Goal: Task Accomplishment & Management: Manage account settings

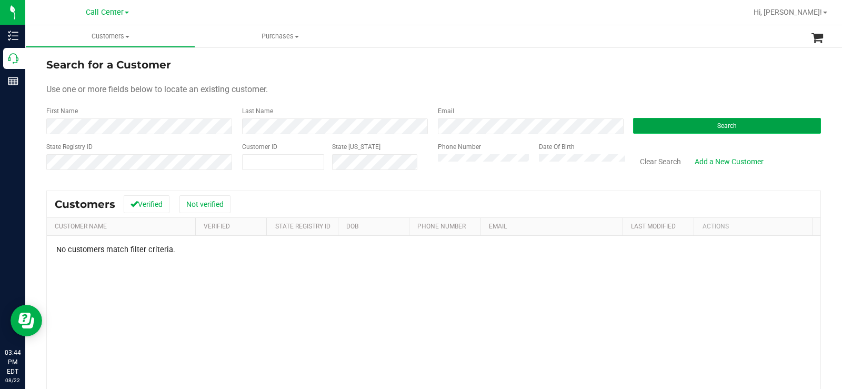
click at [678, 120] on button "Search" at bounding box center [727, 126] width 188 height 16
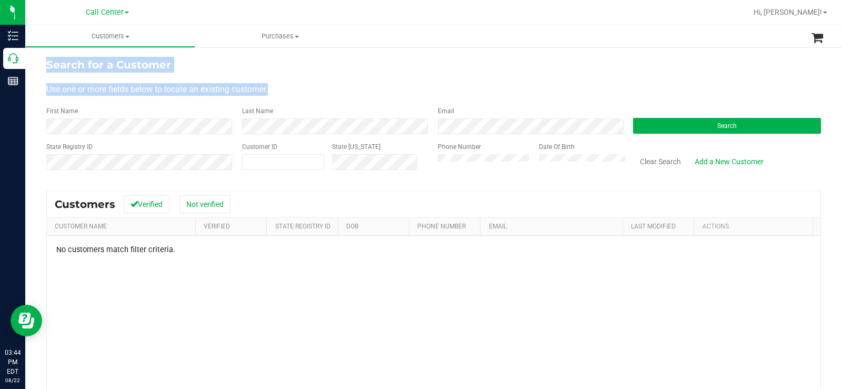
drag, startPoint x: 276, startPoint y: 85, endPoint x: 46, endPoint y: 62, distance: 231.0
click at [46, 62] on div "Search for a Customer Use one or more fields below to locate an existing custom…" at bounding box center [433, 281] width 816 height 470
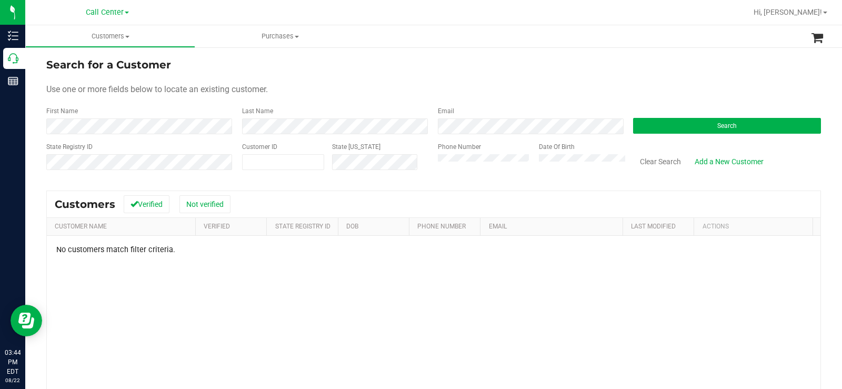
drag, startPoint x: 387, startPoint y: 96, endPoint x: 497, endPoint y: 147, distance: 121.0
click at [394, 101] on form "Search for a Customer Use one or more fields below to locate an existing custom…" at bounding box center [433, 118] width 774 height 123
click at [423, 161] on div "State Registry ID Customer ID State ID Phone Number Date Of Birth Clear Search …" at bounding box center [433, 160] width 774 height 37
drag, startPoint x: 465, startPoint y: 98, endPoint x: 438, endPoint y: 115, distance: 30.9
click at [462, 100] on form "Search for a Customer Use one or more fields below to locate an existing custom…" at bounding box center [433, 118] width 774 height 123
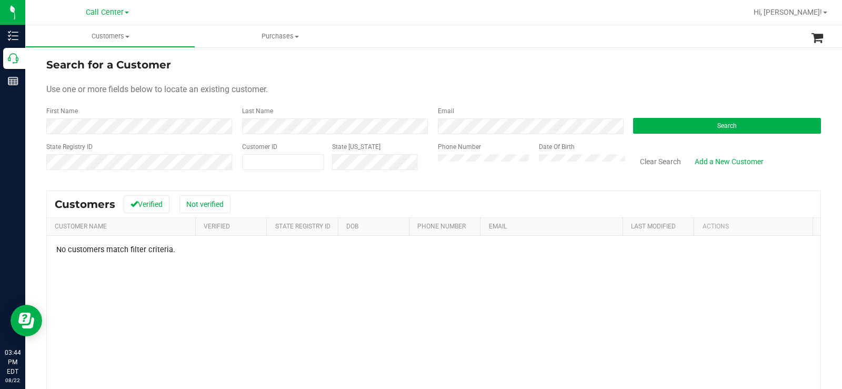
click at [432, 163] on div "Phone Number Date Of Birth" at bounding box center [528, 160] width 196 height 37
click at [393, 158] on div "State Registry ID Customer ID State ID Phone Number Date Of Birth Clear Search …" at bounding box center [433, 160] width 774 height 37
click at [681, 130] on button "Search" at bounding box center [727, 126] width 188 height 16
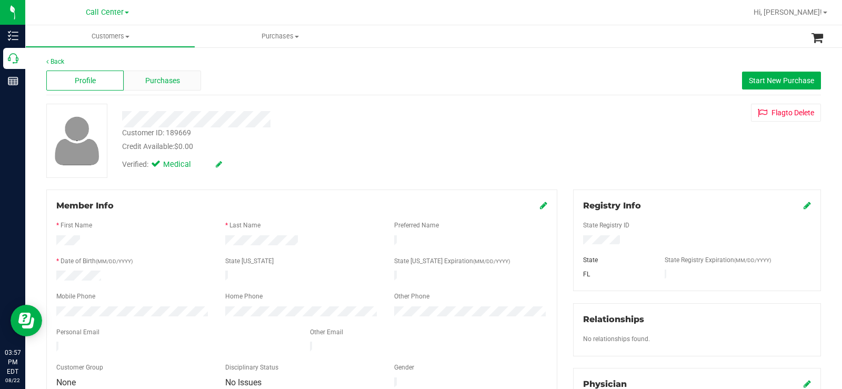
click at [190, 78] on div "Purchases" at bounding box center [162, 80] width 77 height 20
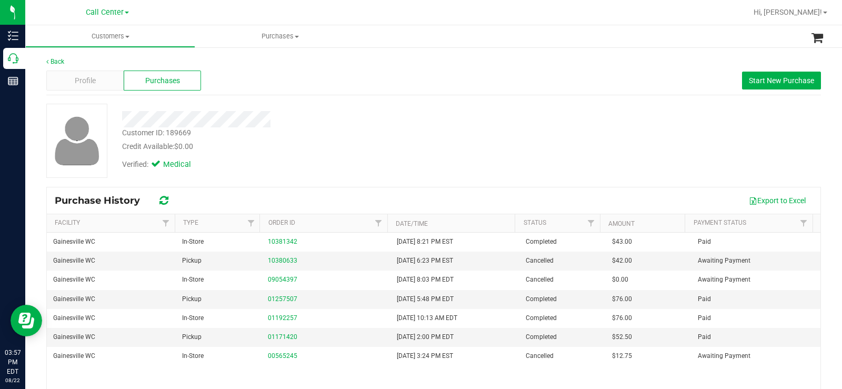
click at [441, 170] on div "Verified: Medical" at bounding box center [311, 163] width 395 height 23
click at [286, 338] on link "01171420" at bounding box center [282, 336] width 29 height 7
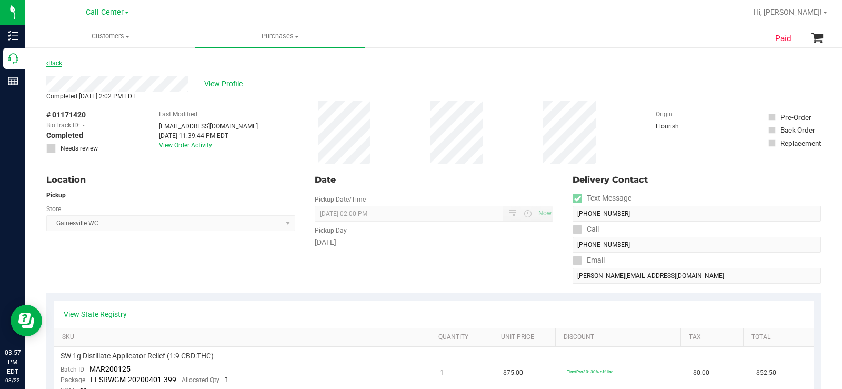
click at [58, 65] on link "Back" at bounding box center [54, 62] width 16 height 7
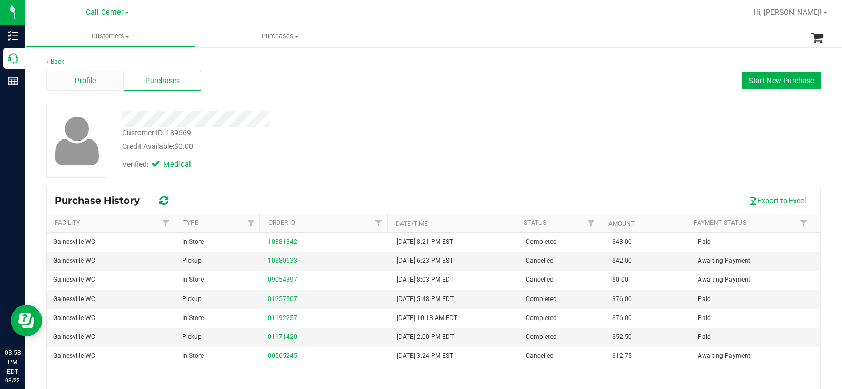
click at [74, 86] on div "Profile" at bounding box center [84, 80] width 77 height 20
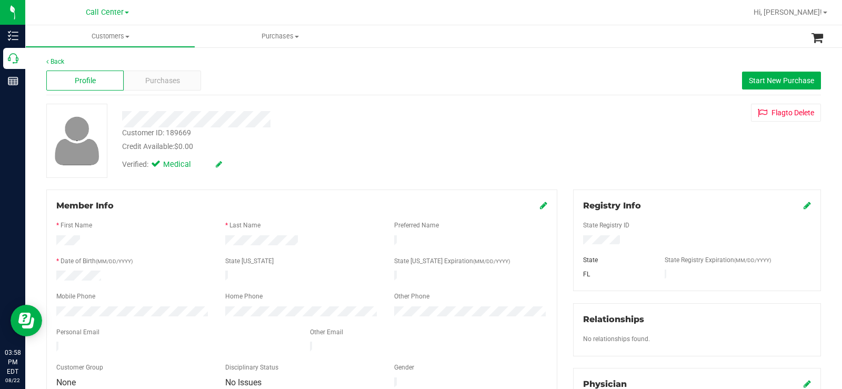
drag, startPoint x: 299, startPoint y: 160, endPoint x: 310, endPoint y: 162, distance: 10.6
click at [307, 162] on div "Verified: Medical" at bounding box center [311, 163] width 395 height 23
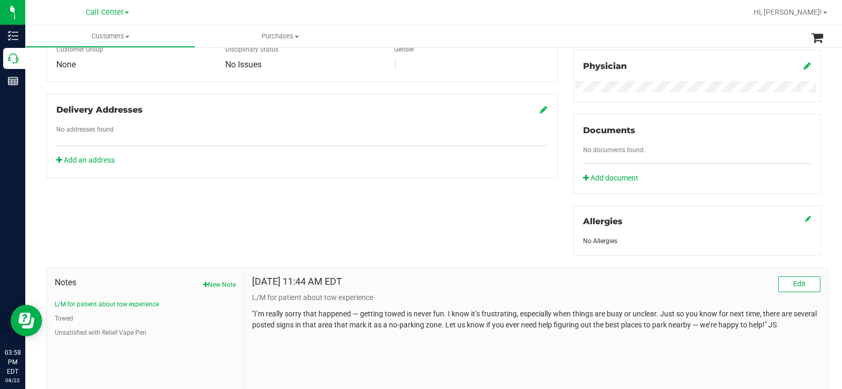
scroll to position [372, 0]
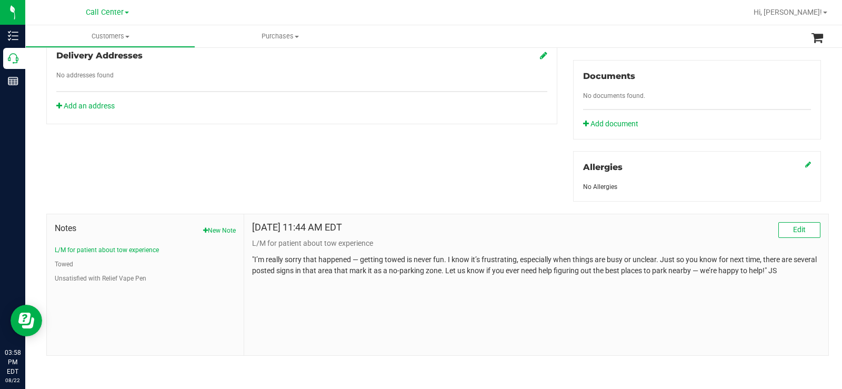
click at [180, 91] on div at bounding box center [301, 91] width 491 height 1
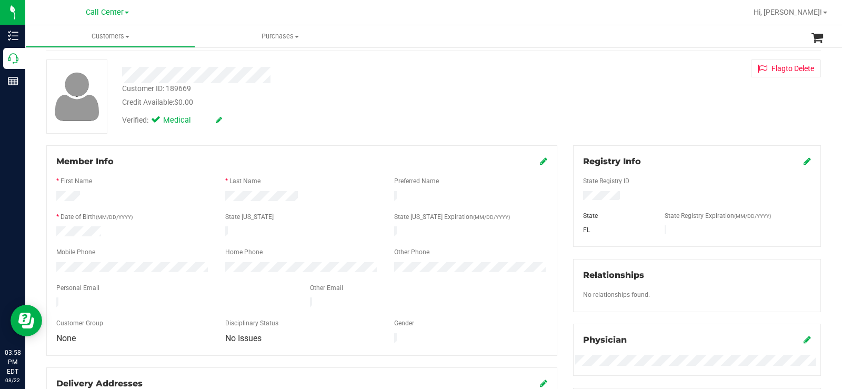
scroll to position [0, 0]
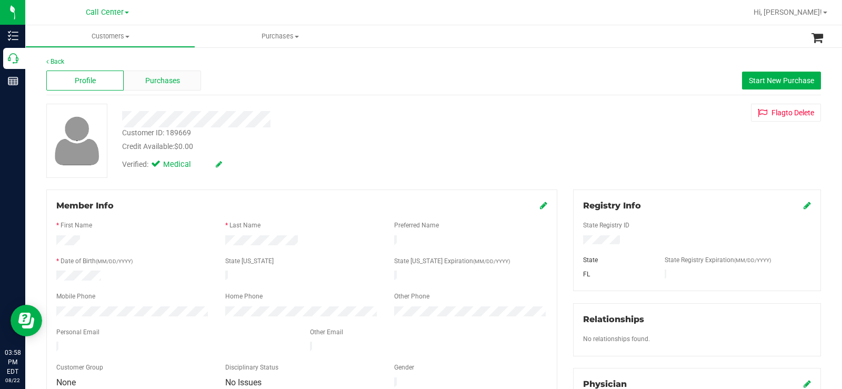
click at [177, 84] on span "Purchases" at bounding box center [162, 80] width 35 height 11
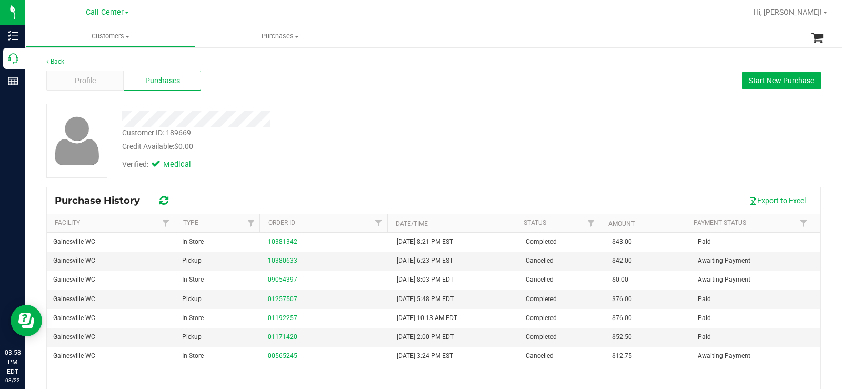
drag, startPoint x: 316, startPoint y: 110, endPoint x: 501, endPoint y: 214, distance: 212.7
click at [328, 118] on div at bounding box center [311, 116] width 395 height 24
click at [278, 339] on link "01171420" at bounding box center [282, 336] width 29 height 7
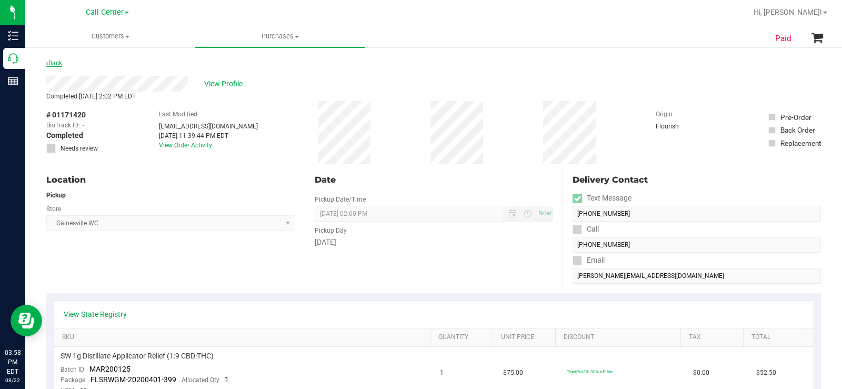
click at [51, 64] on link "Back" at bounding box center [54, 62] width 16 height 7
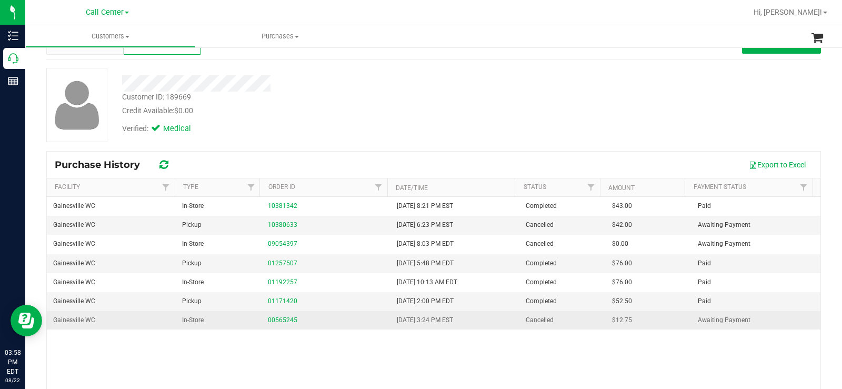
scroll to position [53, 0]
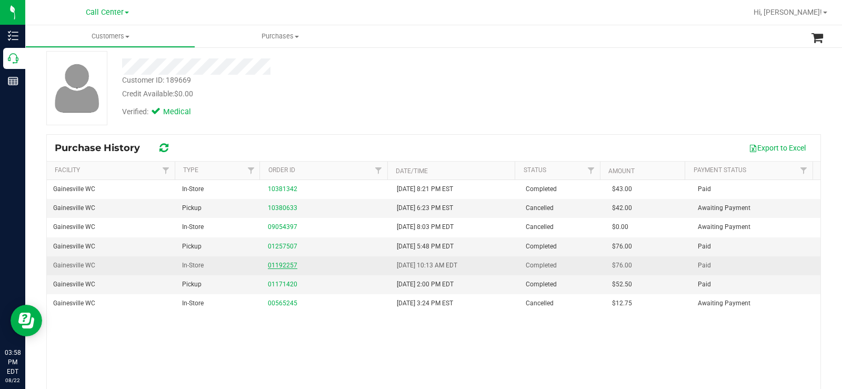
click at [281, 267] on link "01192257" at bounding box center [282, 264] width 29 height 7
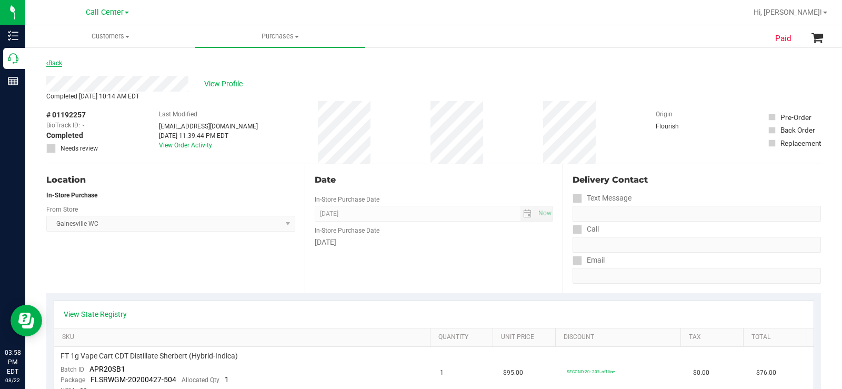
click at [53, 61] on link "Back" at bounding box center [54, 62] width 16 height 7
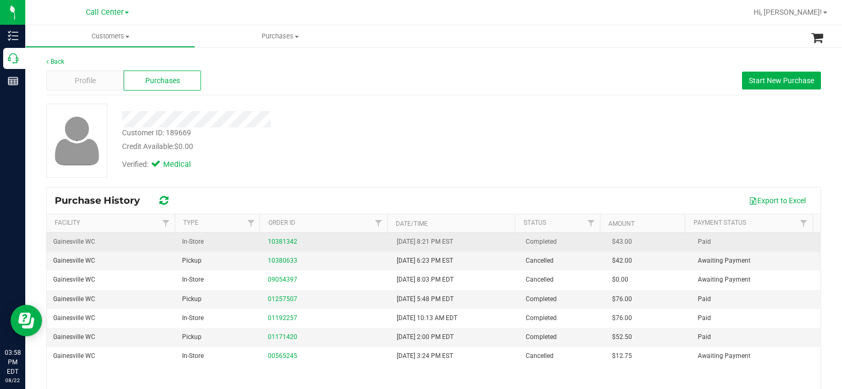
scroll to position [53, 0]
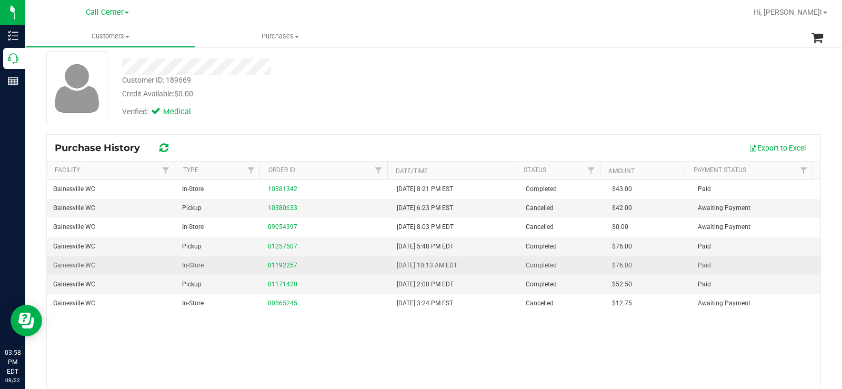
drag, startPoint x: 476, startPoint y: 263, endPoint x: 377, endPoint y: 264, distance: 98.9
click at [377, 264] on tr "Gainesville WC In-Store 01192257 6/4/2020 10:13 AM EDT Completed $76.00 Paid" at bounding box center [433, 265] width 773 height 19
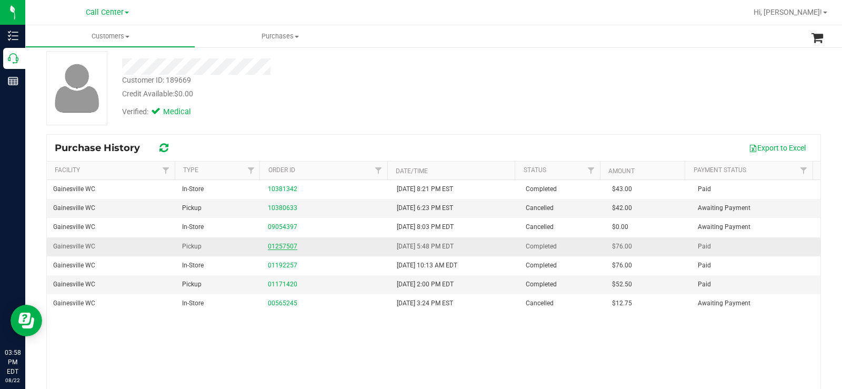
click at [275, 248] on link "01257507" at bounding box center [282, 246] width 29 height 7
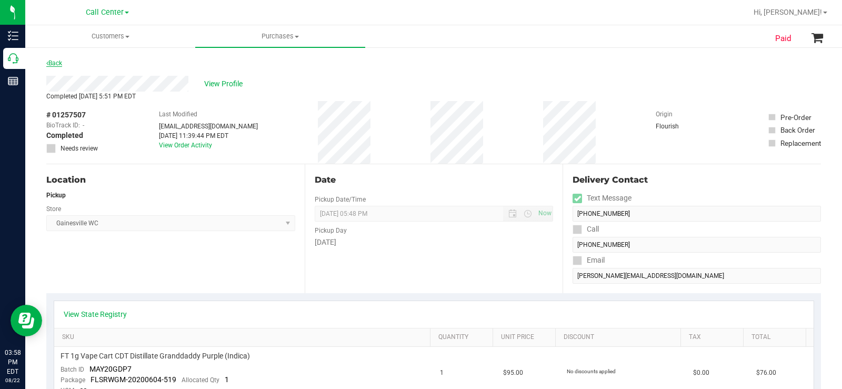
click at [58, 64] on link "Back" at bounding box center [54, 62] width 16 height 7
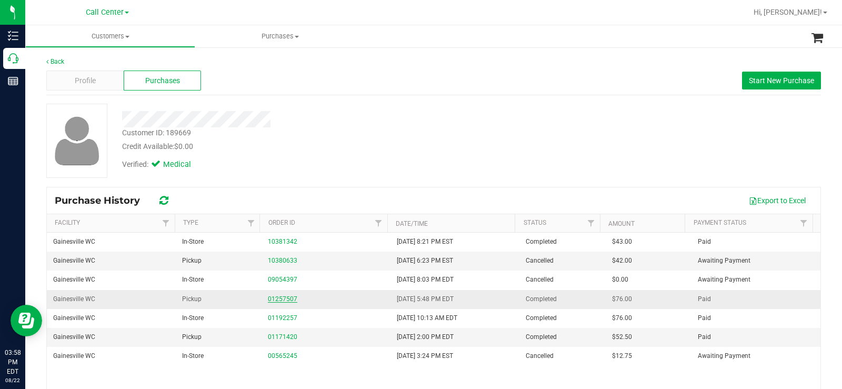
click at [277, 295] on link "01257507" at bounding box center [282, 298] width 29 height 7
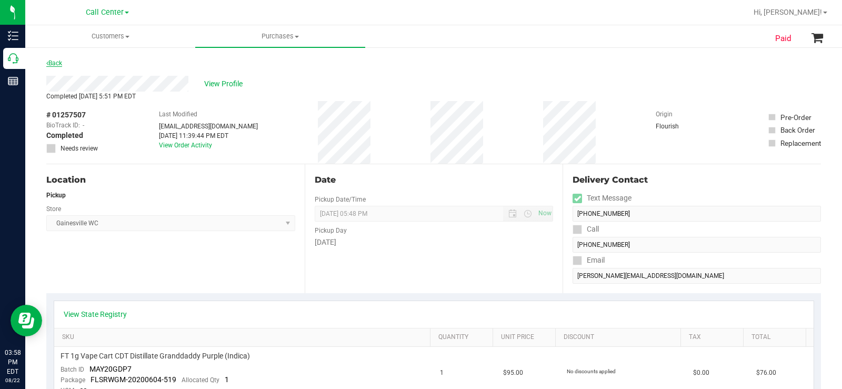
click at [52, 62] on link "Back" at bounding box center [54, 62] width 16 height 7
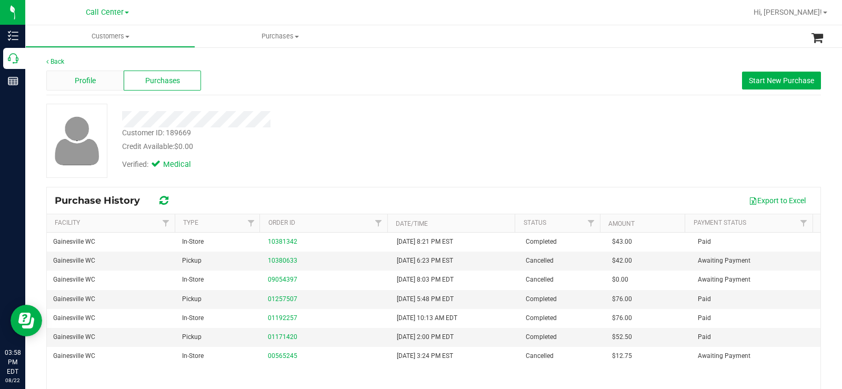
click at [103, 84] on div "Profile" at bounding box center [84, 80] width 77 height 20
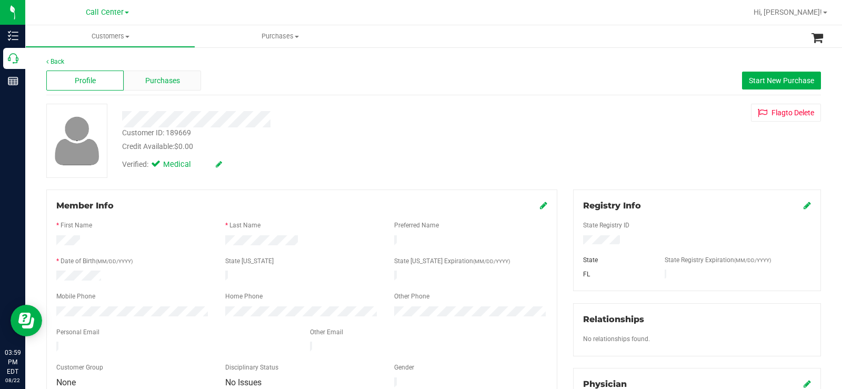
click at [183, 89] on div "Profile Purchases Start New Purchase" at bounding box center [433, 80] width 774 height 29
click at [191, 84] on div "Purchases" at bounding box center [162, 80] width 77 height 20
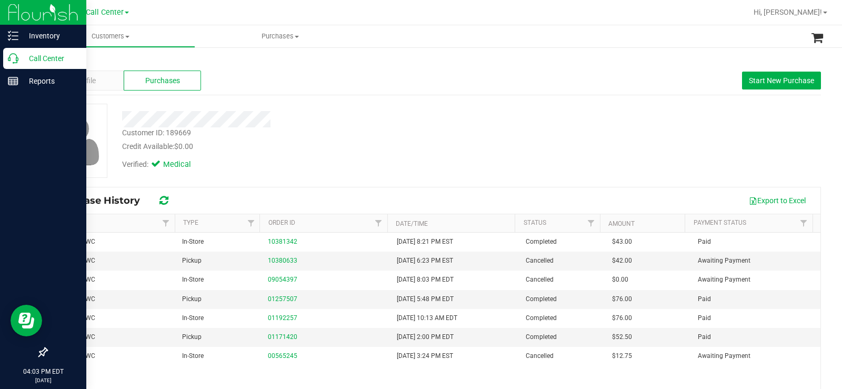
click at [15, 58] on icon at bounding box center [13, 58] width 11 height 11
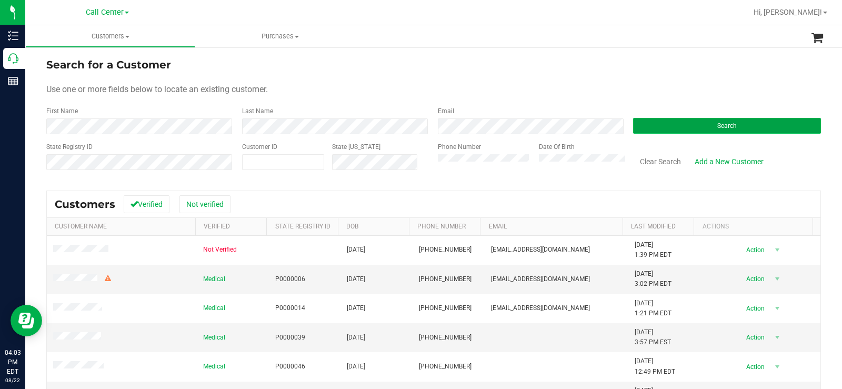
click at [652, 127] on button "Search" at bounding box center [727, 126] width 188 height 16
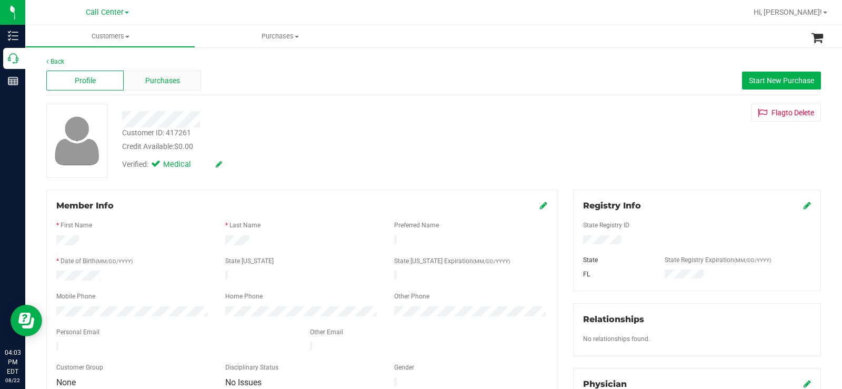
click at [177, 82] on span "Purchases" at bounding box center [162, 80] width 35 height 11
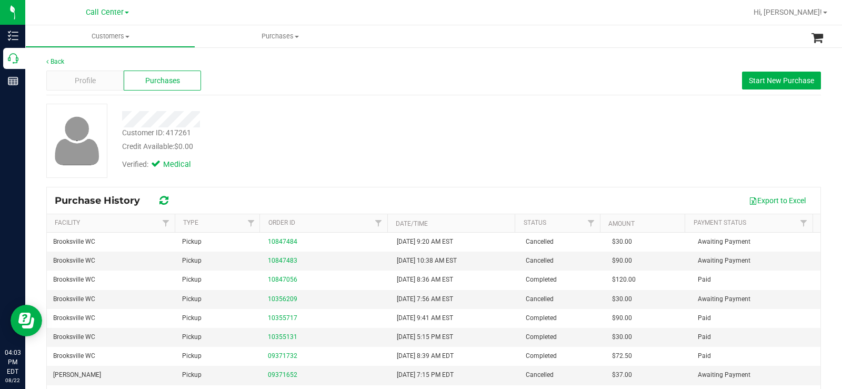
click at [502, 104] on div at bounding box center [311, 116] width 395 height 24
click at [99, 73] on div "Profile" at bounding box center [84, 80] width 77 height 20
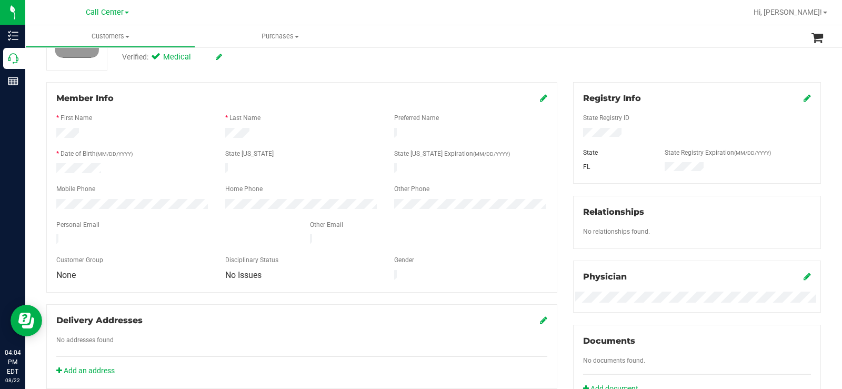
scroll to position [158, 0]
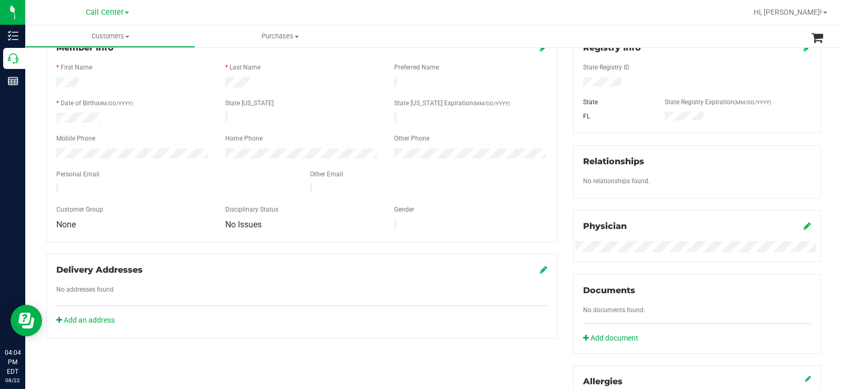
click at [148, 187] on div at bounding box center [175, 190] width 254 height 13
drag, startPoint x: 150, startPoint y: 182, endPoint x: 54, endPoint y: 185, distance: 96.8
click at [54, 185] on div at bounding box center [175, 190] width 254 height 13
click at [159, 206] on div "Customer Group" at bounding box center [132, 211] width 169 height 12
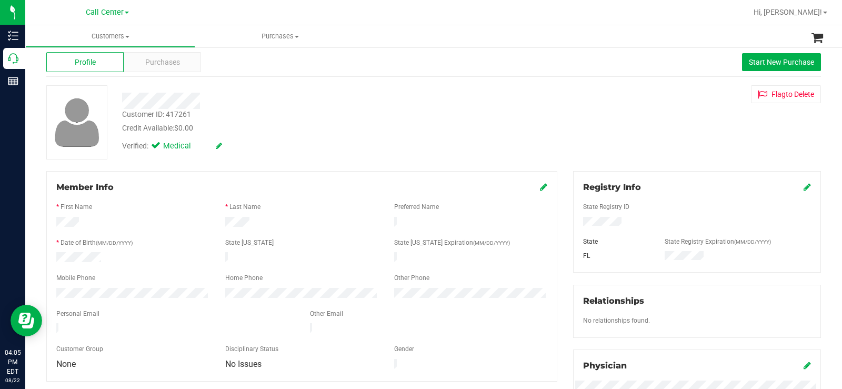
scroll to position [0, 0]
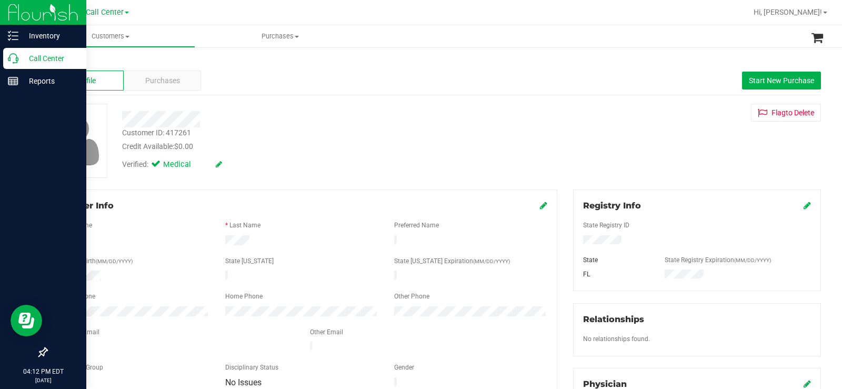
click at [20, 57] on p "Call Center" at bounding box center [49, 58] width 63 height 13
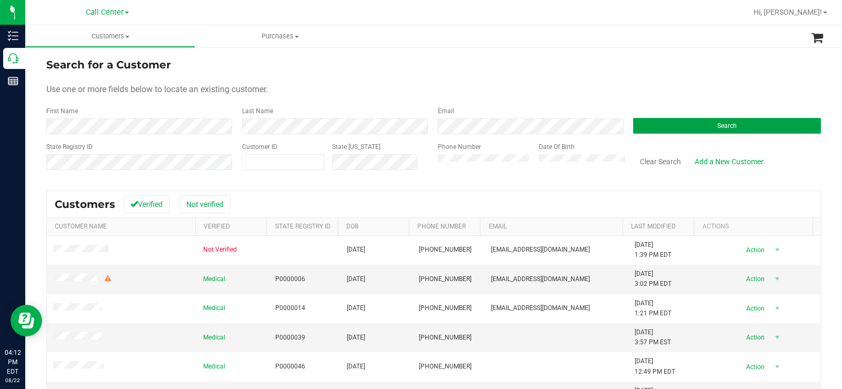
click at [663, 132] on button "Search" at bounding box center [727, 126] width 188 height 16
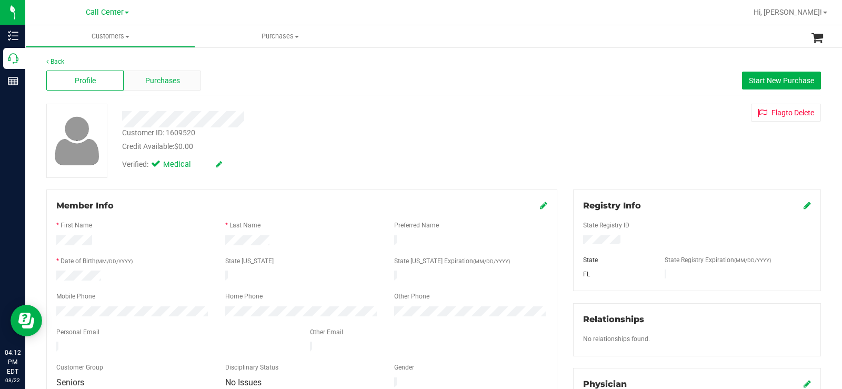
click at [156, 80] on span "Purchases" at bounding box center [162, 80] width 35 height 11
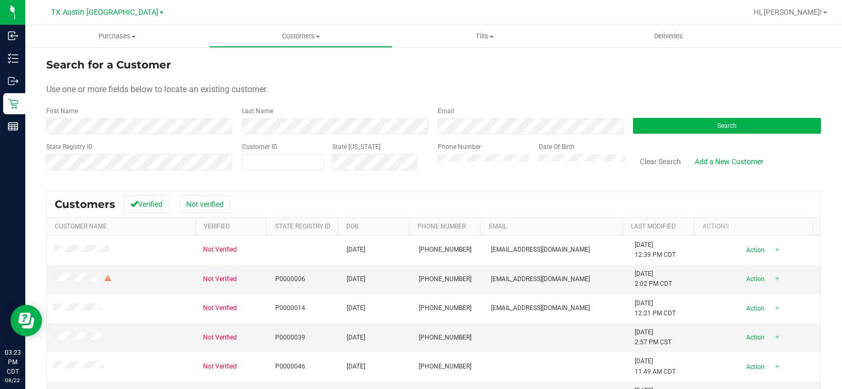
click at [341, 93] on div "Use one or more fields below to locate an existing customer." at bounding box center [433, 89] width 774 height 13
click at [681, 118] on button "Search" at bounding box center [727, 126] width 188 height 16
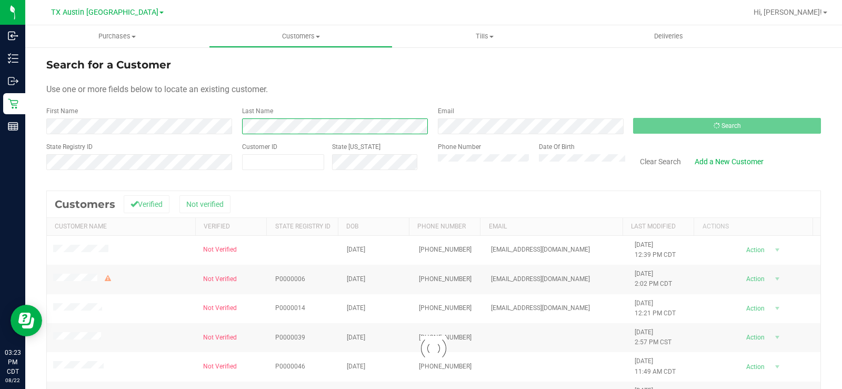
click at [237, 133] on div "Last Name" at bounding box center [332, 120] width 196 height 28
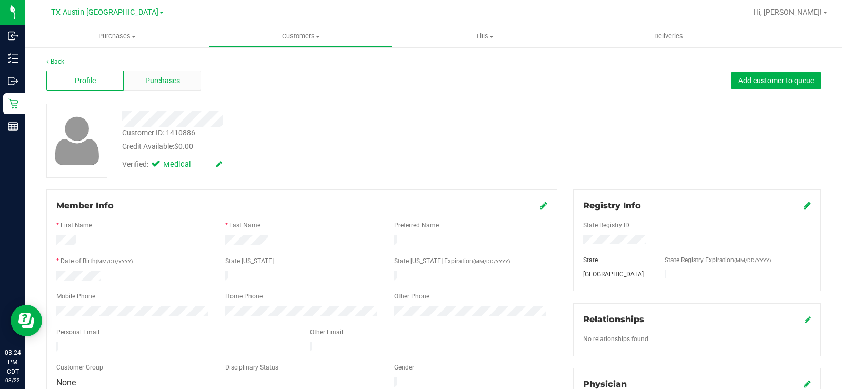
click at [188, 86] on div "Purchases" at bounding box center [162, 80] width 77 height 20
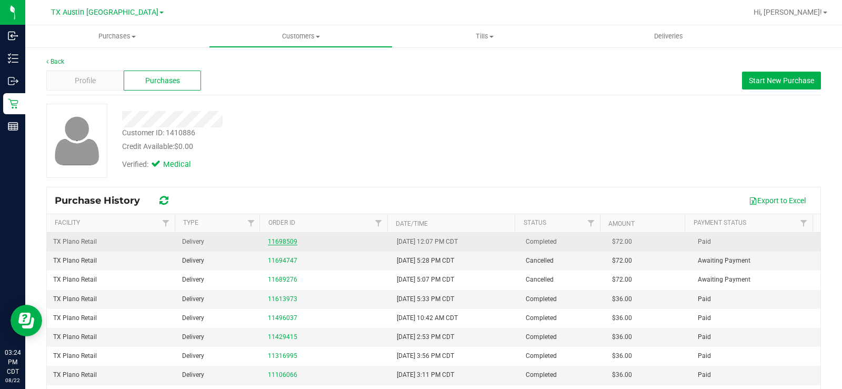
click at [280, 238] on link "11698509" at bounding box center [282, 241] width 29 height 7
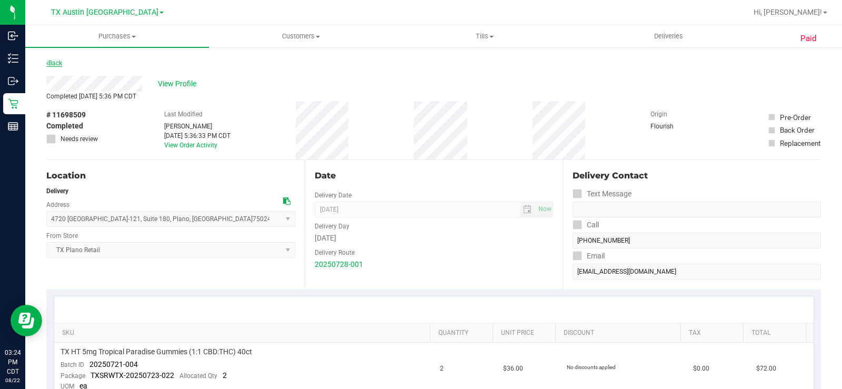
click at [56, 64] on link "Back" at bounding box center [54, 62] width 16 height 7
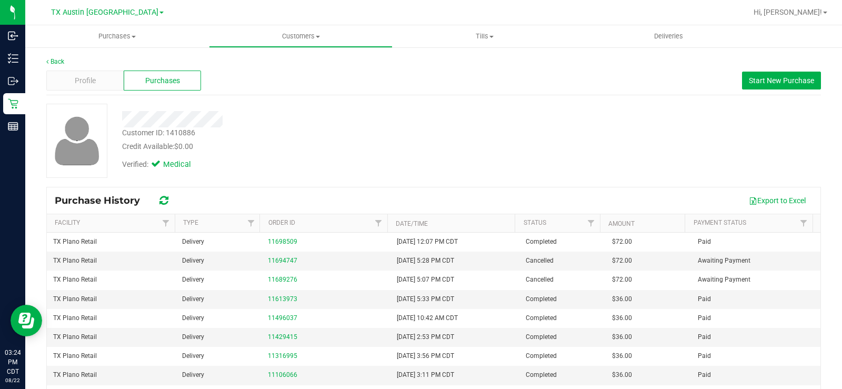
drag, startPoint x: 397, startPoint y: 152, endPoint x: 457, endPoint y: 145, distance: 60.8
click at [398, 152] on div "Credit Available: $0.00" at bounding box center [311, 146] width 379 height 11
click at [798, 87] on button "Start New Purchase" at bounding box center [781, 81] width 79 height 18
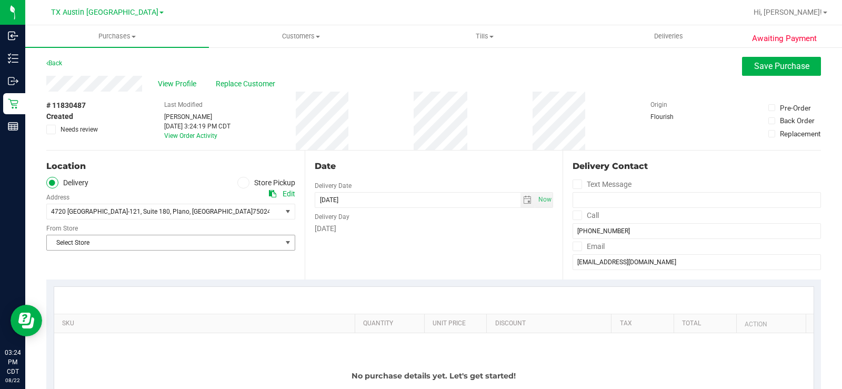
click at [174, 242] on span "Select Store" at bounding box center [164, 242] width 235 height 15
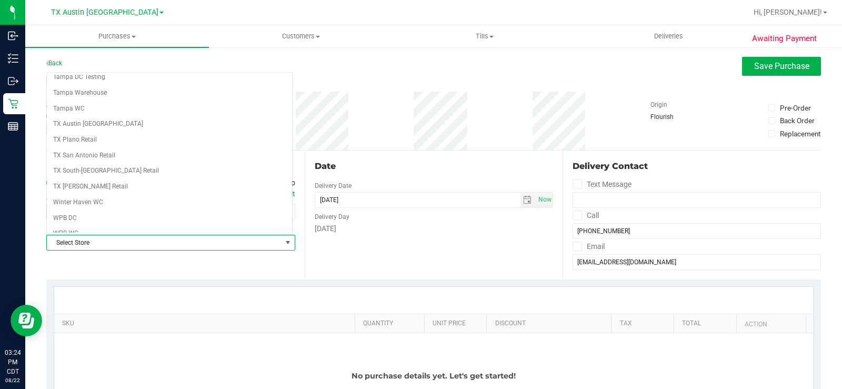
scroll to position [764, 0]
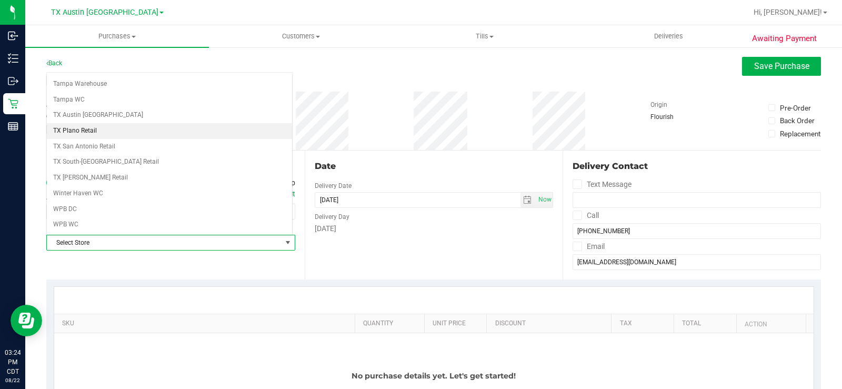
click at [91, 132] on li "TX Plano Retail" at bounding box center [169, 131] width 245 height 16
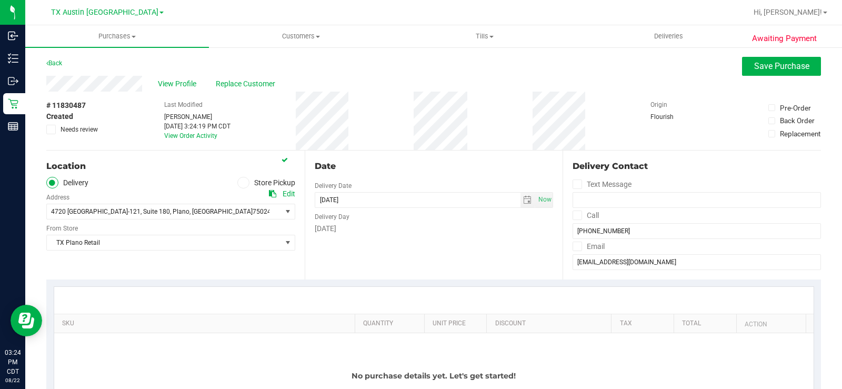
click at [380, 234] on div "Date Delivery Date 08/22/2025 Now 08/22/2025 03:24 PM Now Delivery Day Friday" at bounding box center [434, 214] width 258 height 129
click at [521, 194] on span "select" at bounding box center [527, 200] width 15 height 15
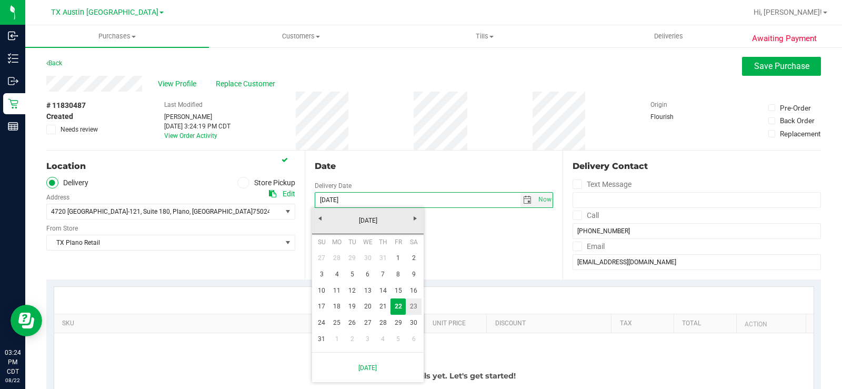
click at [413, 310] on link "23" at bounding box center [413, 306] width 15 height 16
type input "[DATE]"
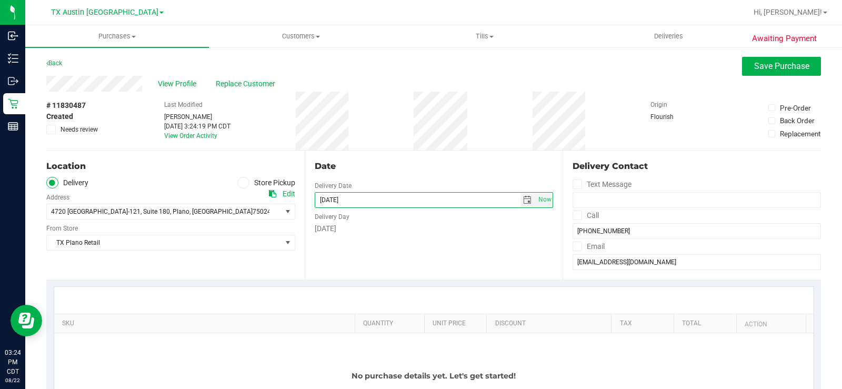
click at [442, 257] on div "Date Delivery Date 08/23/2025 Now 08/23/2025 03:24 PM Now Delivery Day Saturday" at bounding box center [434, 214] width 258 height 129
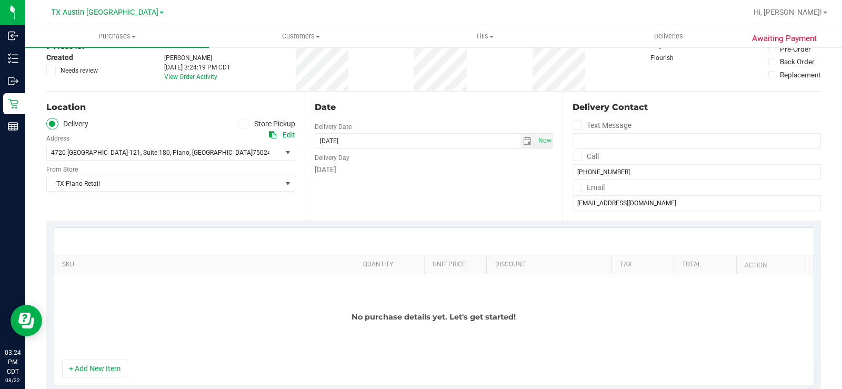
scroll to position [210, 0]
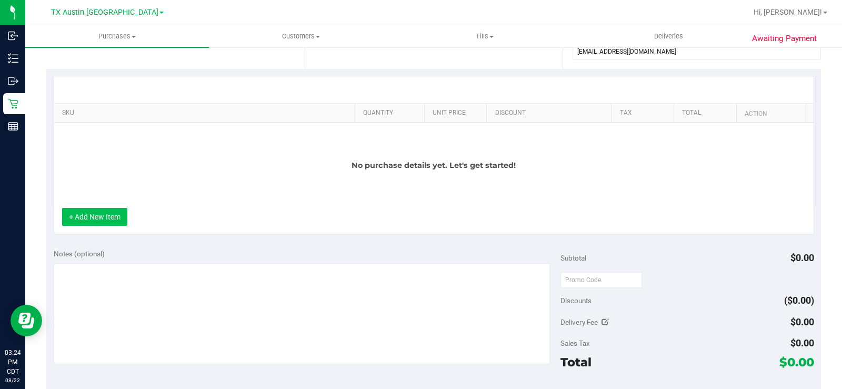
click at [110, 209] on button "+ Add New Item" at bounding box center [94, 217] width 65 height 18
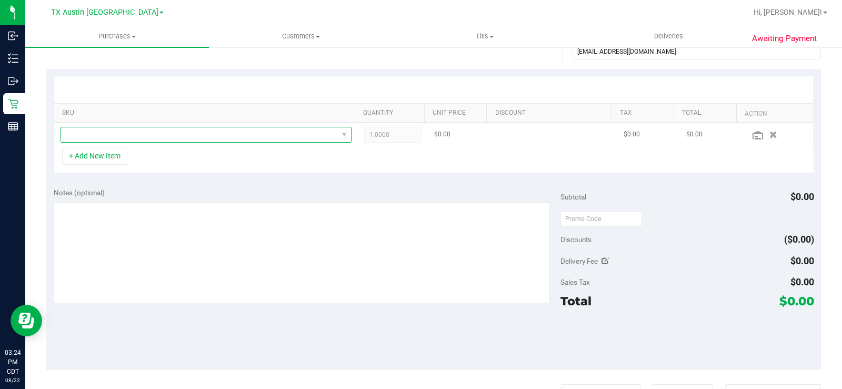
click at [180, 135] on span "NO DATA FOUND" at bounding box center [199, 134] width 277 height 15
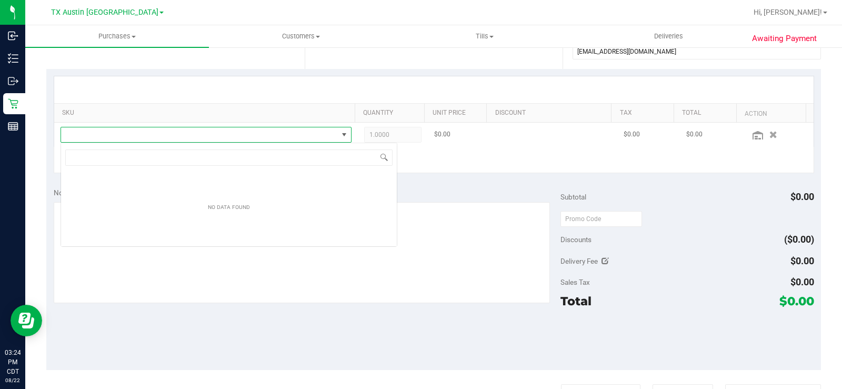
scroll to position [16, 285]
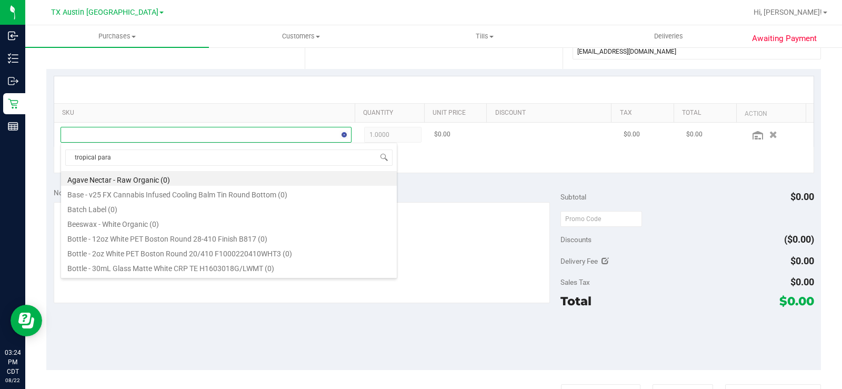
type input "tropical parad"
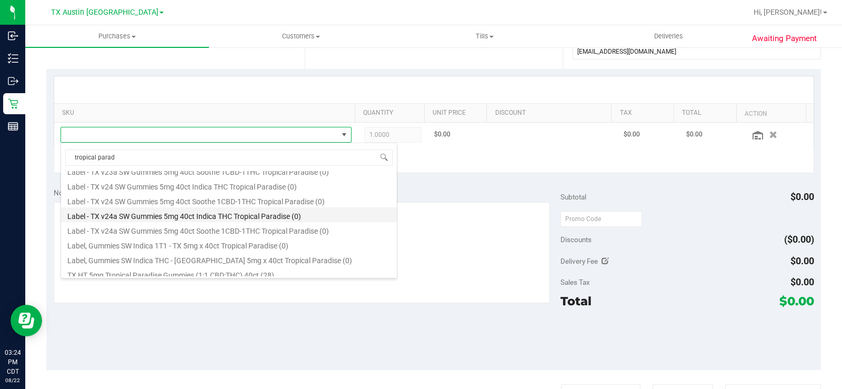
scroll to position [105, 0]
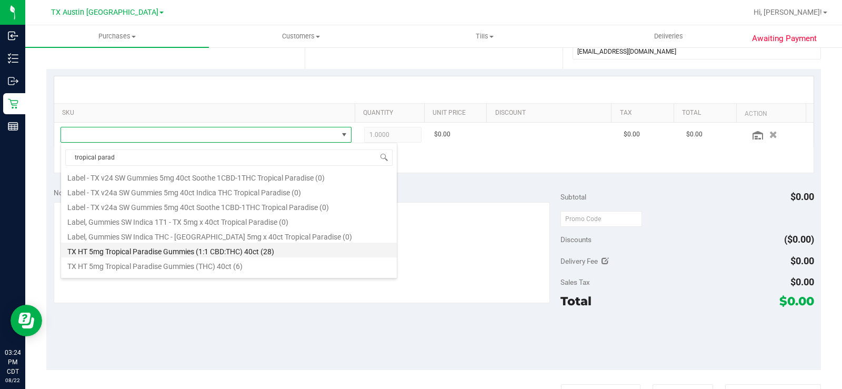
click at [268, 249] on li "TX HT 5mg Tropical Paradise Gummies (1:1 CBD:THC) 40ct (28)" at bounding box center [229, 250] width 336 height 15
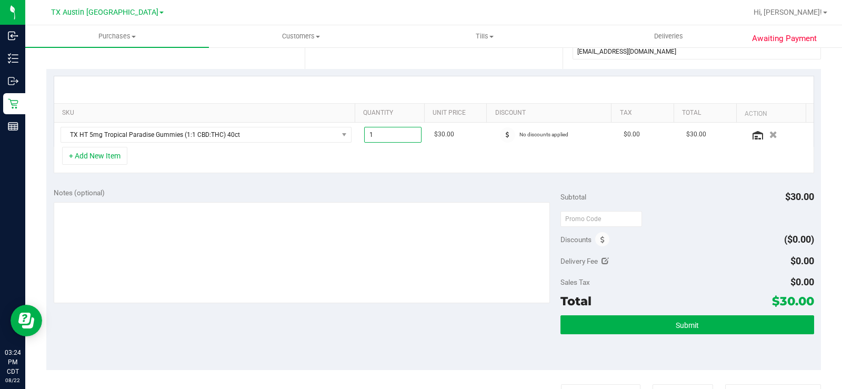
click at [390, 130] on span "1.00 1" at bounding box center [392, 135] width 57 height 16
click at [390, 130] on input "1" at bounding box center [393, 134] width 56 height 15
type input "2"
type input "2.00"
click at [458, 198] on div "Notes (optional)" at bounding box center [307, 192] width 507 height 11
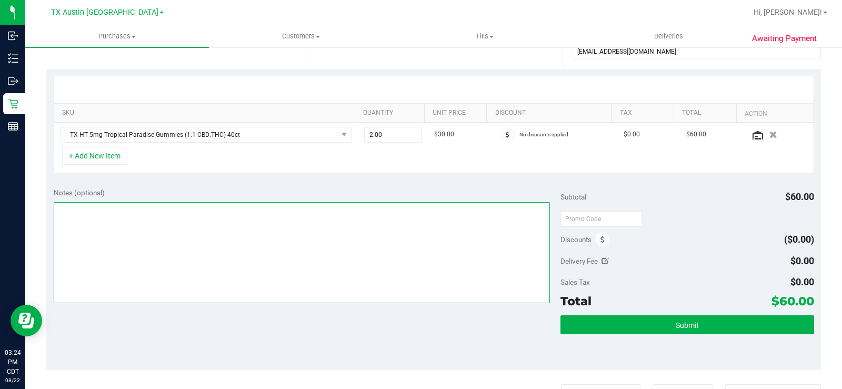
click at [363, 236] on textarea at bounding box center [302, 252] width 496 height 101
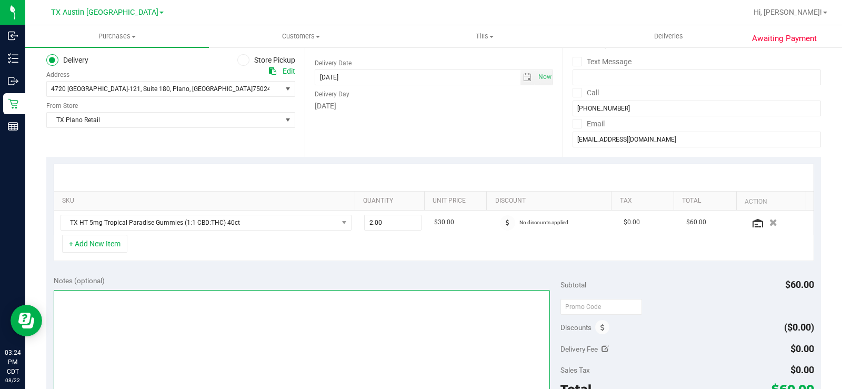
scroll to position [0, 0]
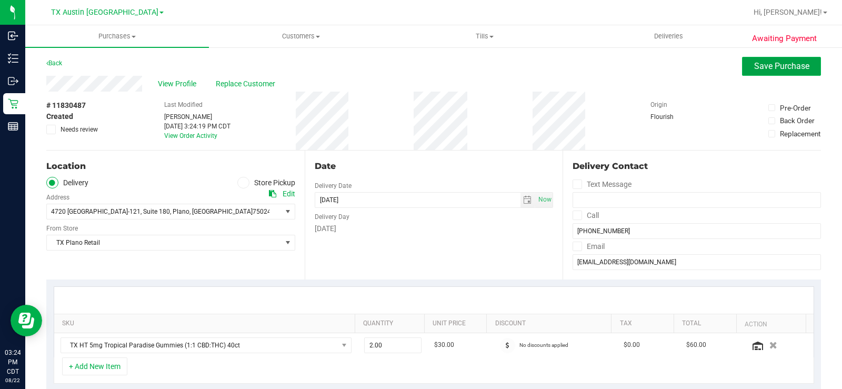
drag, startPoint x: 747, startPoint y: 70, endPoint x: 371, endPoint y: 80, distance: 375.8
click at [754, 70] on span "Save Purchase" at bounding box center [781, 66] width 55 height 10
click at [175, 86] on span "View Profile" at bounding box center [179, 83] width 42 height 11
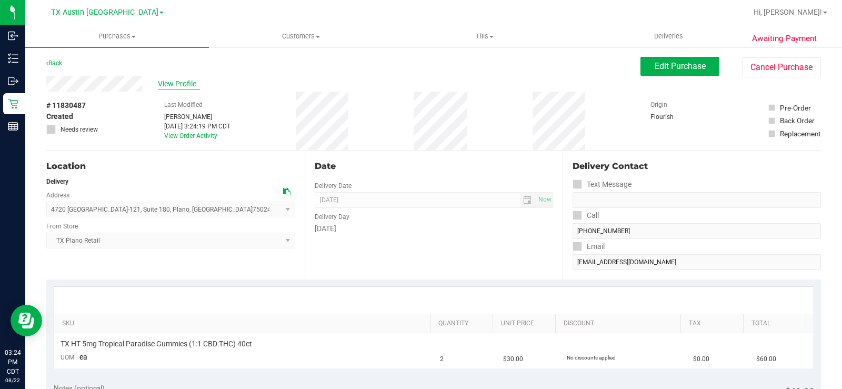
click at [197, 87] on span "View Profile" at bounding box center [179, 83] width 42 height 11
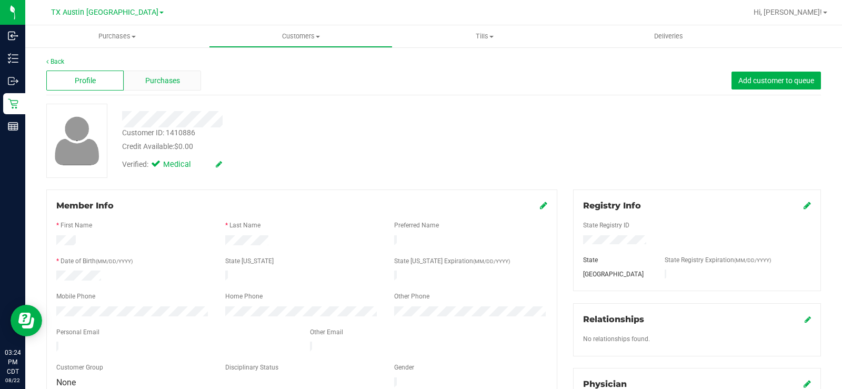
click at [176, 81] on span "Purchases" at bounding box center [162, 80] width 35 height 11
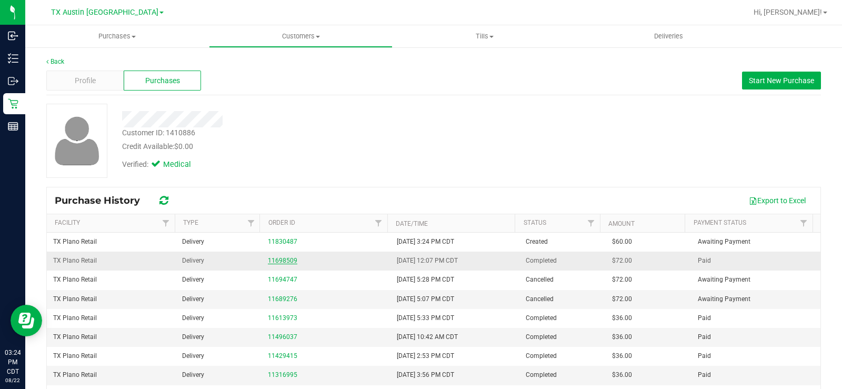
click at [273, 262] on link "11698509" at bounding box center [282, 260] width 29 height 7
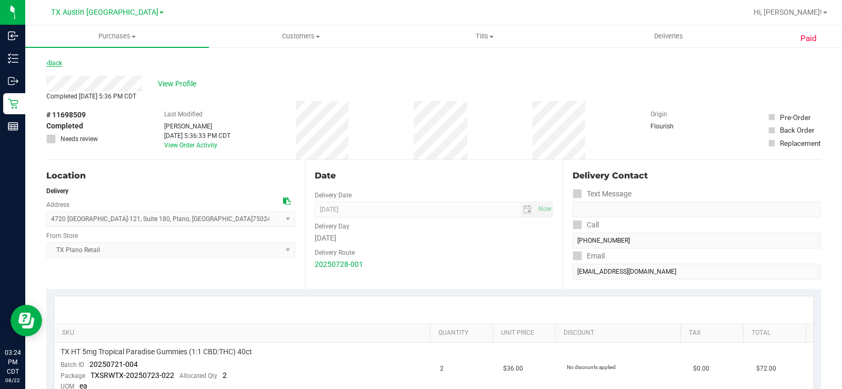
click at [51, 63] on link "Back" at bounding box center [54, 62] width 16 height 7
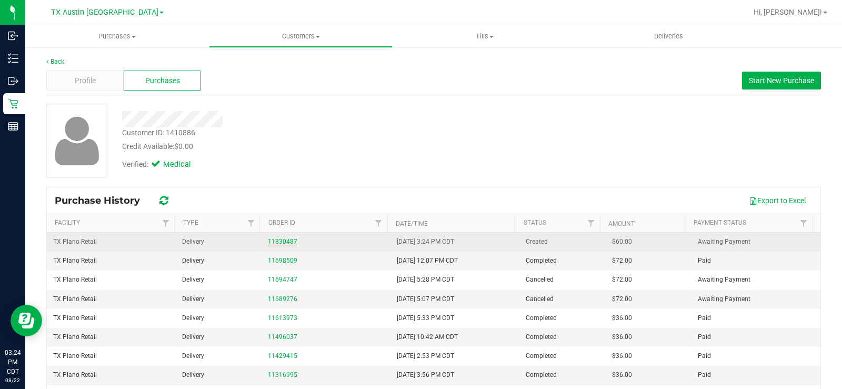
click at [278, 240] on link "11830487" at bounding box center [282, 241] width 29 height 7
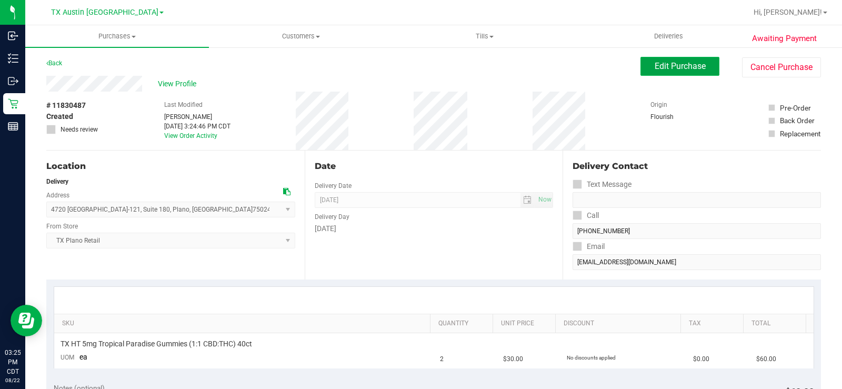
click at [667, 58] on button "Edit Purchase" at bounding box center [679, 66] width 79 height 19
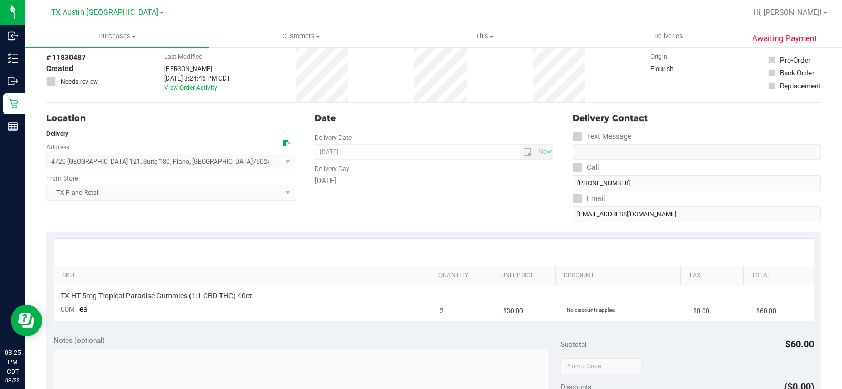
scroll to position [105, 0]
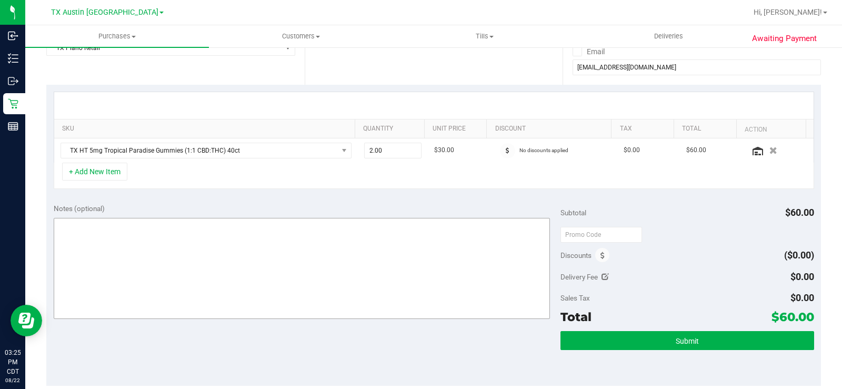
scroll to position [210, 0]
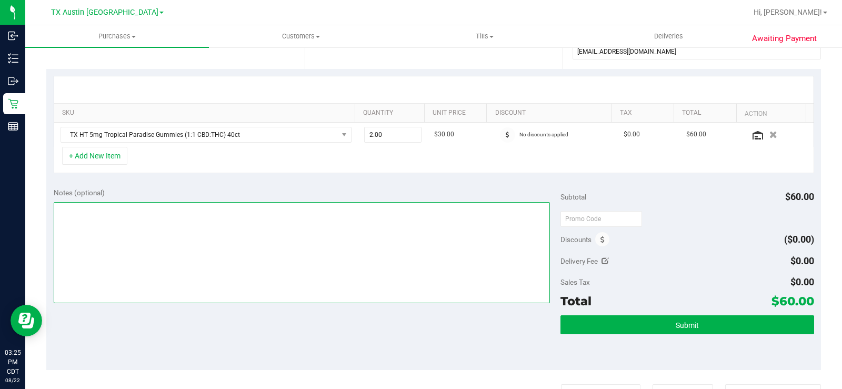
click at [103, 221] on textarea at bounding box center [302, 252] width 496 height 101
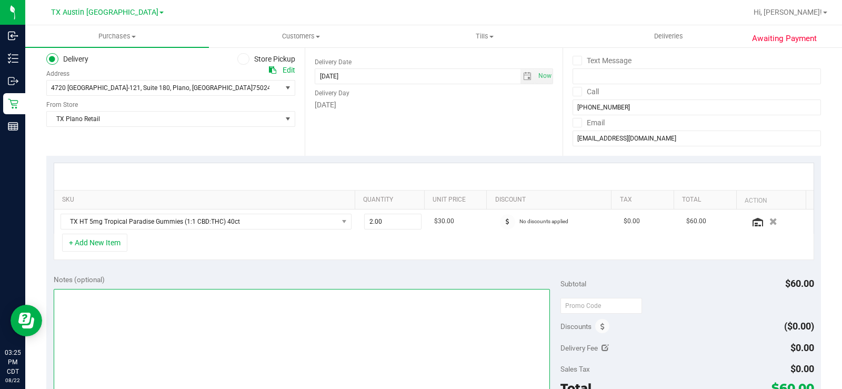
scroll to position [105, 0]
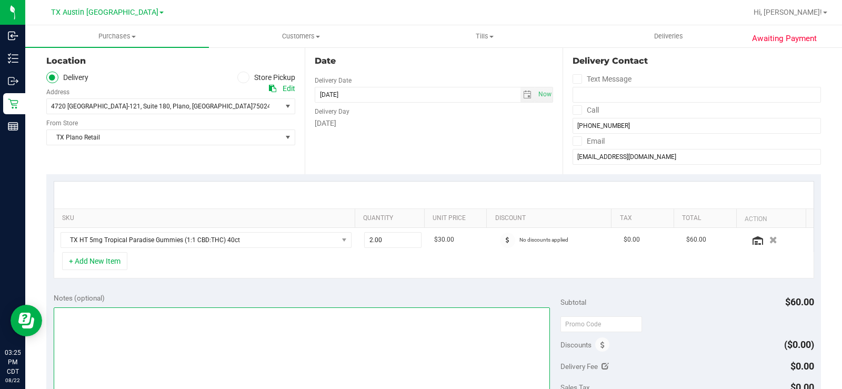
click at [84, 319] on textarea at bounding box center [302, 357] width 496 height 101
type textarea "PLANO PU 08/23- MB"
click at [308, 301] on div "Notes (optional)" at bounding box center [307, 297] width 507 height 11
drag, startPoint x: 159, startPoint y: 312, endPoint x: 53, endPoint y: 318, distance: 106.9
click at [53, 318] on div "Notes (optional) Subtotal $60.00 Discounts ($0.00) Delivery Fee $0.00 Sales Tax…" at bounding box center [433, 380] width 774 height 189
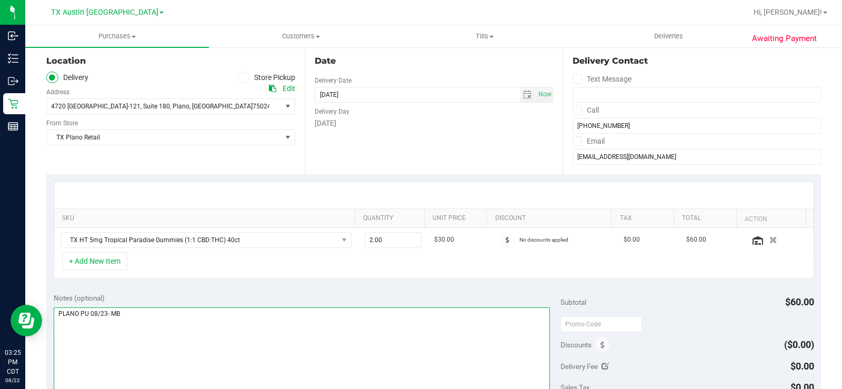
click at [326, 307] on textarea at bounding box center [302, 357] width 496 height 101
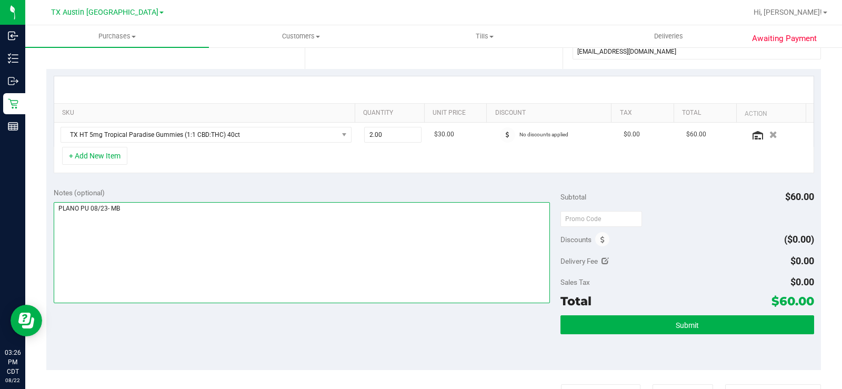
click at [309, 233] on textarea at bounding box center [302, 252] width 496 height 101
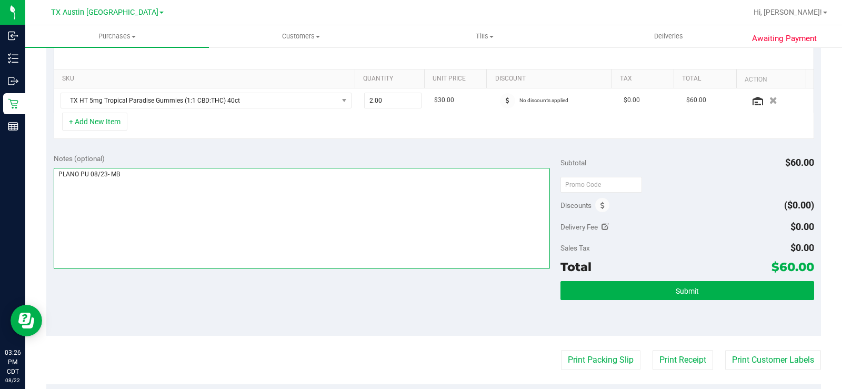
scroll to position [263, 0]
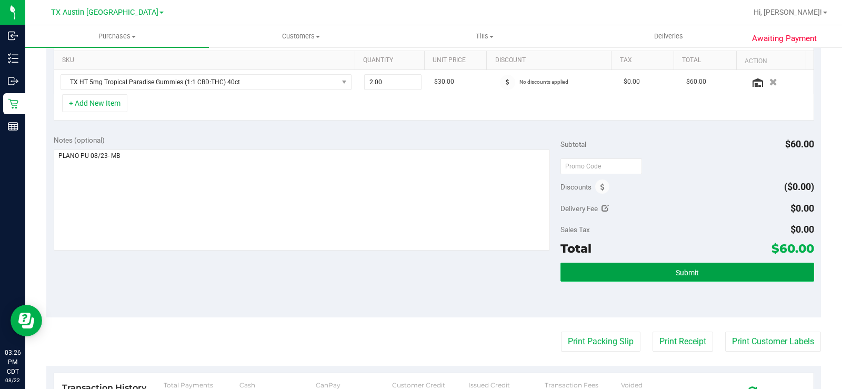
click at [605, 274] on button "Submit" at bounding box center [687, 272] width 254 height 19
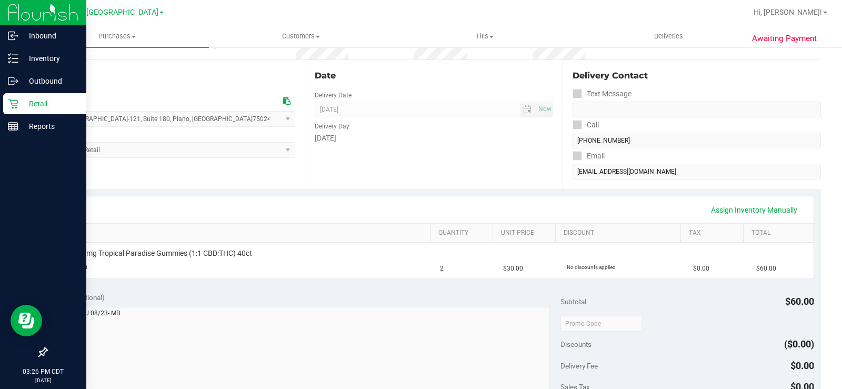
scroll to position [105, 0]
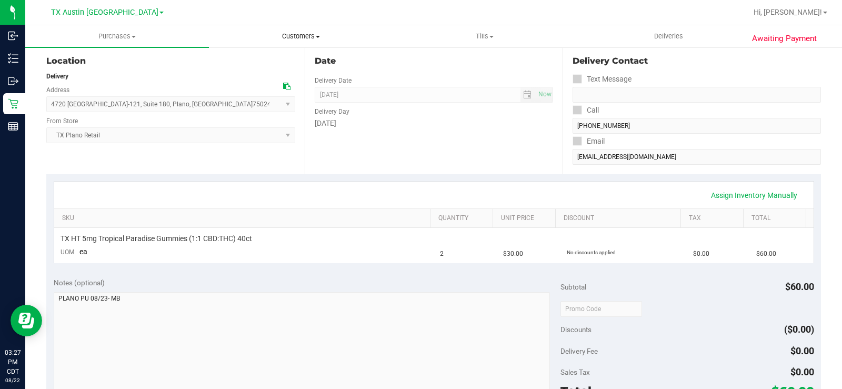
click at [306, 31] on uib-tab-heading "Customers All customers Add a new customer All physicians" at bounding box center [300, 36] width 183 height 21
click at [276, 58] on li "All customers" at bounding box center [301, 63] width 184 height 13
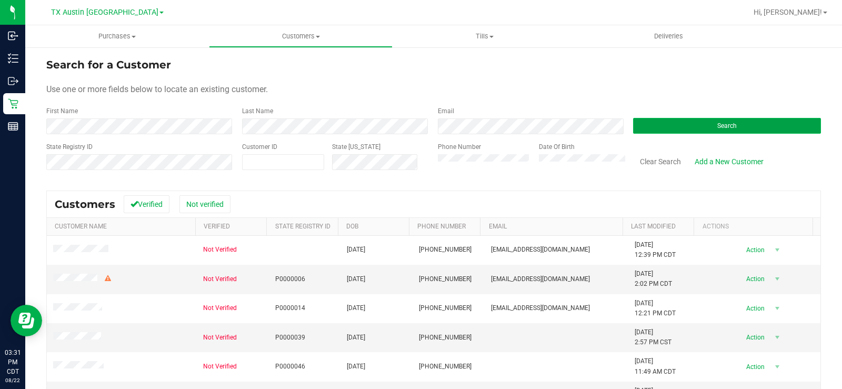
click at [660, 130] on button "Search" at bounding box center [727, 126] width 188 height 16
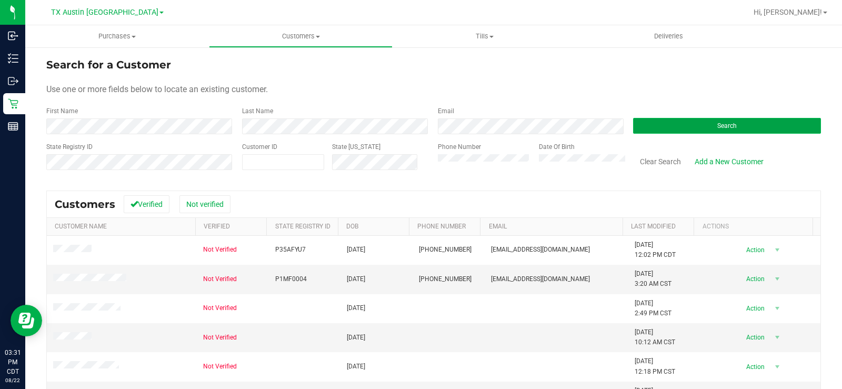
click at [690, 127] on button "Search" at bounding box center [727, 126] width 188 height 16
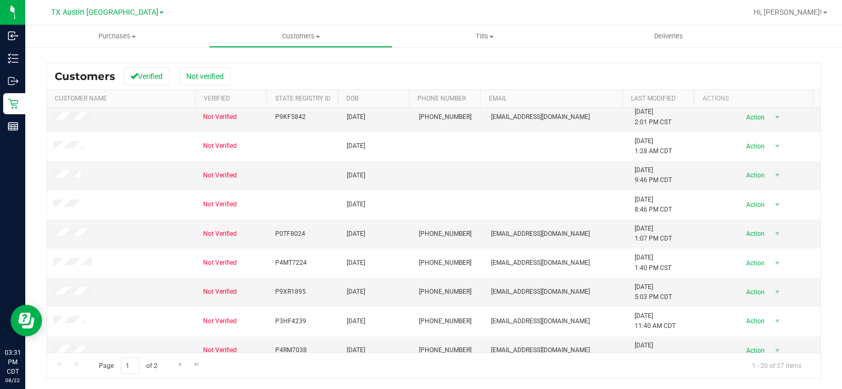
scroll to position [337, 0]
click at [182, 359] on link "Go to the next page" at bounding box center [180, 364] width 15 height 14
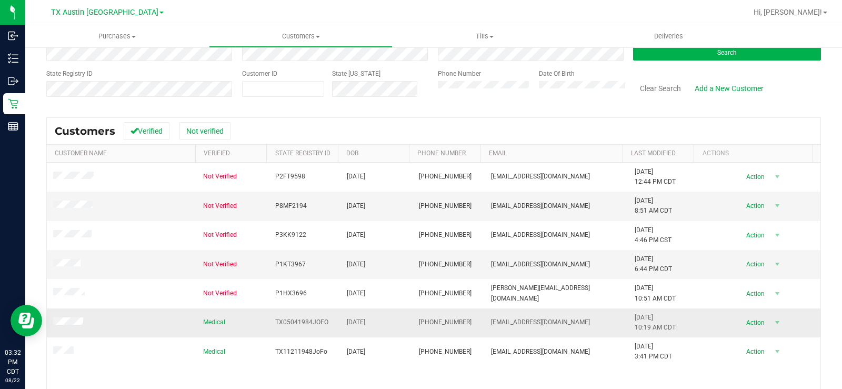
scroll to position [0, 0]
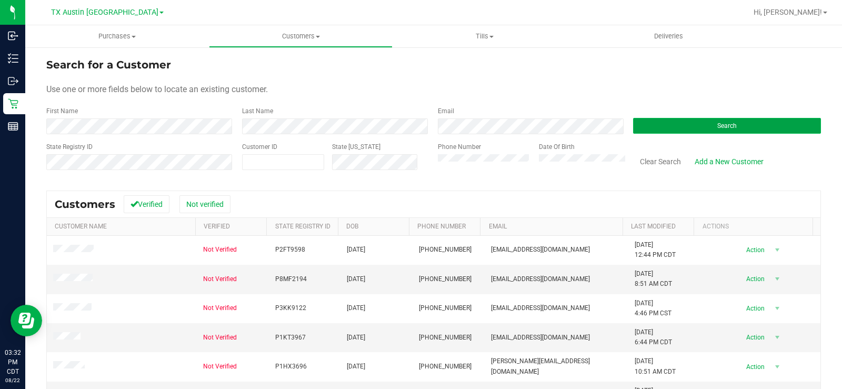
click at [645, 128] on button "Search" at bounding box center [727, 126] width 188 height 16
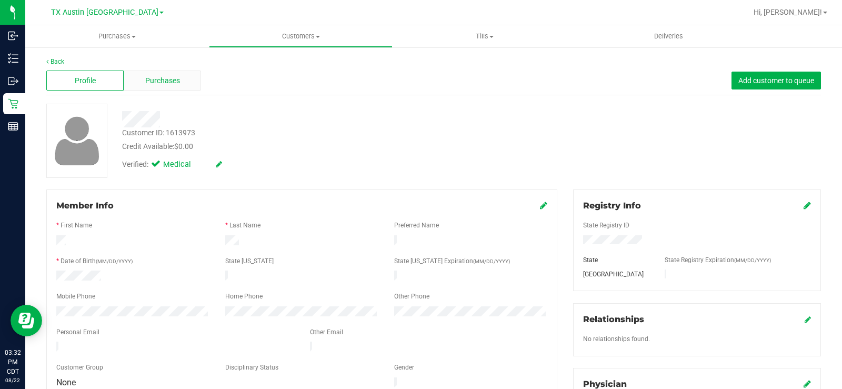
click at [186, 84] on div "Purchases" at bounding box center [162, 80] width 77 height 20
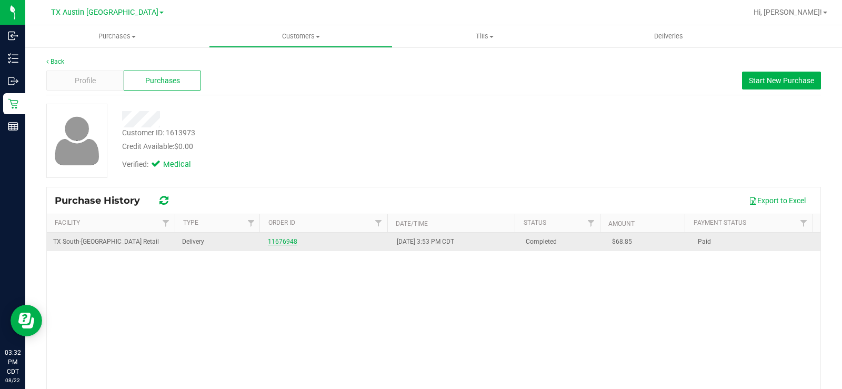
click at [281, 242] on link "11676948" at bounding box center [282, 241] width 29 height 7
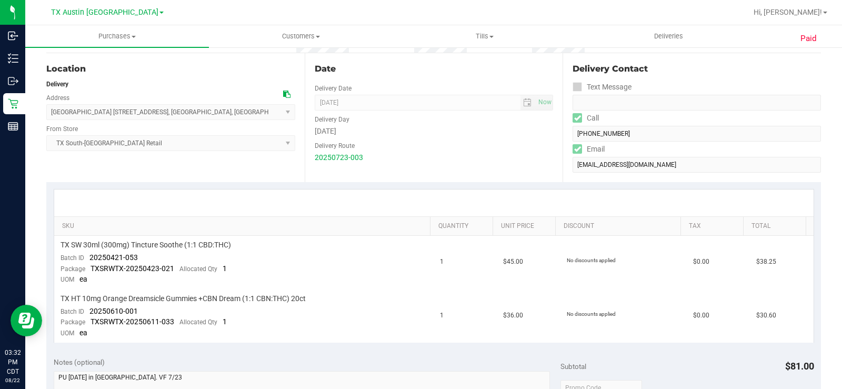
scroll to position [158, 0]
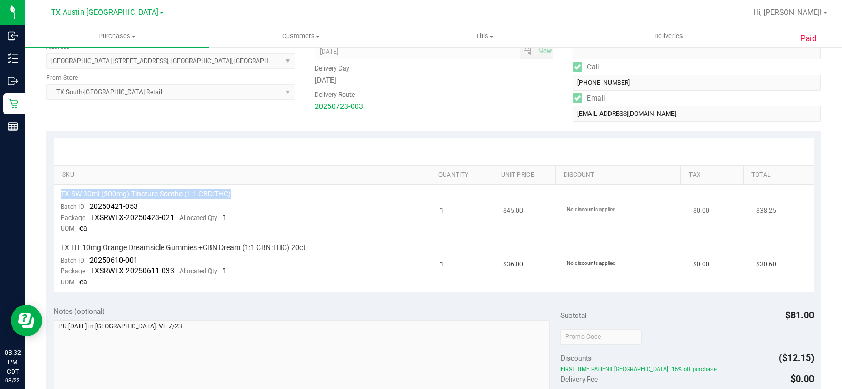
drag, startPoint x: 246, startPoint y: 197, endPoint x: 54, endPoint y: 198, distance: 191.5
click at [54, 198] on td "TX SW 30ml (300mg) Tincture Soothe (1:1 CBD:THC) Batch ID 20250421-053 Package …" at bounding box center [244, 212] width 380 height 54
click at [290, 263] on td "TX HT 10mg Orange Dreamsicle Gummies +CBN Dream (1:1 CBN:THC) 20ct Batch ID 202…" at bounding box center [244, 264] width 380 height 53
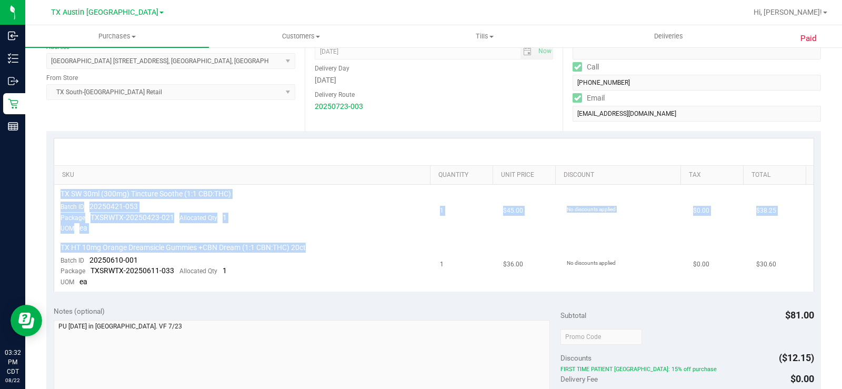
drag, startPoint x: 280, startPoint y: 248, endPoint x: 115, endPoint y: 268, distance: 167.0
click at [55, 253] on td "TX HT 10mg Orange Dreamsicle Gummies +CBN Dream (1:1 CBN:THC) 20ct Batch ID 202…" at bounding box center [244, 264] width 380 height 53
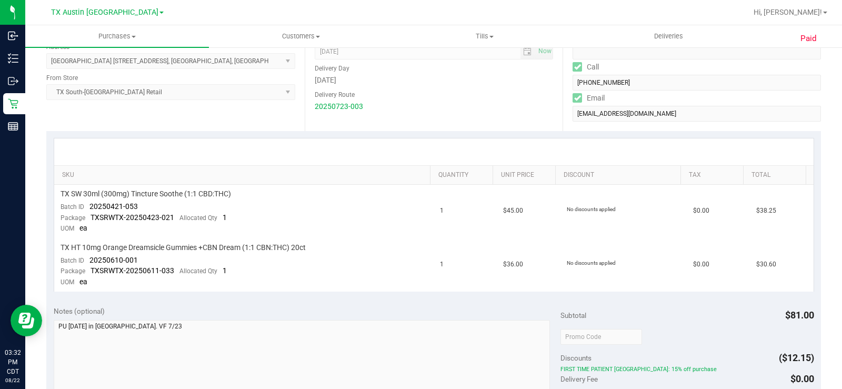
click at [285, 319] on div "Notes (optional)" at bounding box center [307, 365] width 507 height 118
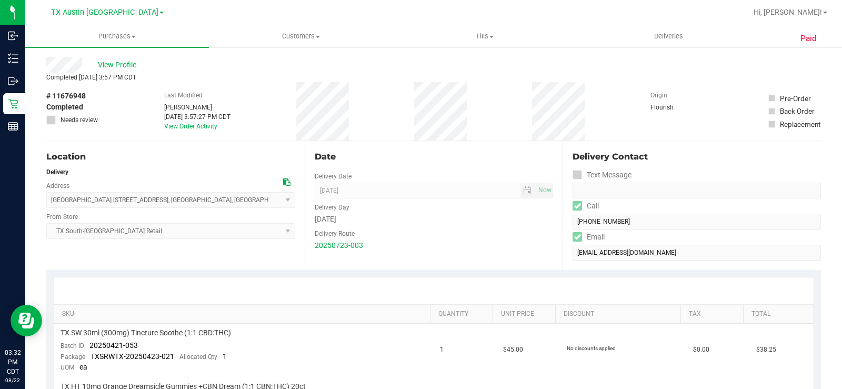
scroll to position [0, 0]
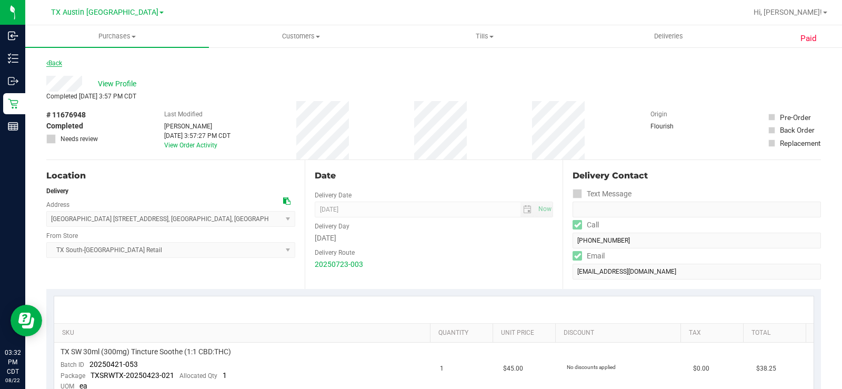
click at [59, 64] on link "Back" at bounding box center [54, 62] width 16 height 7
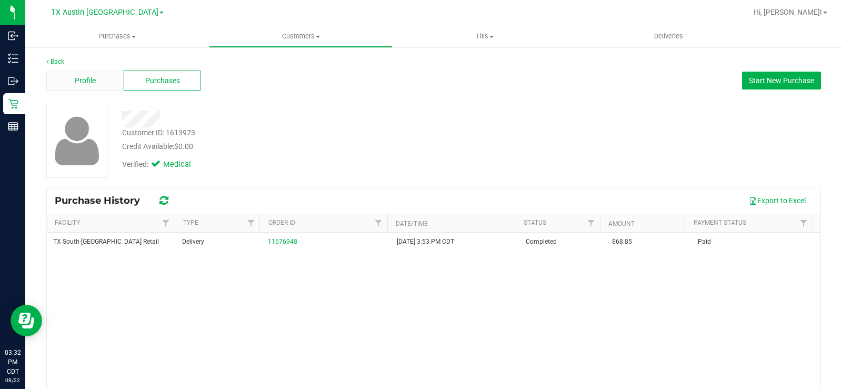
click at [77, 80] on span "Profile" at bounding box center [85, 80] width 21 height 11
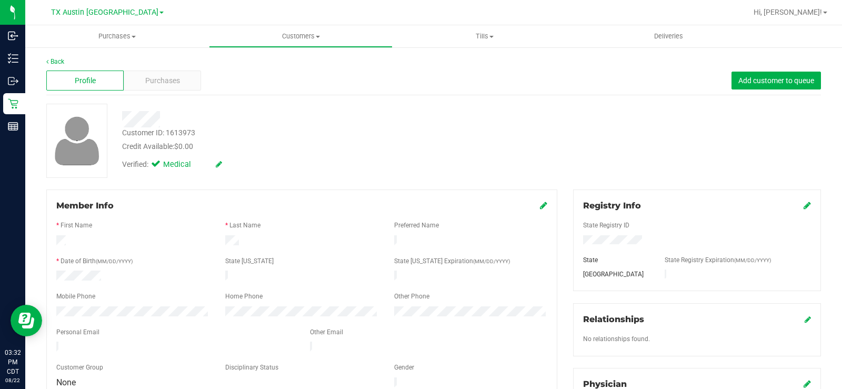
drag, startPoint x: 241, startPoint y: 243, endPoint x: 55, endPoint y: 241, distance: 186.2
click at [55, 241] on div at bounding box center [301, 241] width 507 height 13
click at [275, 139] on div "Customer ID: 1613973 Credit Available: $0.00" at bounding box center [311, 139] width 395 height 25
click at [164, 82] on span "Purchases" at bounding box center [162, 80] width 35 height 11
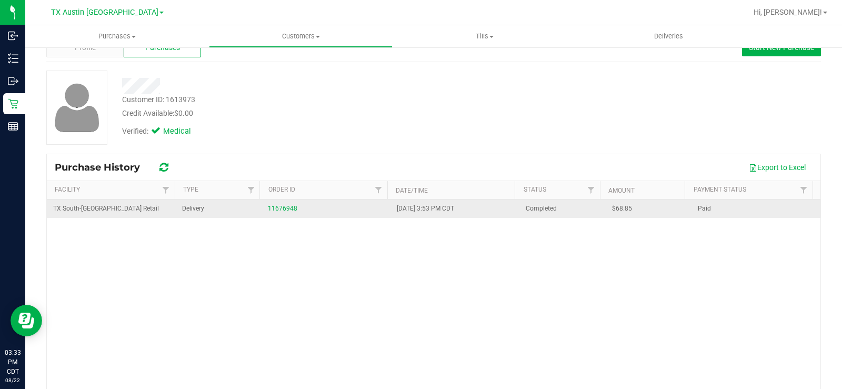
scroll to position [90, 0]
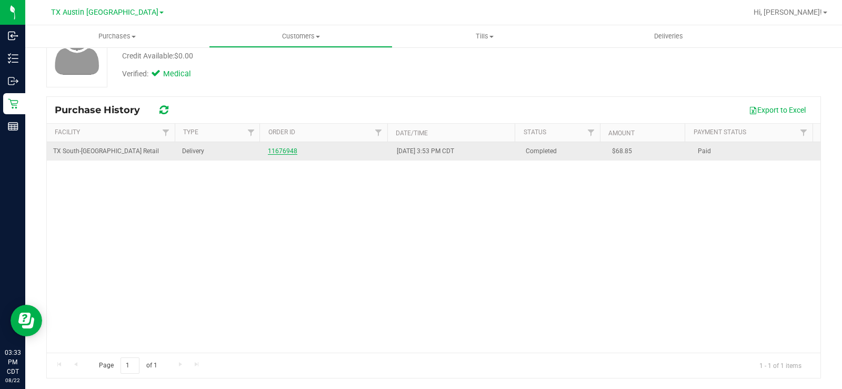
click at [281, 148] on link "11676948" at bounding box center [282, 150] width 29 height 7
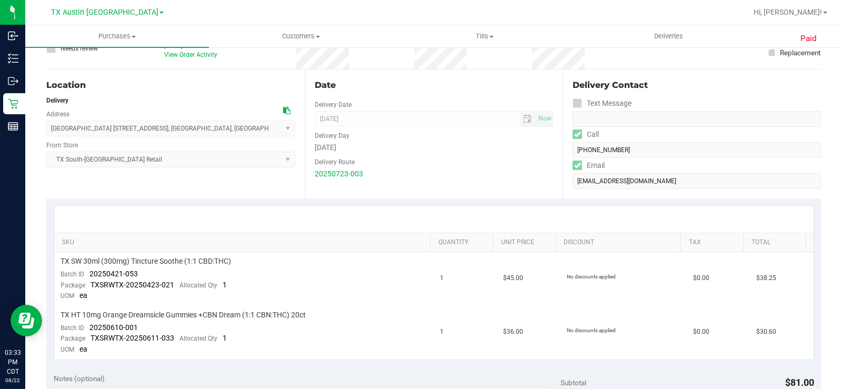
scroll to position [143, 0]
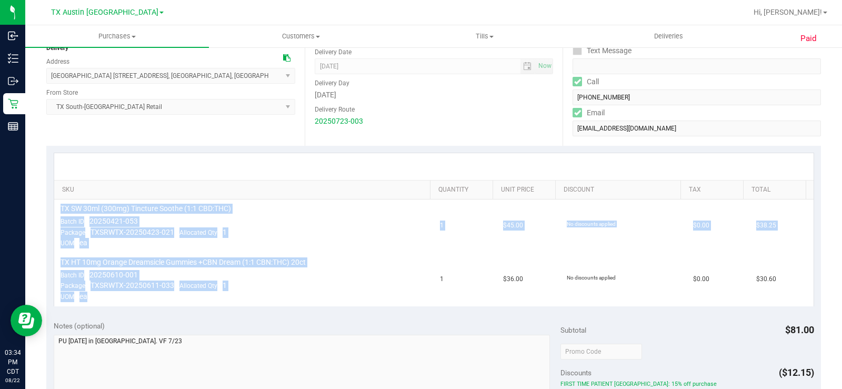
drag, startPoint x: 87, startPoint y: 299, endPoint x: 67, endPoint y: 210, distance: 91.6
click at [58, 204] on tbody "TX SW 30ml (300mg) Tincture Soothe (1:1 CBD:THC) Batch ID 20250421-053 Package …" at bounding box center [433, 252] width 759 height 107
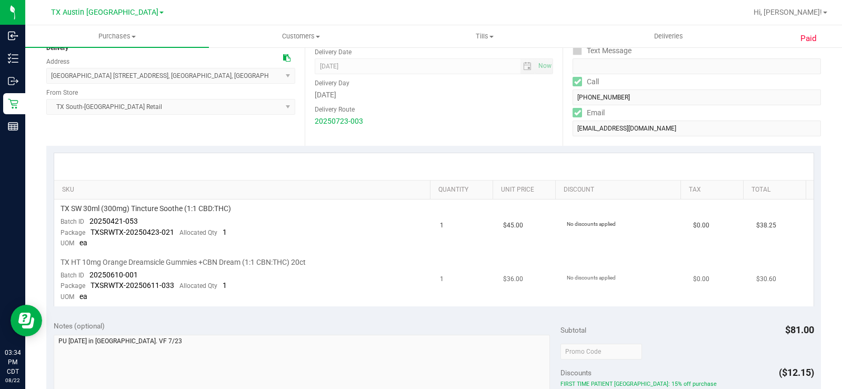
click at [95, 296] on td "TX HT 10mg Orange Dreamsicle Gummies +CBN Dream (1:1 CBN:THC) 20ct Batch ID 202…" at bounding box center [244, 279] width 380 height 53
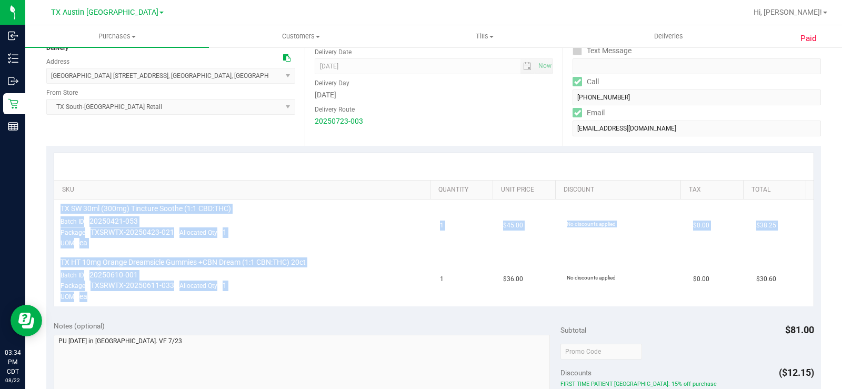
drag, startPoint x: 90, startPoint y: 296, endPoint x: 42, endPoint y: 204, distance: 104.0
click at [42, 204] on div "Paid Back View Profile Completed Jul 24, 2025 3:57 PM CDT # 11676948 Completed …" at bounding box center [433, 325] width 816 height 845
click at [125, 286] on span "TXSRWTX-20250611-033" at bounding box center [132, 285] width 84 height 8
drag, startPoint x: 94, startPoint y: 296, endPoint x: 57, endPoint y: 206, distance: 96.5
click at [57, 206] on tbody "TX SW 30ml (300mg) Tincture Soothe (1:1 CBD:THC) Batch ID 20250421-053 Package …" at bounding box center [433, 252] width 759 height 107
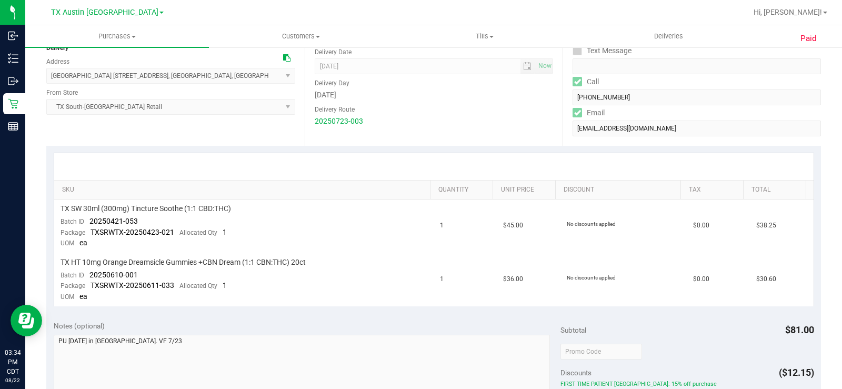
click at [218, 324] on div "Notes (optional)" at bounding box center [307, 325] width 507 height 11
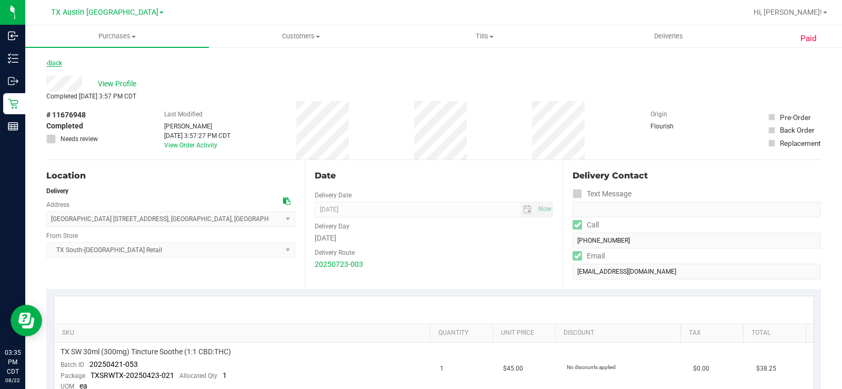
click at [58, 63] on link "Back" at bounding box center [54, 62] width 16 height 7
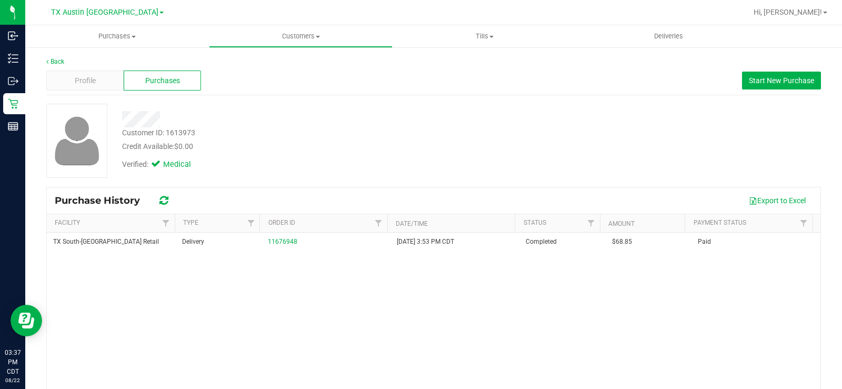
click at [418, 148] on div "Credit Available: $0.00" at bounding box center [311, 146] width 379 height 11
click at [799, 79] on span "Start New Purchase" at bounding box center [781, 80] width 65 height 8
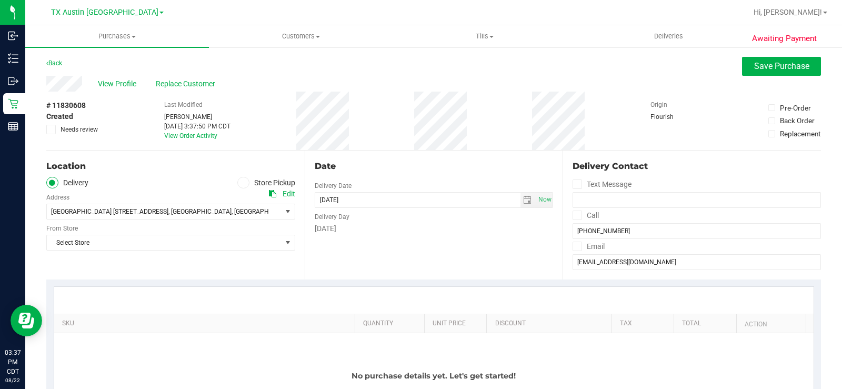
click at [241, 187] on span at bounding box center [243, 183] width 12 height 12
click at [0, 0] on input "Store Pickup" at bounding box center [0, 0] width 0 height 0
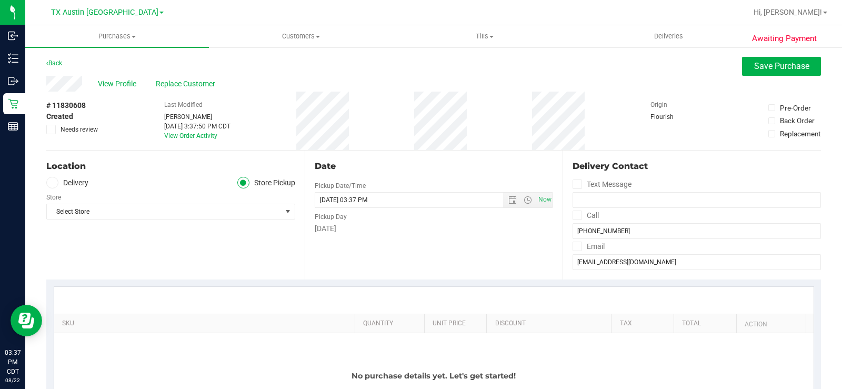
click at [54, 183] on icon at bounding box center [52, 183] width 6 height 0
click at [0, 0] on input "Delivery" at bounding box center [0, 0] width 0 height 0
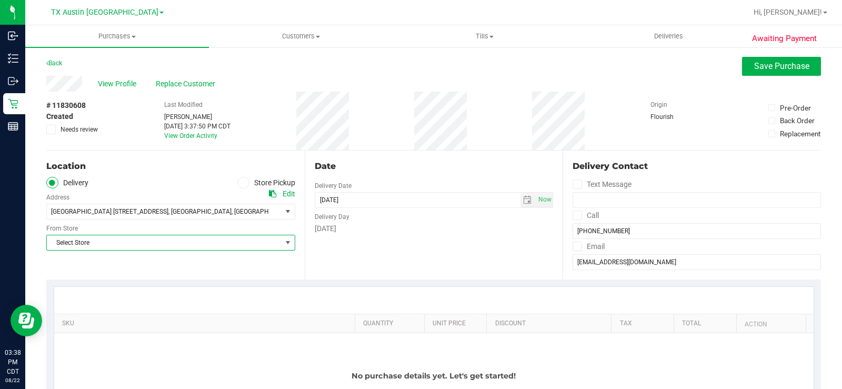
click at [224, 241] on span "Select Store" at bounding box center [164, 242] width 235 height 15
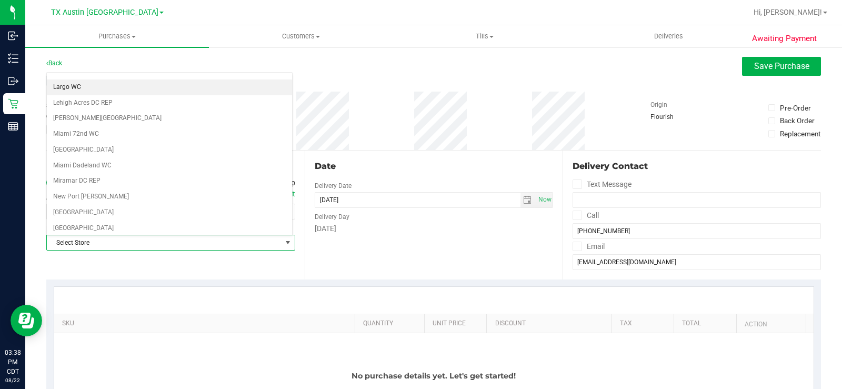
scroll to position [316, 0]
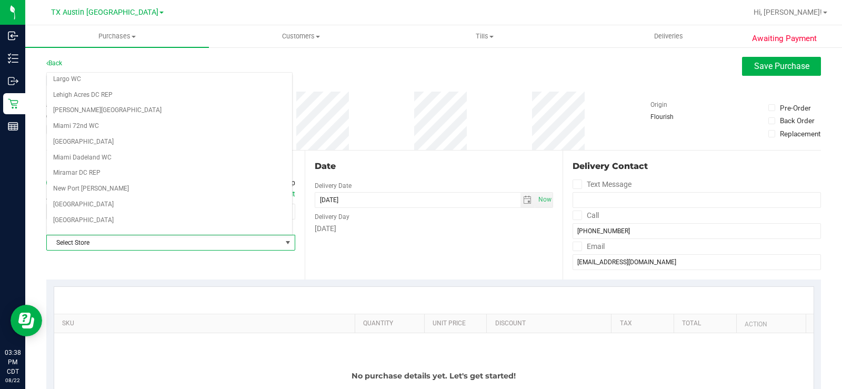
click at [414, 248] on div "Date Delivery Date 08/22/2025 Now 08/22/2025 03:37 PM Now Delivery Day Friday" at bounding box center [434, 214] width 258 height 129
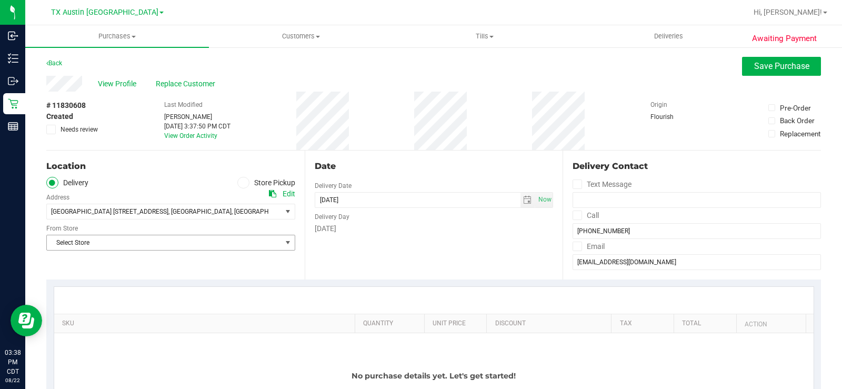
click at [223, 240] on span "Select Store" at bounding box center [164, 242] width 235 height 15
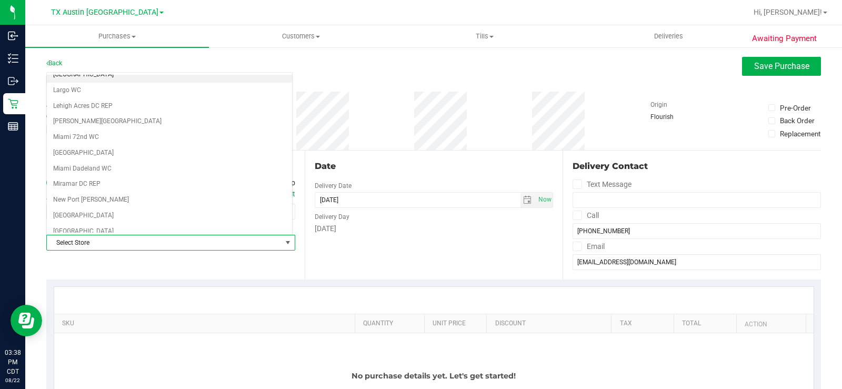
scroll to position [368, 0]
click at [345, 257] on div "Date Delivery Date 08/22/2025 Now 08/22/2025 03:37 PM Now Delivery Day Friday" at bounding box center [434, 214] width 258 height 129
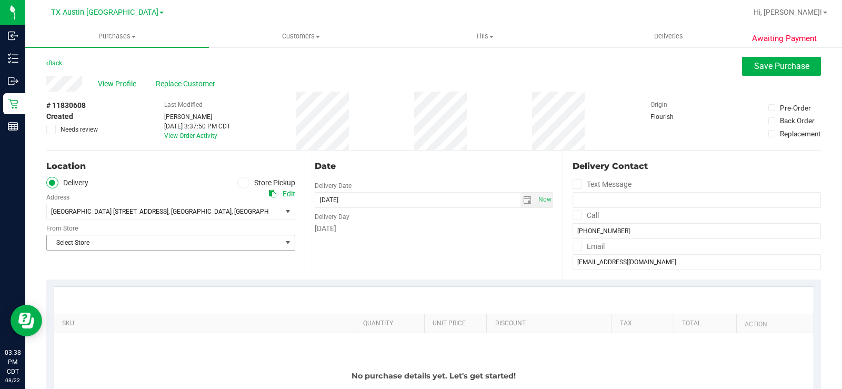
click at [190, 241] on span "Select Store" at bounding box center [164, 242] width 235 height 15
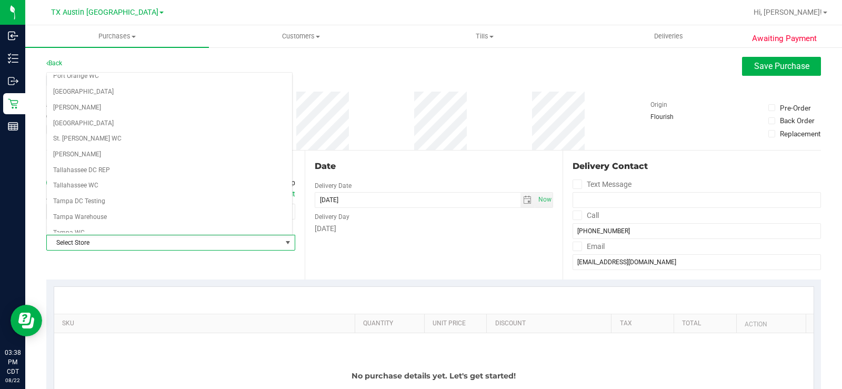
scroll to position [764, 0]
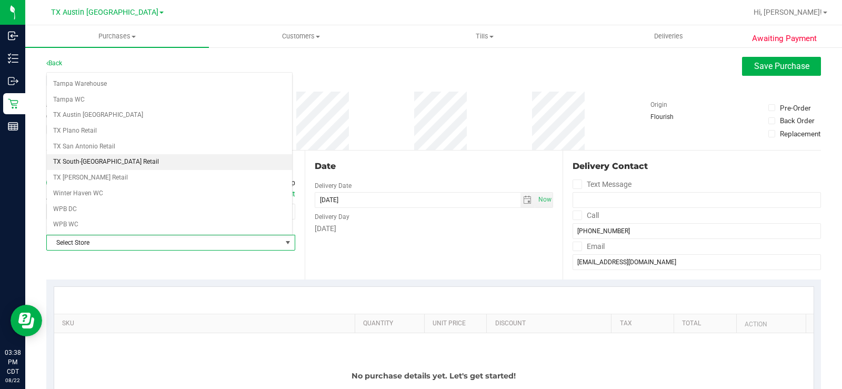
click at [126, 163] on li "TX South-[GEOGRAPHIC_DATA] Retail" at bounding box center [169, 162] width 245 height 16
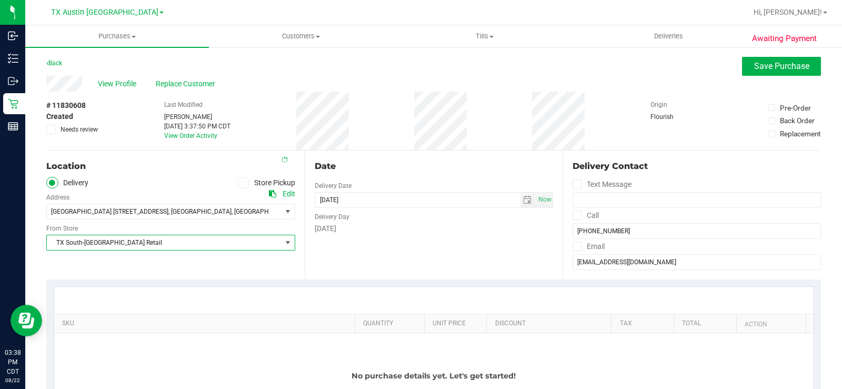
click at [393, 261] on div "Date Delivery Date 08/22/2025 Now 08/22/2025 03:37 PM Now Delivery Day Friday" at bounding box center [434, 214] width 258 height 129
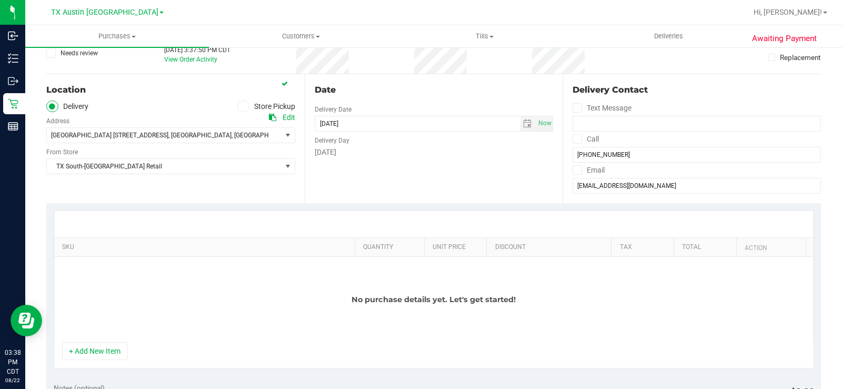
scroll to position [158, 0]
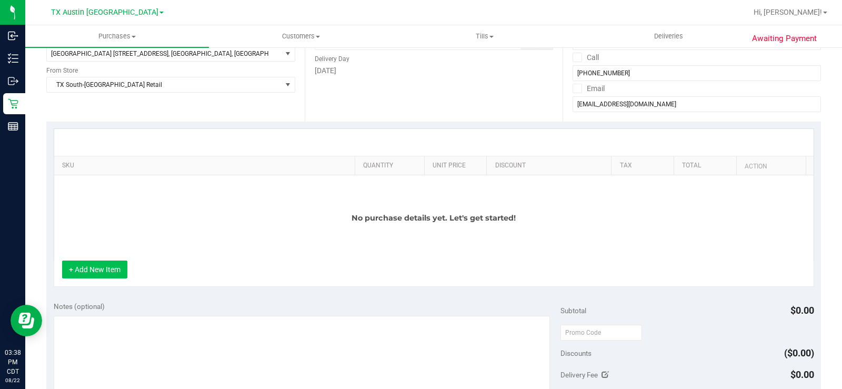
click at [89, 273] on button "+ Add New Item" at bounding box center [94, 269] width 65 height 18
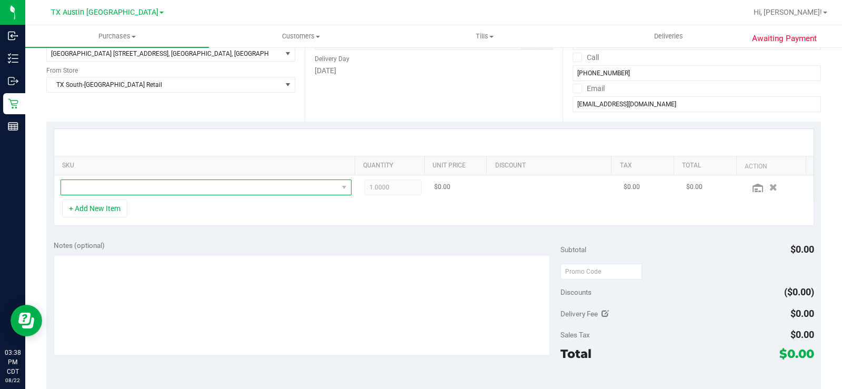
click at [157, 190] on span "NO DATA FOUND" at bounding box center [199, 187] width 277 height 15
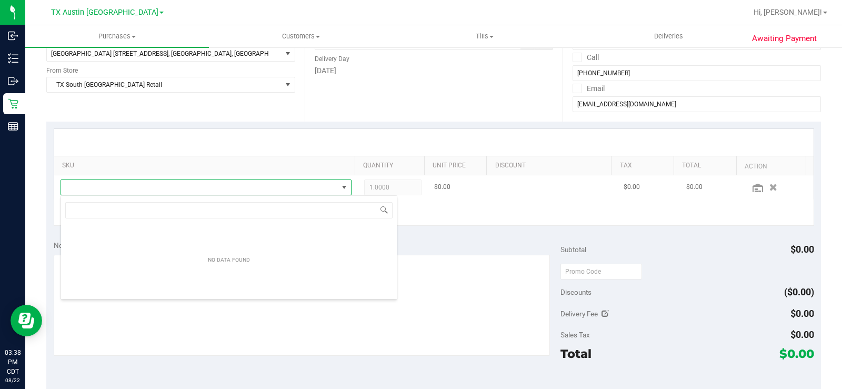
scroll to position [16, 281]
type input "sooth"
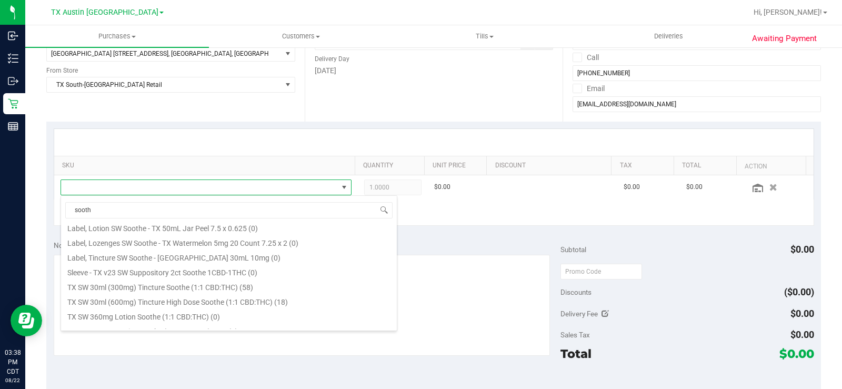
scroll to position [316, 0]
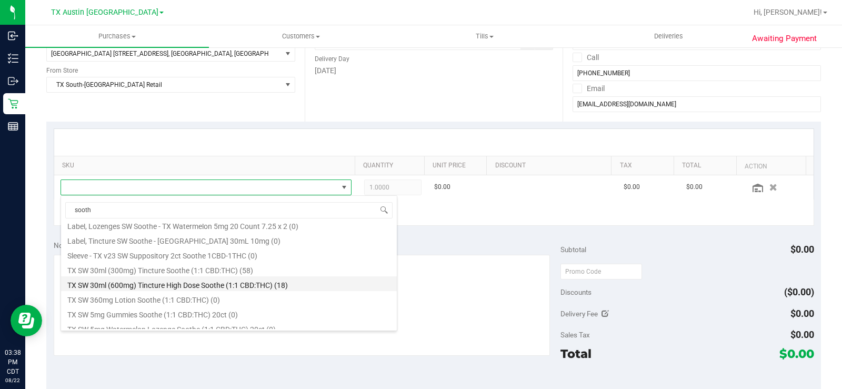
click at [232, 283] on li "TX SW 30ml (600mg) Tincture High Dose Soothe (1:1 CBD:THC) (18)" at bounding box center [229, 283] width 336 height 15
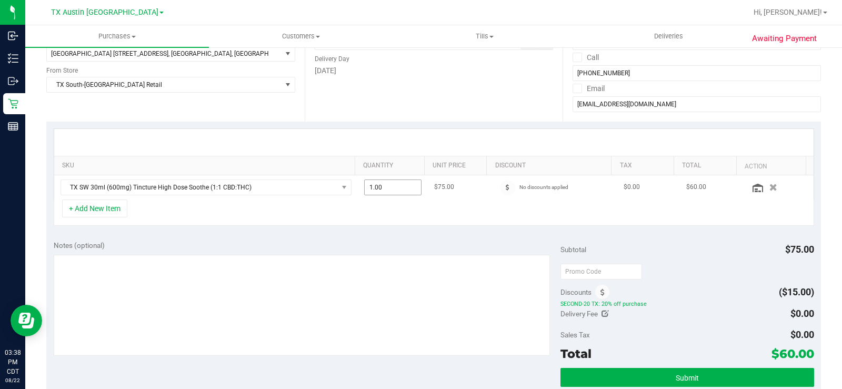
click at [385, 188] on span "1.00 1" at bounding box center [392, 187] width 57 height 16
click at [0, 0] on input "1" at bounding box center [0, 0] width 0 height 0
type input "2"
type input "2.00"
click at [422, 241] on div "Notes (optional)" at bounding box center [307, 245] width 507 height 11
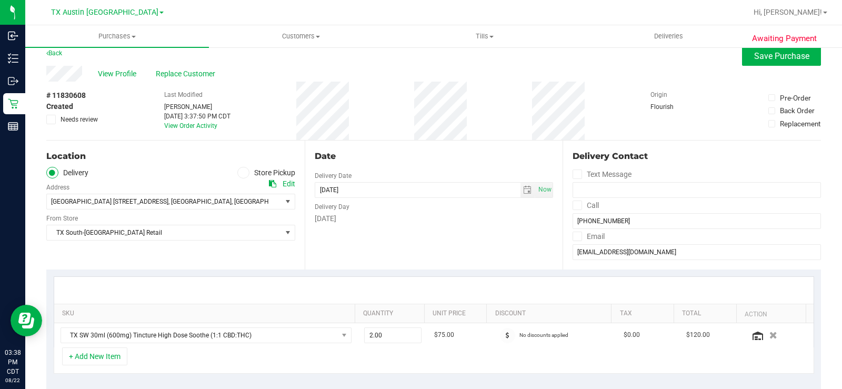
scroll to position [0, 0]
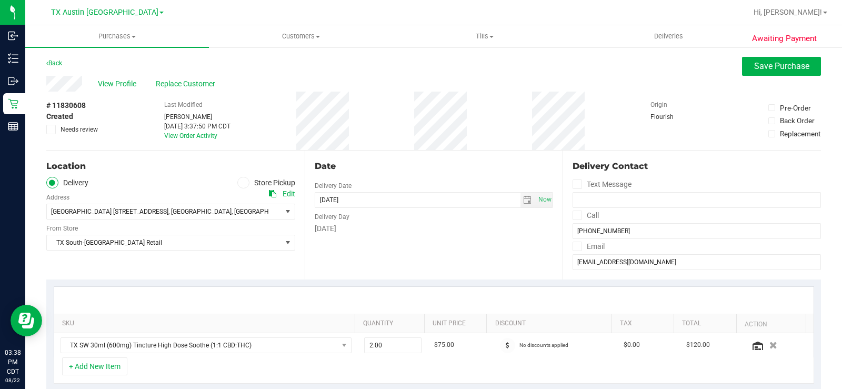
click at [402, 237] on div "Date Delivery Date [DATE] Now [DATE] 08:00 AM Now Delivery Day [DATE]" at bounding box center [434, 214] width 258 height 129
click at [403, 249] on div "Date Delivery Date [DATE] Now [DATE] 08:00 AM Now Delivery Day [DATE]" at bounding box center [434, 214] width 258 height 129
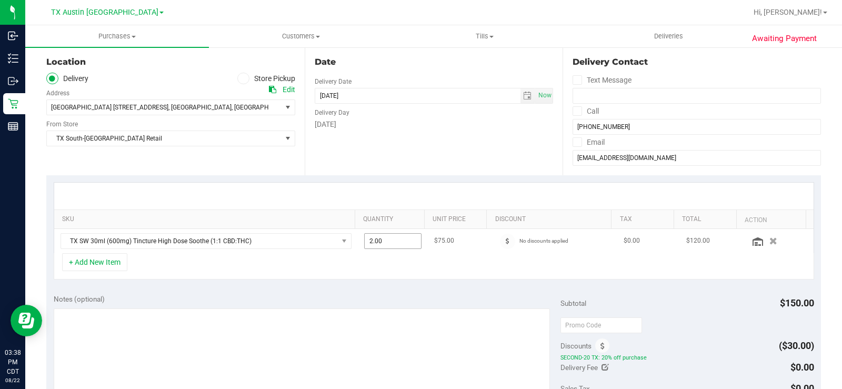
scroll to position [105, 0]
click at [116, 322] on textarea at bounding box center [302, 357] width 496 height 101
type textarea "SOUTH AUSTIN PU - MB"
click at [95, 258] on button "+ Add New Item" at bounding box center [94, 261] width 65 height 18
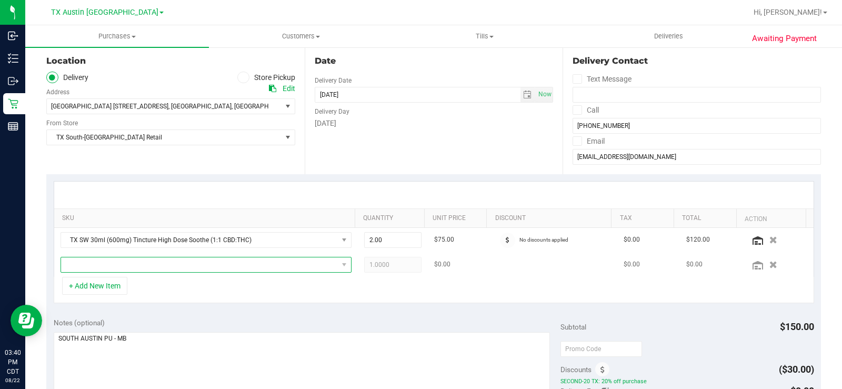
click at [106, 261] on span "NO DATA FOUND" at bounding box center [199, 264] width 277 height 15
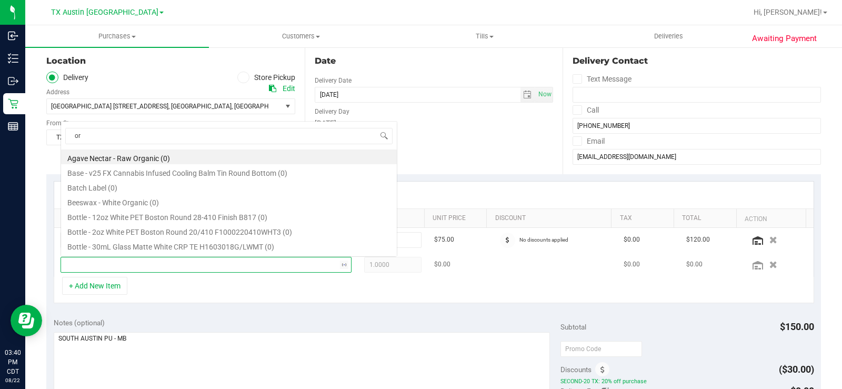
scroll to position [16, 281]
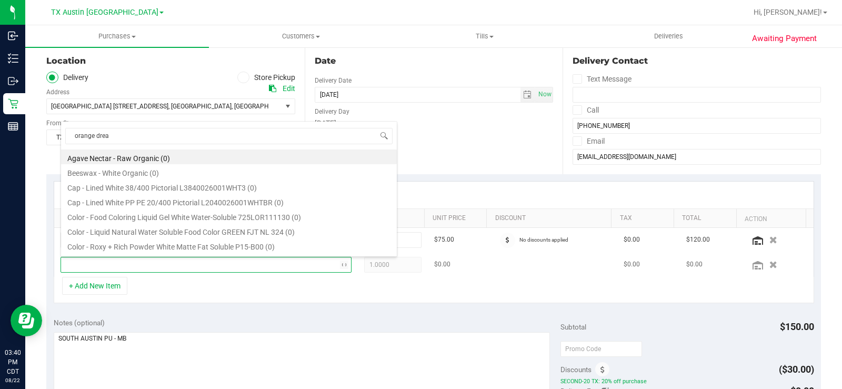
type input "orange dream"
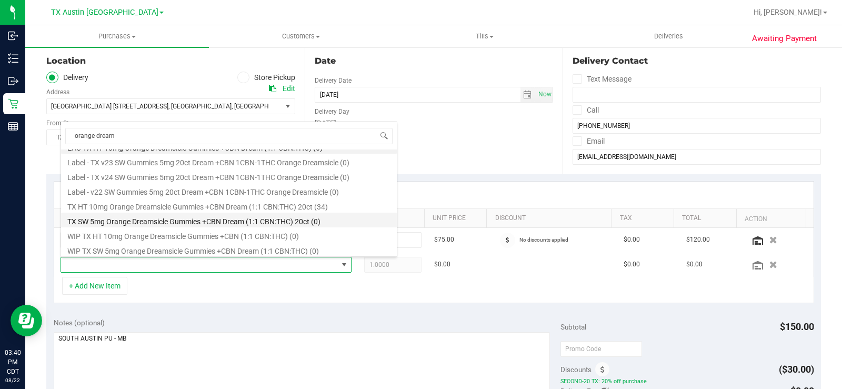
scroll to position [13, 0]
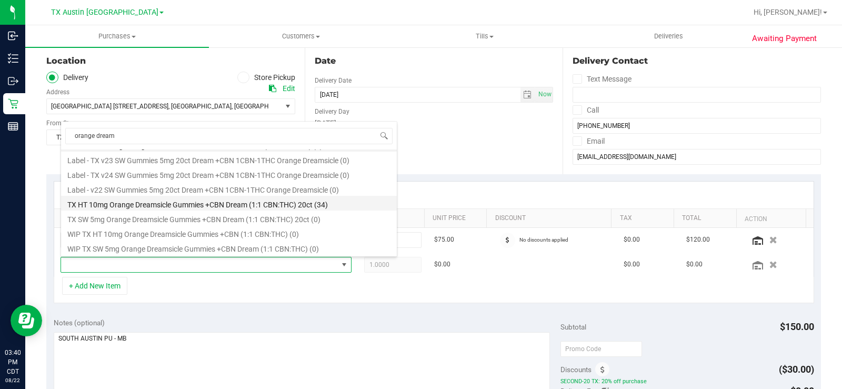
click at [320, 205] on li "TX HT 10mg Orange Dreamsicle Gummies +CBN Dream (1:1 CBN:THC) 20ct (34)" at bounding box center [229, 203] width 336 height 15
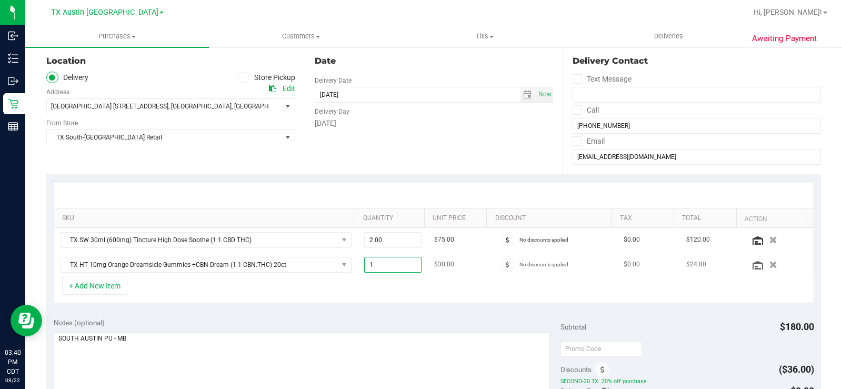
click at [390, 263] on span "1.00 1" at bounding box center [392, 265] width 57 height 16
click at [390, 263] on input "1" at bounding box center [393, 264] width 56 height 15
type input "2"
type input "2.00"
click at [441, 294] on div "+ Add New Item" at bounding box center [434, 290] width 760 height 26
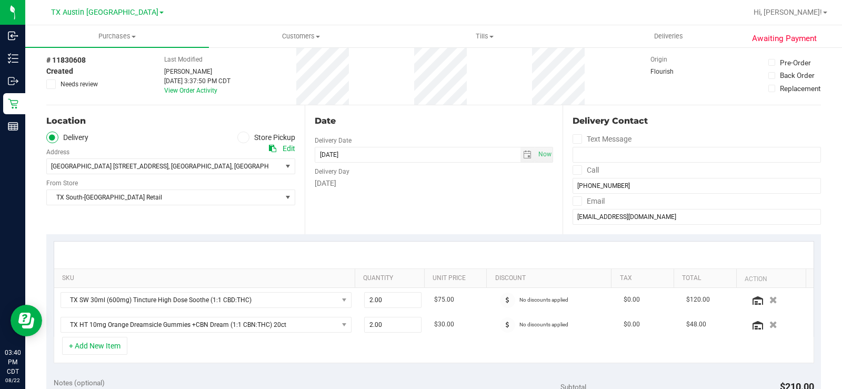
scroll to position [0, 0]
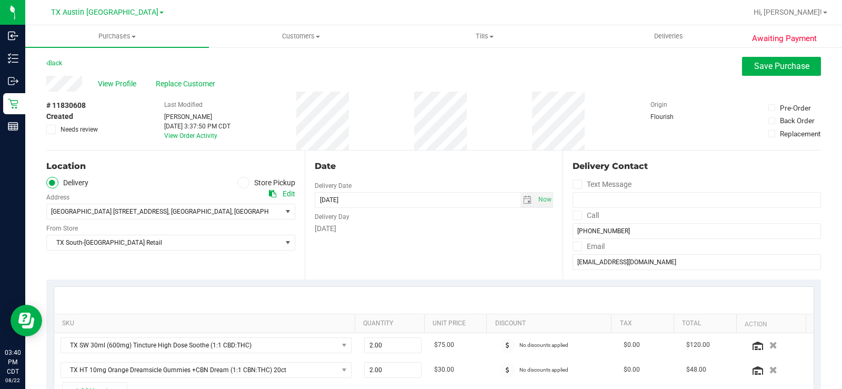
click at [196, 165] on div "Location" at bounding box center [170, 166] width 249 height 13
click at [742, 72] on button "Save Purchase" at bounding box center [781, 66] width 79 height 19
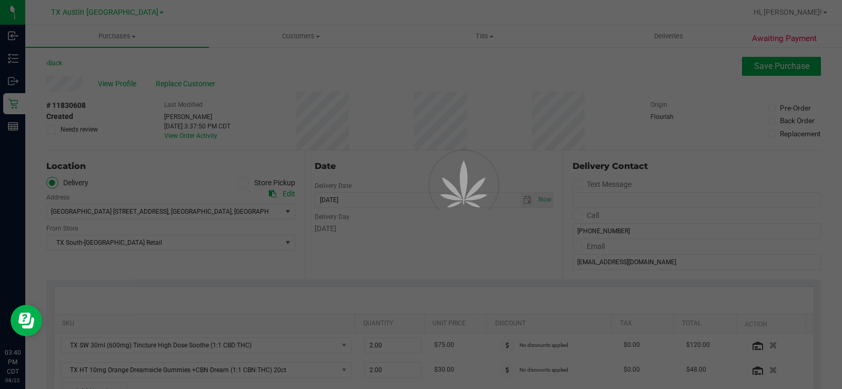
click at [125, 86] on div at bounding box center [421, 194] width 842 height 389
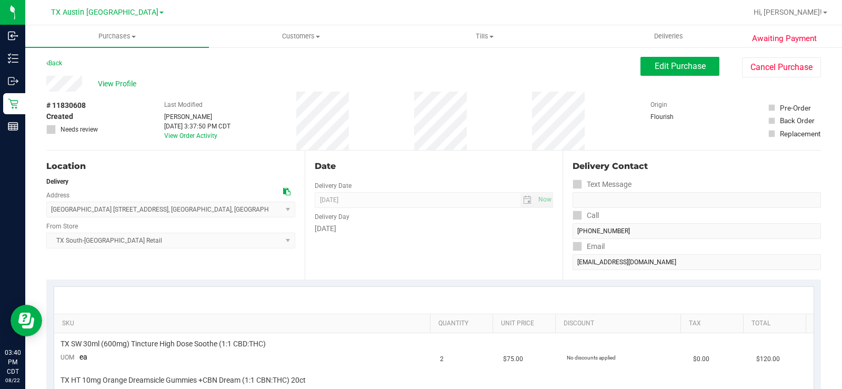
click at [125, 86] on span "View Profile" at bounding box center [119, 83] width 42 height 11
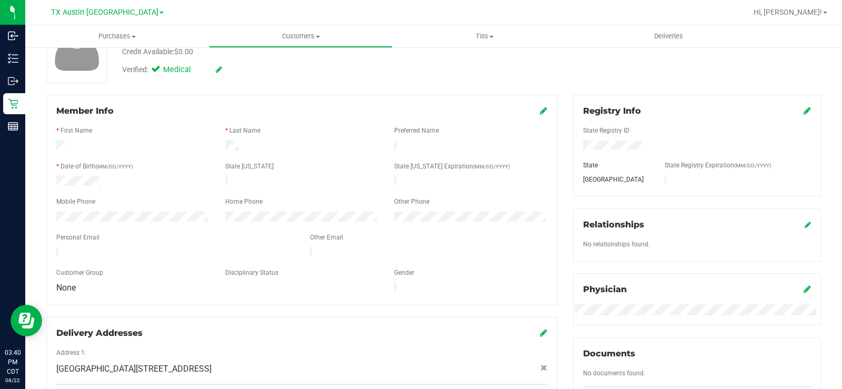
scroll to position [105, 0]
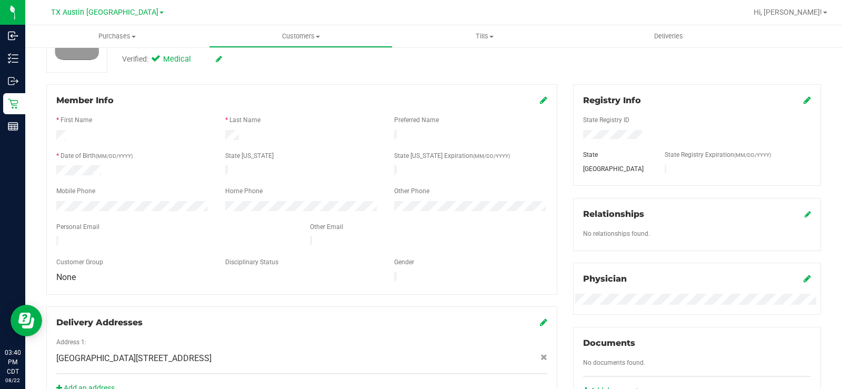
click at [185, 223] on div "Personal Email" at bounding box center [175, 228] width 254 height 12
click at [154, 257] on div "Customer Group" at bounding box center [132, 263] width 169 height 12
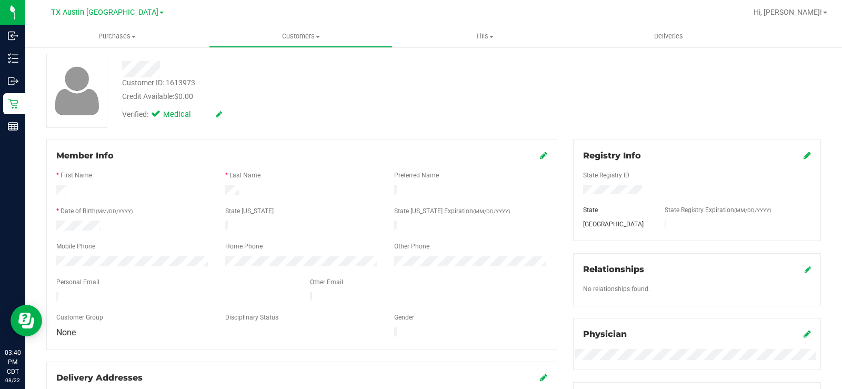
scroll to position [0, 0]
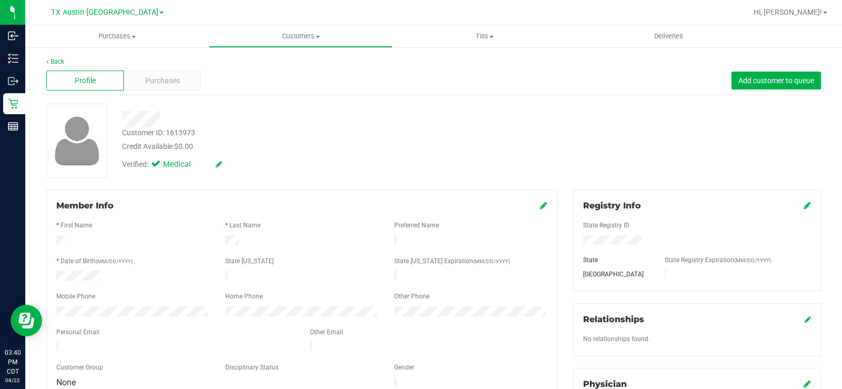
drag, startPoint x: 200, startPoint y: 144, endPoint x: 128, endPoint y: 143, distance: 72.6
click at [128, 143] on div "Credit Available: $0.00" at bounding box center [311, 146] width 379 height 11
click at [159, 319] on div at bounding box center [301, 323] width 491 height 8
click at [75, 331] on form "Member Info * First Name * Last Name Preferred Name * Date of Birth (MM/DD/YYYY…" at bounding box center [301, 294] width 491 height 190
click at [52, 342] on div at bounding box center [175, 347] width 254 height 13
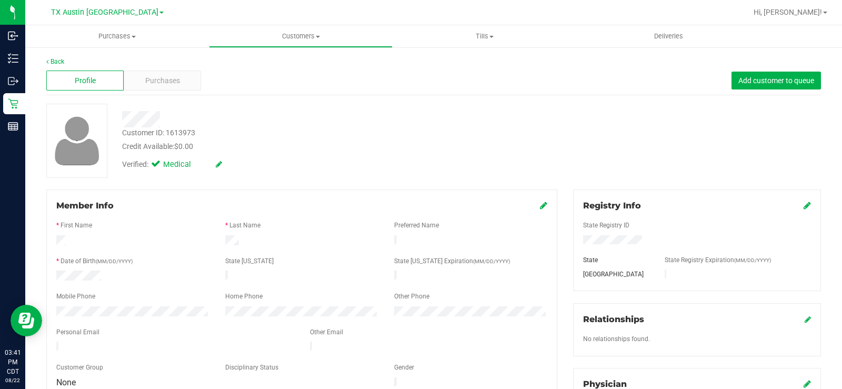
drag, startPoint x: 146, startPoint y: 339, endPoint x: 51, endPoint y: 341, distance: 95.2
click at [51, 341] on div at bounding box center [175, 347] width 254 height 13
click at [241, 97] on div "Back Profile Purchases Add customer to queue Customer ID: 1613973 Credit Availa…" at bounding box center [433, 392] width 774 height 671
click at [178, 83] on span "Purchases" at bounding box center [162, 80] width 35 height 11
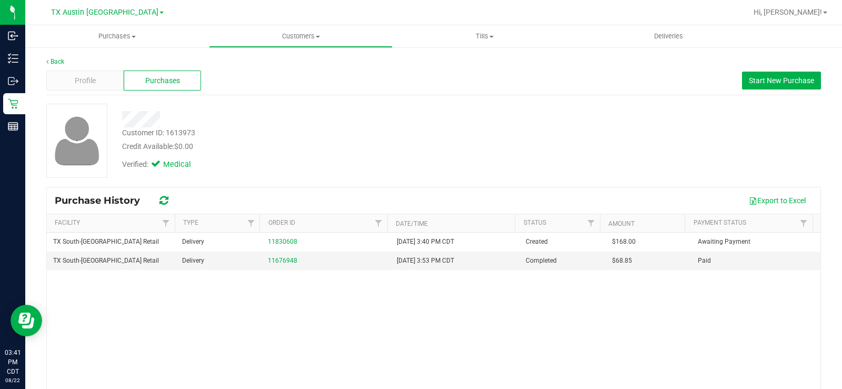
click at [357, 133] on div "Customer ID: 1613973 Credit Available: $0.00" at bounding box center [311, 139] width 395 height 25
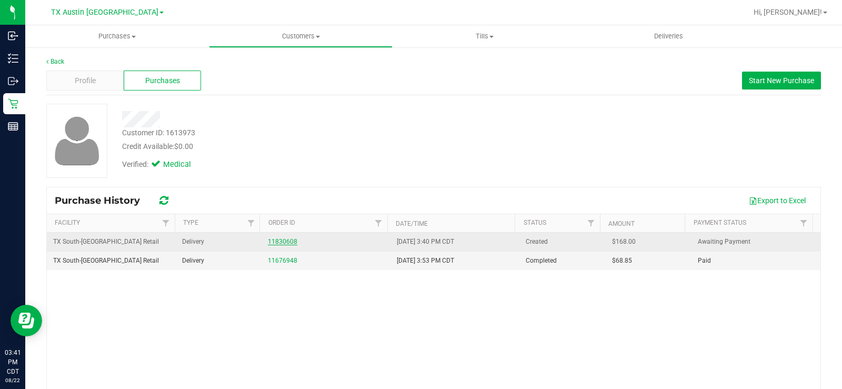
click at [285, 241] on link "11830608" at bounding box center [282, 241] width 29 height 7
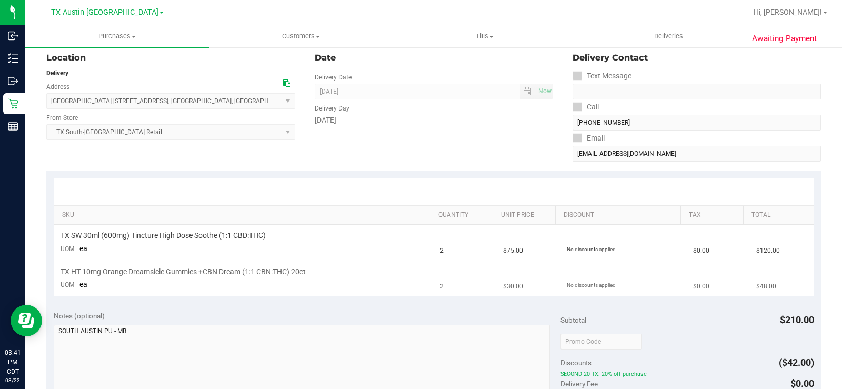
scroll to position [158, 0]
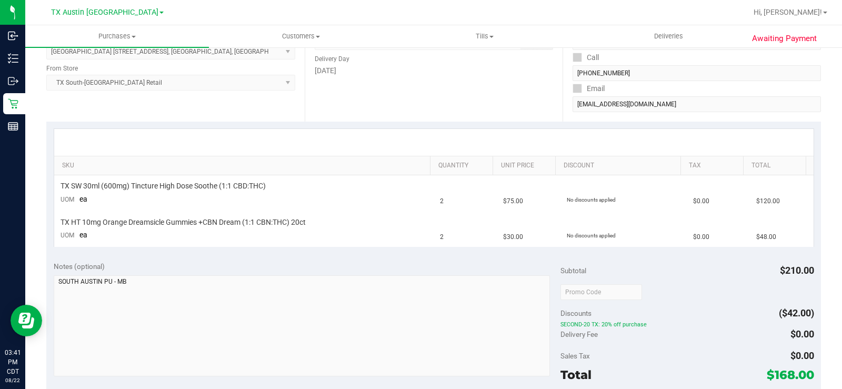
click at [138, 274] on div "Notes (optional)" at bounding box center [307, 320] width 507 height 118
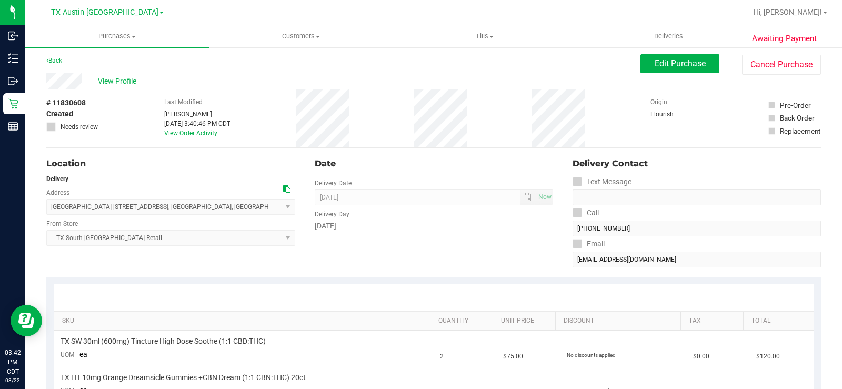
scroll to position [0, 0]
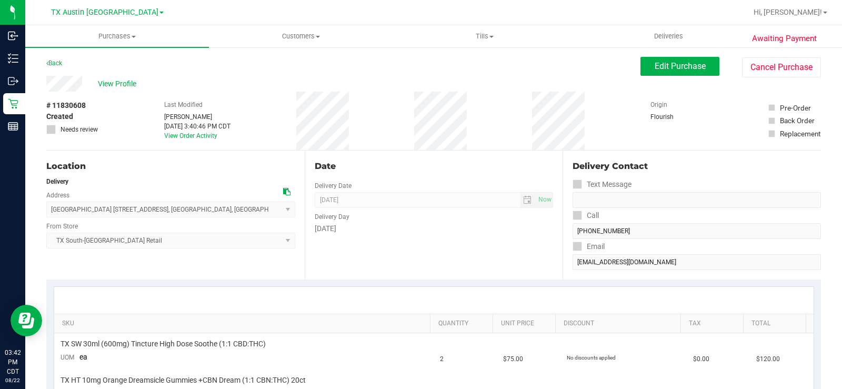
click at [554, 262] on div "Location Delivery Address South Austin 7105 E. Riverside Drive , Austin , TX 78…" at bounding box center [433, 214] width 774 height 129
click at [555, 232] on div "Location Delivery Address South Austin 7105 E. Riverside Drive , Austin , TX 78…" at bounding box center [433, 214] width 774 height 129
click at [537, 236] on div "Date Delivery Date 08/22/2025 Now 08/22/2025 08:00 AM Now Delivery Day Friday" at bounding box center [434, 214] width 258 height 129
click at [562, 267] on div "Delivery Contact Text Message Call (561) 512-2150 Email jofox4321@gmail.com" at bounding box center [691, 214] width 258 height 129
click at [413, 235] on div "Date Delivery Date 08/22/2025 Now 08/22/2025 08:00 AM Now Delivery Day Friday" at bounding box center [434, 214] width 258 height 129
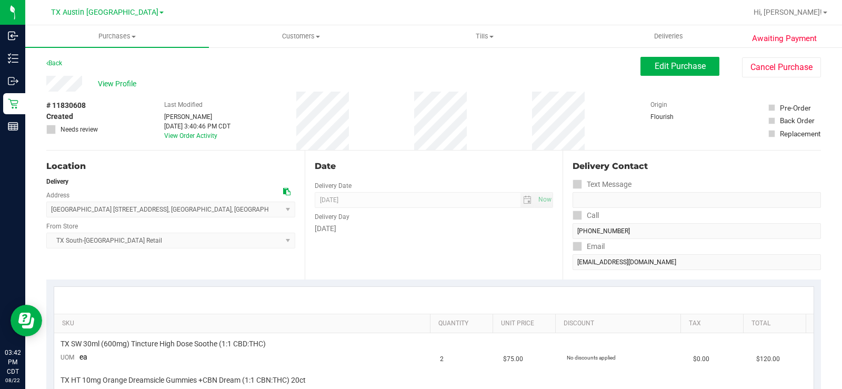
click at [428, 252] on div "Date Delivery Date 08/22/2025 Now 08/22/2025 08:00 AM Now Delivery Day Friday" at bounding box center [434, 214] width 258 height 129
click at [490, 272] on div "Date Delivery Date 08/22/2025 Now 08/22/2025 08:00 AM Now Delivery Day Friday" at bounding box center [434, 214] width 258 height 129
click at [566, 268] on div "Delivery Contact Text Message Call (561) 512-2150 Email jofox4321@gmail.com" at bounding box center [691, 214] width 258 height 129
click at [640, 271] on div "Delivery Contact Text Message Call (561) 512-2150 Email jofox4321@gmail.com" at bounding box center [691, 214] width 258 height 129
click at [562, 268] on div "Delivery Contact Text Message Call (561) 512-2150 Email jofox4321@gmail.com" at bounding box center [691, 214] width 258 height 129
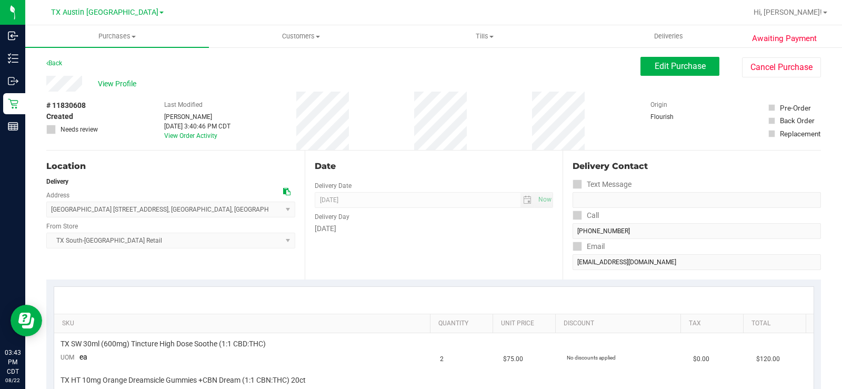
click at [453, 265] on div "Date Delivery Date 08/22/2025 Now 08/22/2025 08:00 AM Now Delivery Day Friday" at bounding box center [434, 214] width 258 height 129
click at [567, 270] on div "Delivery Contact Text Message Call (561) 512-2150 Email jofox4321@gmail.com" at bounding box center [691, 214] width 258 height 129
click at [419, 263] on div "Date Delivery Date 08/22/2025 Now 08/22/2025 08:00 AM Now Delivery Day Friday" at bounding box center [434, 214] width 258 height 129
click at [393, 249] on div "Date Delivery Date 08/22/2025 Now 08/22/2025 08:00 AM Now Delivery Day Friday" at bounding box center [434, 214] width 258 height 129
drag, startPoint x: 43, startPoint y: 82, endPoint x: 710, endPoint y: 142, distance: 669.8
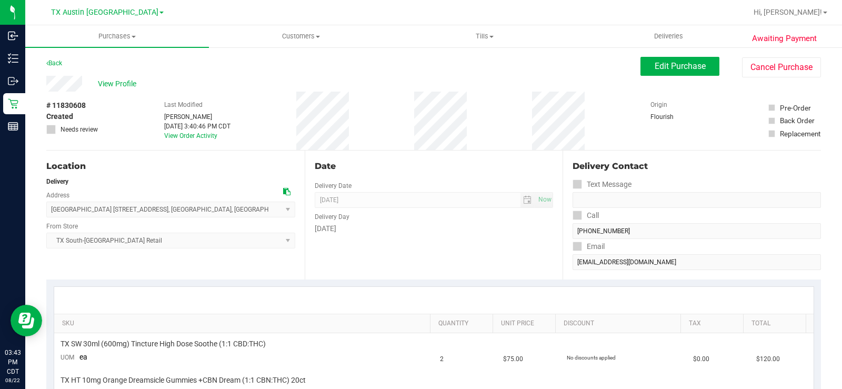
click at [572, 151] on div "Delivery Contact Text Message Call (561) 512-2150 Email jofox4321@gmail.com" at bounding box center [691, 214] width 258 height 129
click at [351, 265] on div "Date Delivery Date 08/22/2025 Now 08/22/2025 08:00 AM Now Delivery Day Friday" at bounding box center [434, 214] width 258 height 129
drag, startPoint x: 46, startPoint y: 96, endPoint x: 701, endPoint y: 121, distance: 655.4
click at [702, 119] on div "# 11830608 Created Needs review Last Modified Megan Cameron Aug 22, 2025 3:40:4…" at bounding box center [433, 121] width 774 height 58
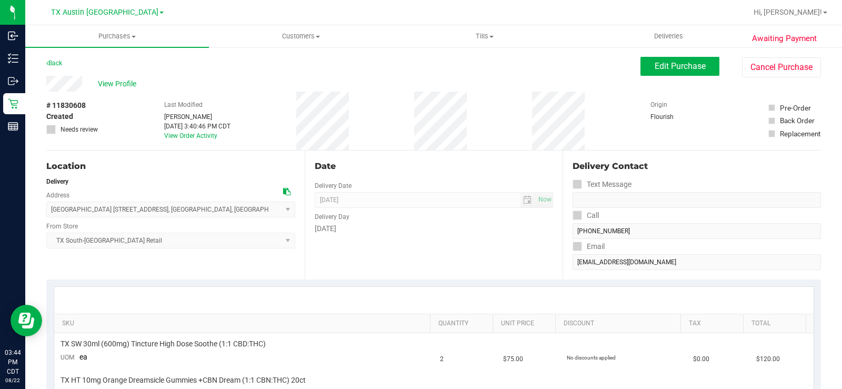
click at [699, 122] on div "# 11830608 Created Needs review Last Modified Megan Cameron Aug 22, 2025 3:40:4…" at bounding box center [433, 121] width 774 height 58
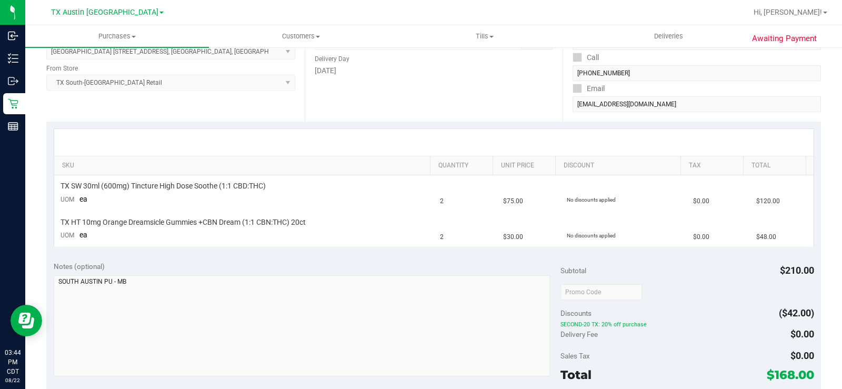
click at [378, 104] on div "Date Delivery Date 08/22/2025 Now 08/22/2025 08:00 AM Now Delivery Day Friday" at bounding box center [434, 57] width 258 height 129
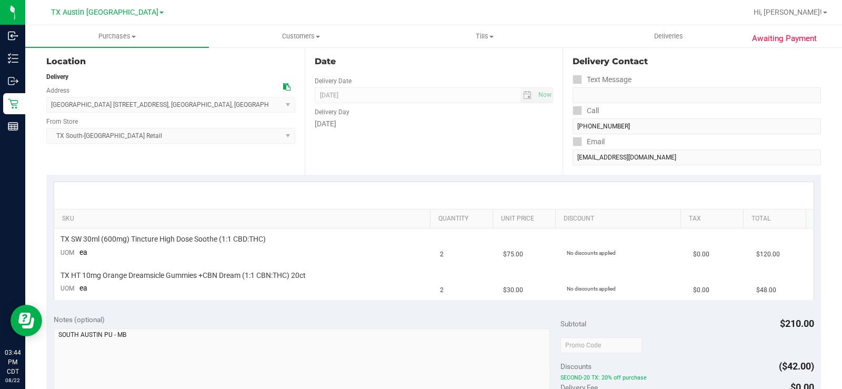
scroll to position [105, 0]
click at [427, 155] on div "Date Delivery Date 08/22/2025 Now 08/22/2025 08:00 AM Now Delivery Day Friday" at bounding box center [434, 109] width 258 height 129
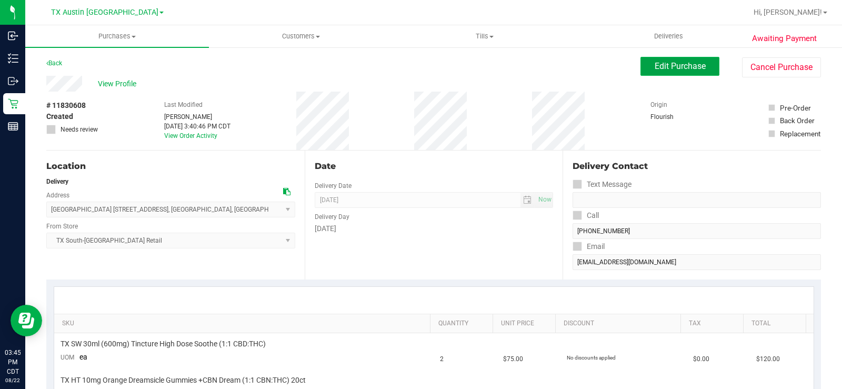
click at [642, 70] on button "Edit Purchase" at bounding box center [679, 66] width 79 height 19
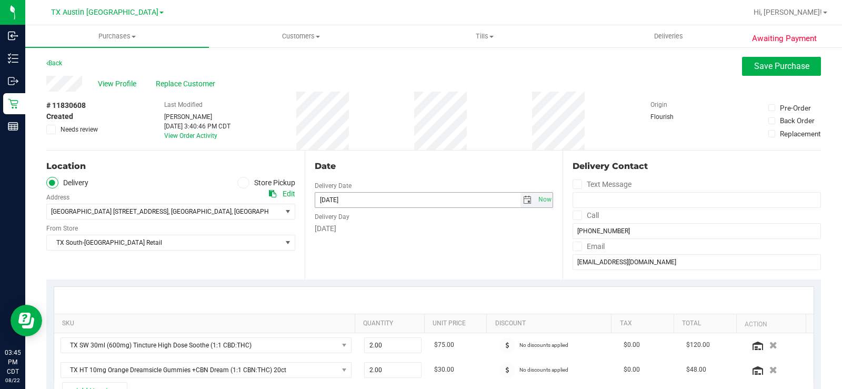
click at [523, 203] on span "select" at bounding box center [527, 200] width 8 height 8
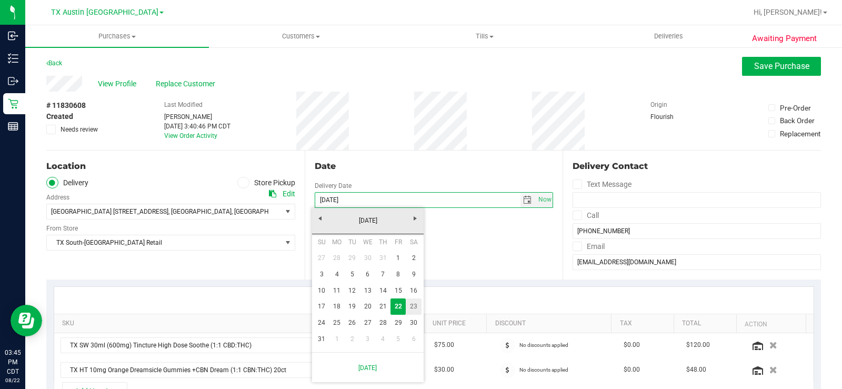
click at [413, 305] on link "23" at bounding box center [413, 306] width 15 height 16
type input "08/23/2025"
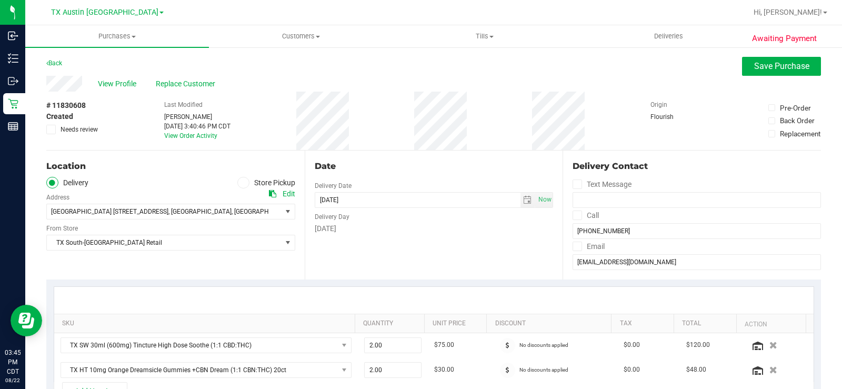
click at [462, 256] on div "Date Delivery Date 08/23/2025 Now 08/23/2025 08:00 AM Now Delivery Day Saturday" at bounding box center [434, 214] width 258 height 129
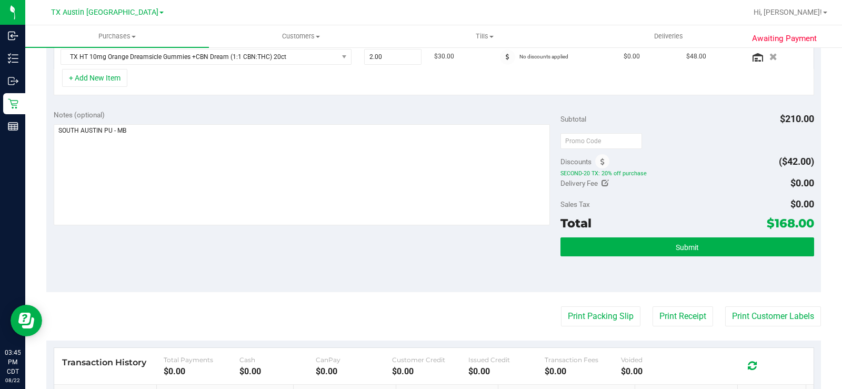
scroll to position [316, 0]
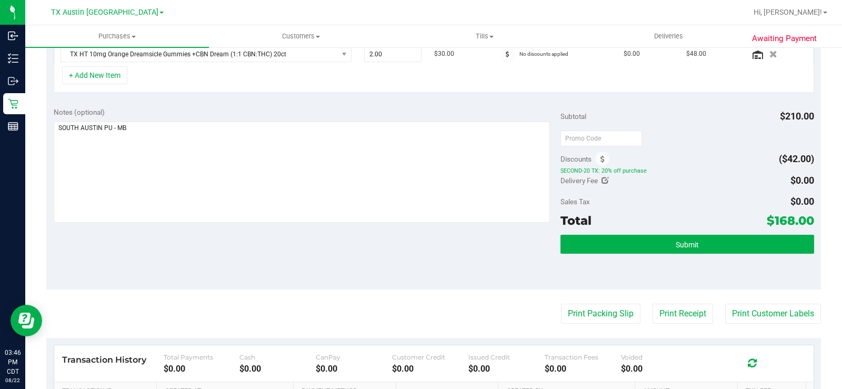
click at [400, 265] on div "Notes (optional) Subtotal $210.00 Discounts ($42.00) SECOND-20 TX: 20% off purc…" at bounding box center [433, 194] width 774 height 189
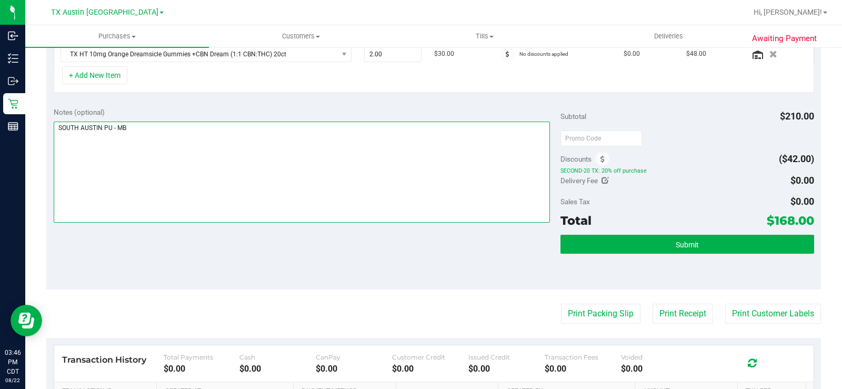
click at [110, 129] on textarea at bounding box center [302, 172] width 496 height 101
click at [158, 132] on textarea at bounding box center [302, 172] width 496 height 101
type textarea "SOUTH AUSTIN PU 08/23 - MB"
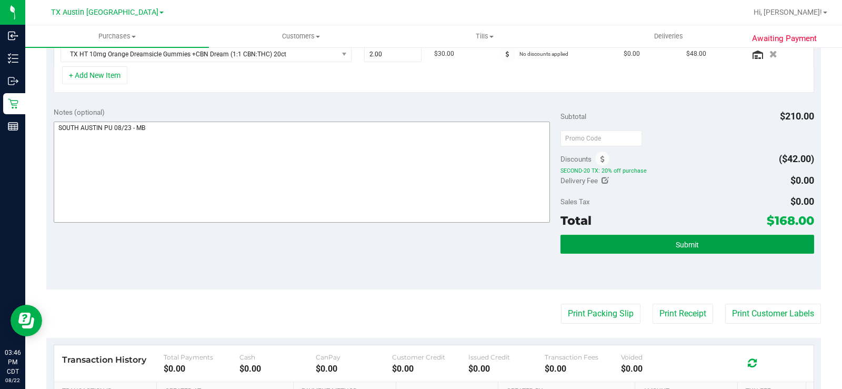
click at [596, 244] on button "Submit" at bounding box center [687, 244] width 254 height 19
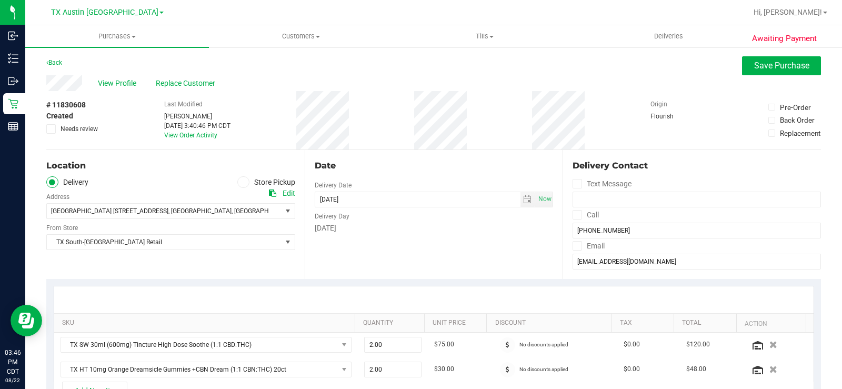
scroll to position [0, 0]
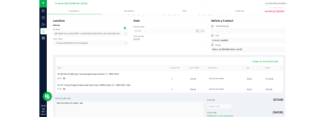
scroll to position [105, 0]
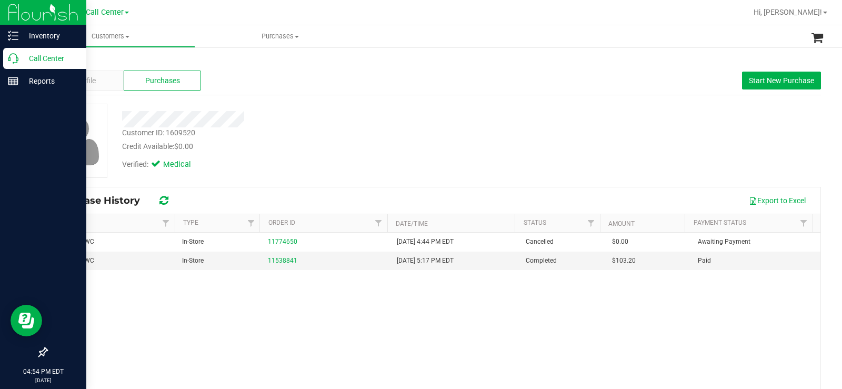
click at [17, 60] on icon at bounding box center [13, 58] width 11 height 11
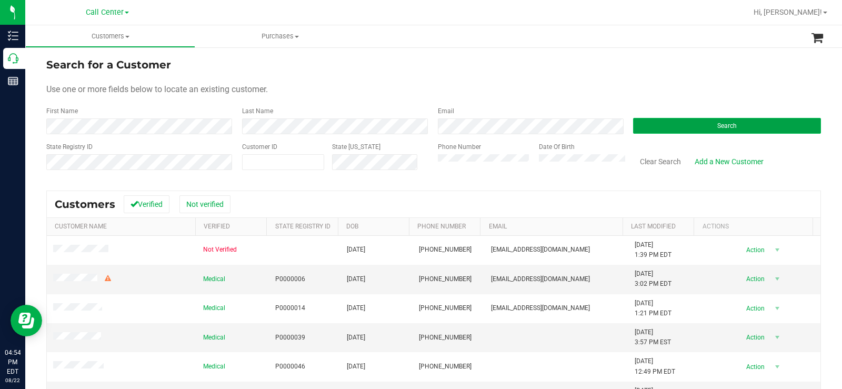
click at [681, 121] on button "Search" at bounding box center [727, 126] width 188 height 16
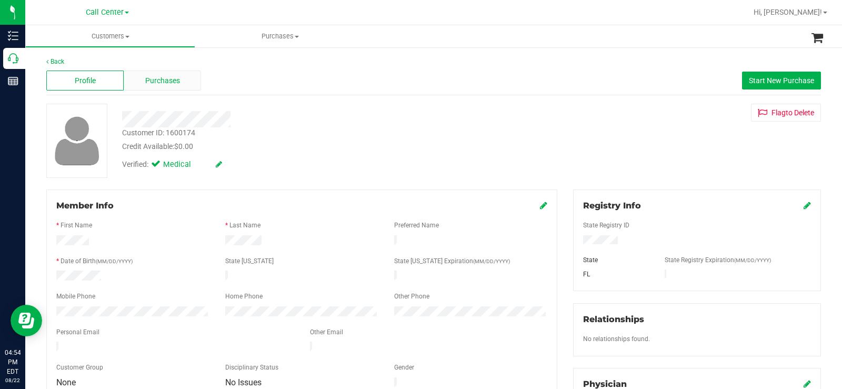
click at [168, 82] on span "Purchases" at bounding box center [162, 80] width 35 height 11
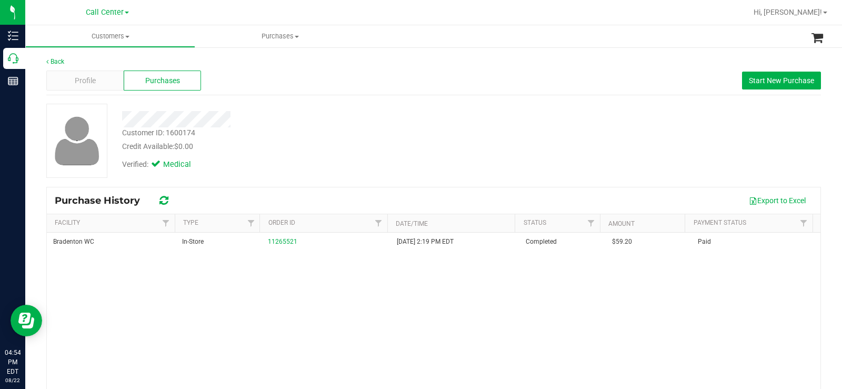
click at [396, 94] on div "Profile Purchases Start New Purchase" at bounding box center [433, 80] width 774 height 29
click at [78, 90] on div "Profile" at bounding box center [84, 80] width 77 height 20
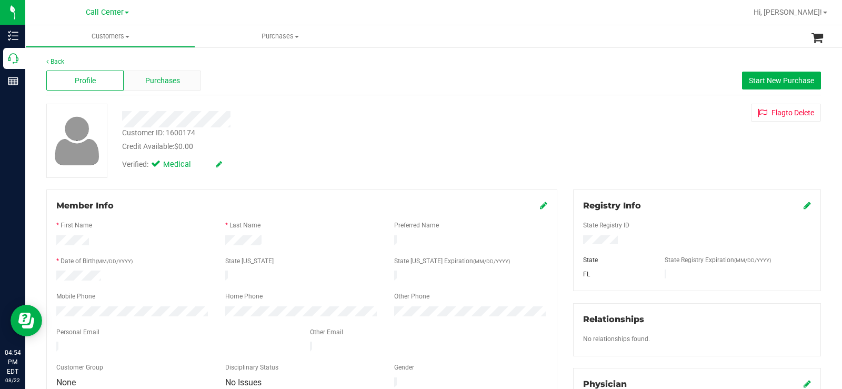
click at [173, 81] on span "Purchases" at bounding box center [162, 80] width 35 height 11
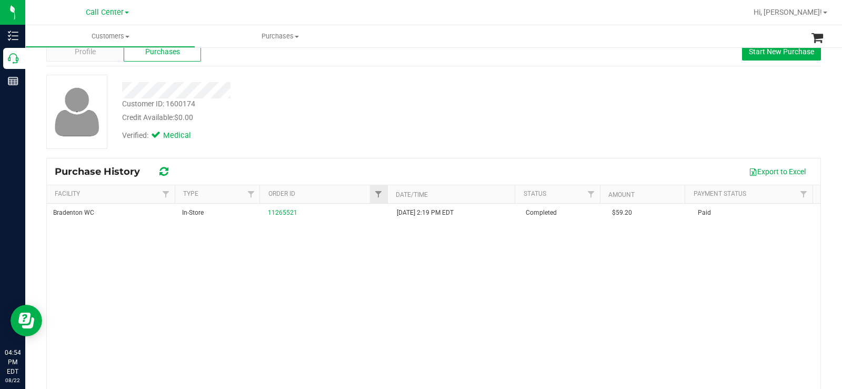
scroll to position [53, 0]
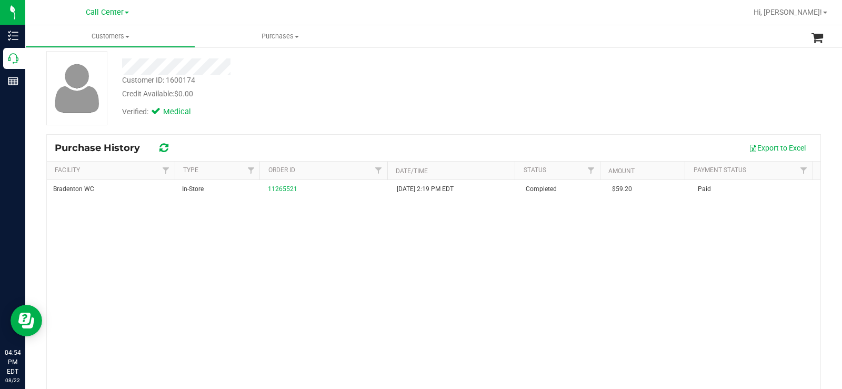
click at [255, 268] on div "Bradenton WC In-Store 11265521 5/7/2025 2:19 PM EDT Completed $59.20 Paid" at bounding box center [433, 285] width 773 height 210
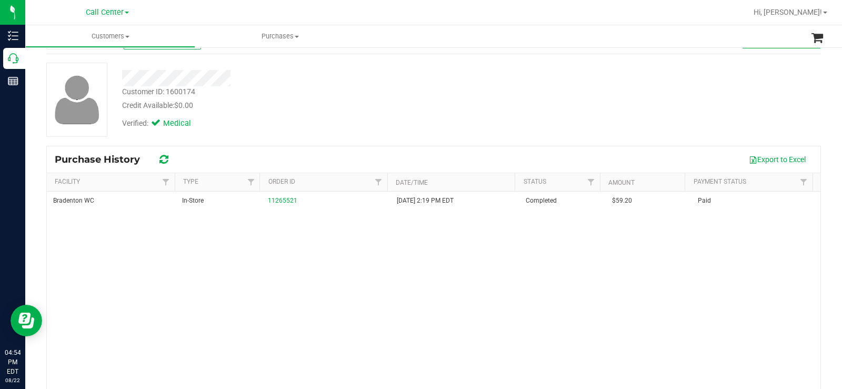
scroll to position [0, 0]
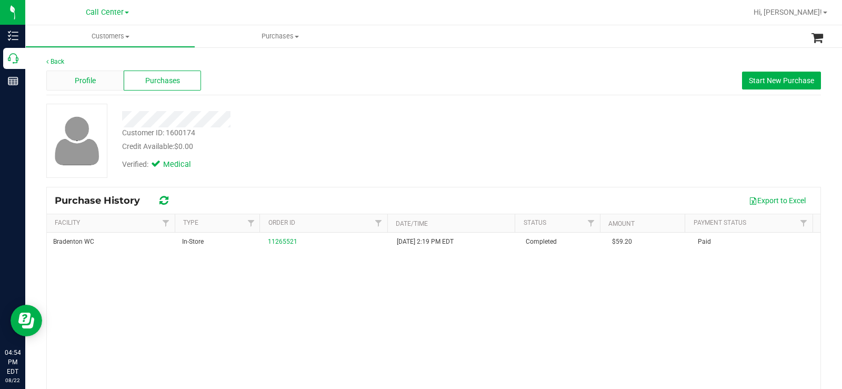
click at [76, 77] on span "Profile" at bounding box center [85, 80] width 21 height 11
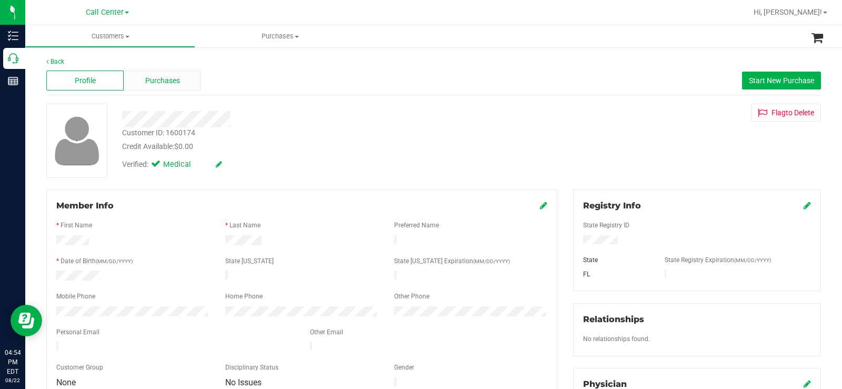
click at [179, 74] on div "Purchases" at bounding box center [162, 80] width 77 height 20
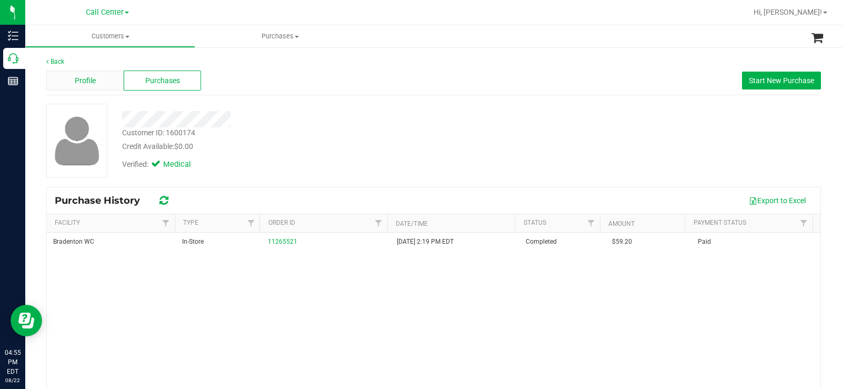
click at [100, 83] on div "Profile" at bounding box center [84, 80] width 77 height 20
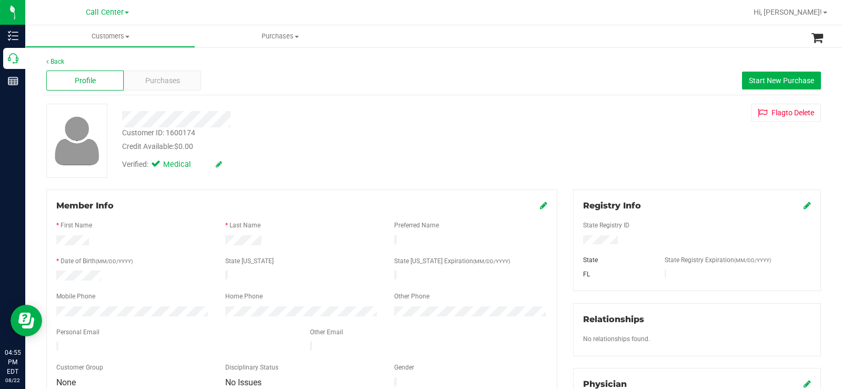
click at [578, 243] on div at bounding box center [697, 241] width 244 height 12
click at [155, 271] on div at bounding box center [132, 276] width 169 height 13
click at [96, 274] on div at bounding box center [132, 276] width 169 height 13
click at [511, 249] on div at bounding box center [301, 252] width 491 height 8
drag, startPoint x: 622, startPoint y: 240, endPoint x: 576, endPoint y: 243, distance: 45.9
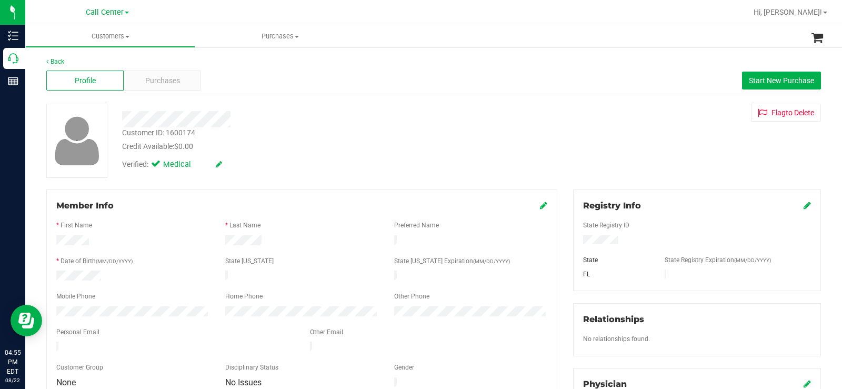
click at [576, 243] on div at bounding box center [697, 241] width 244 height 12
click at [178, 277] on div at bounding box center [132, 276] width 169 height 13
drag, startPoint x: 107, startPoint y: 277, endPoint x: 58, endPoint y: 261, distance: 51.2
click at [51, 272] on div at bounding box center [132, 276] width 169 height 13
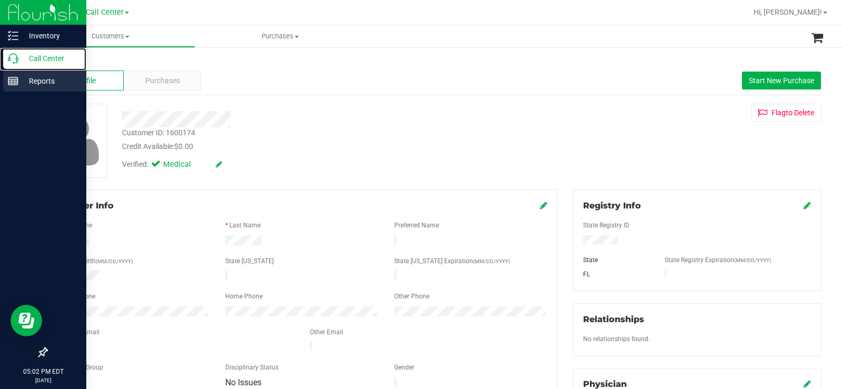
click at [18, 64] on div "Call Center" at bounding box center [44, 58] width 83 height 21
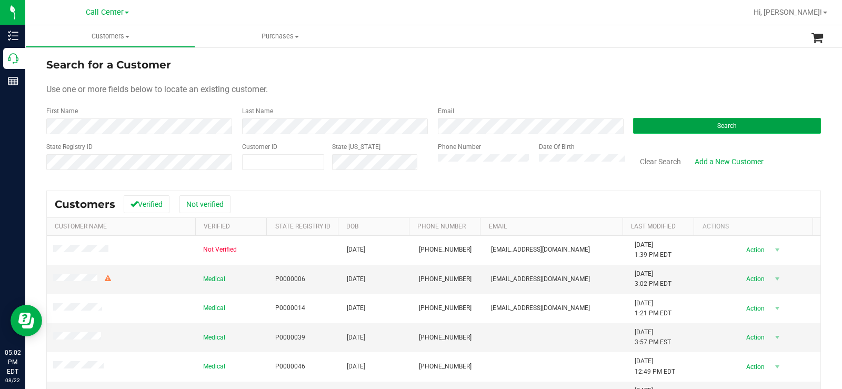
click at [655, 118] on button "Search" at bounding box center [727, 126] width 188 height 16
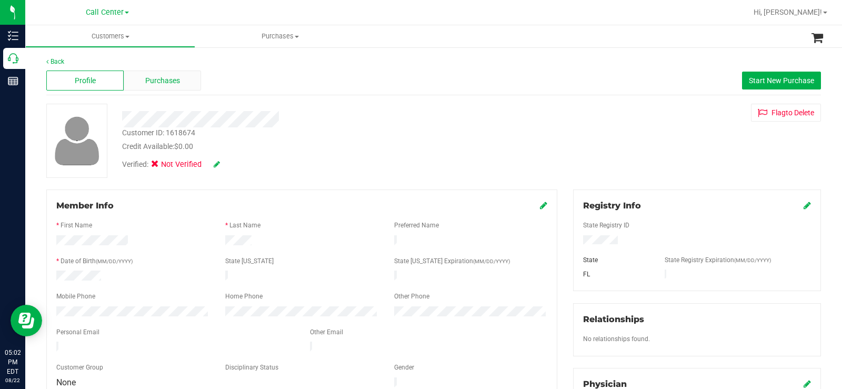
click at [153, 75] on span "Purchases" at bounding box center [162, 80] width 35 height 11
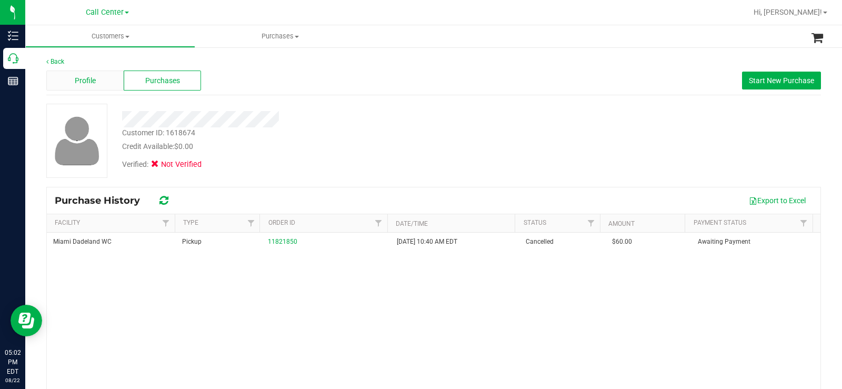
click at [83, 79] on span "Profile" at bounding box center [85, 80] width 21 height 11
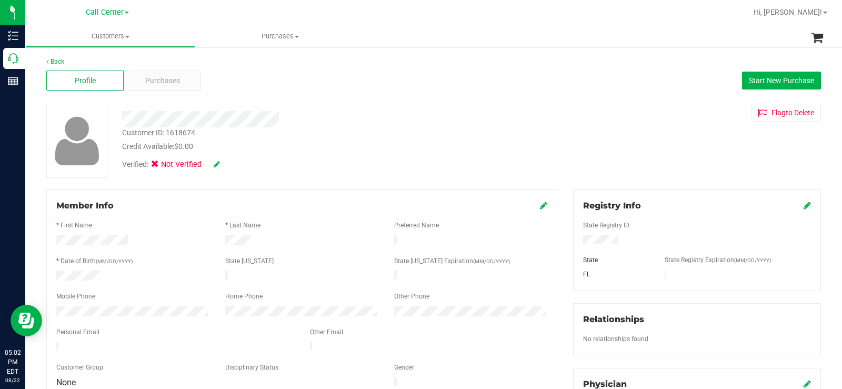
click at [284, 182] on div "Back Profile Purchases Start New Purchase Customer ID: 1618674 Credit Available…" at bounding box center [433, 391] width 774 height 669
drag, startPoint x: 429, startPoint y: 167, endPoint x: 668, endPoint y: 241, distance: 250.8
click at [430, 167] on div "Verified: Not Verified" at bounding box center [311, 163] width 395 height 23
drag, startPoint x: 622, startPoint y: 243, endPoint x: 573, endPoint y: 243, distance: 48.9
click at [575, 243] on div at bounding box center [697, 241] width 244 height 12
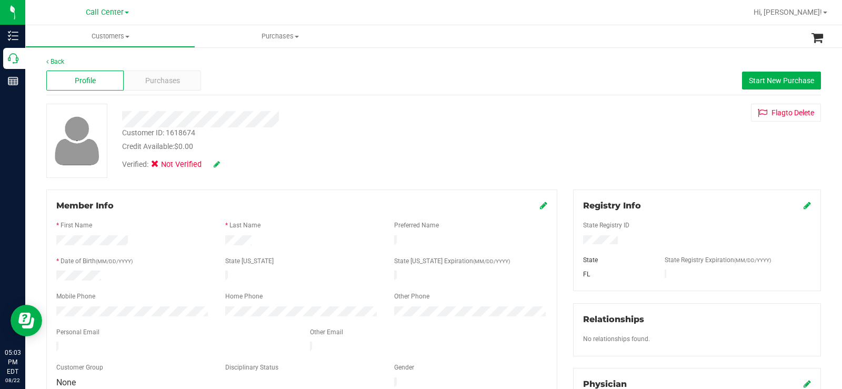
click at [147, 286] on div at bounding box center [301, 287] width 491 height 8
click at [57, 273] on div at bounding box center [132, 276] width 169 height 13
click at [168, 80] on span "Purchases" at bounding box center [162, 80] width 35 height 11
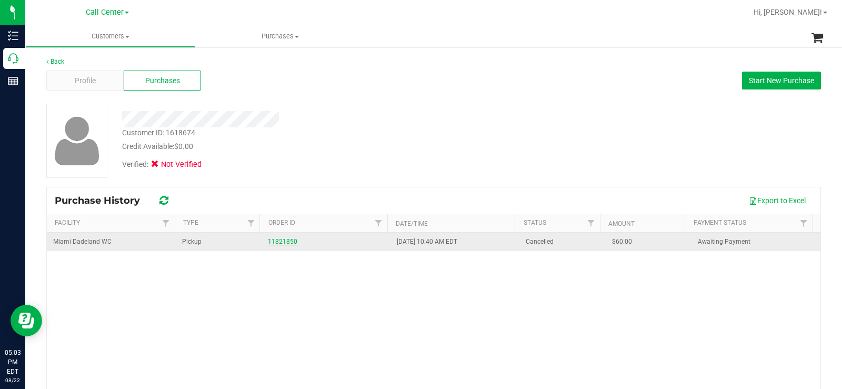
click at [284, 242] on link "11821850" at bounding box center [282, 241] width 29 height 7
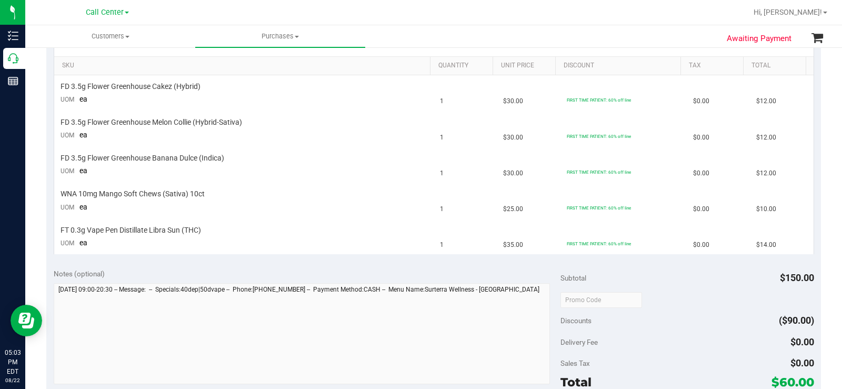
scroll to position [263, 0]
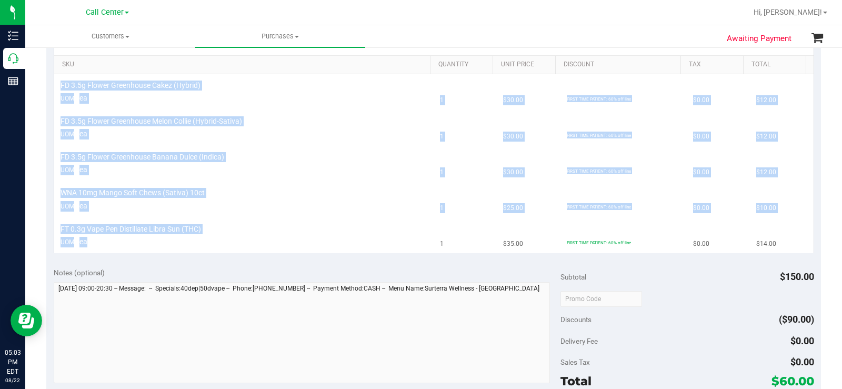
drag, startPoint x: 79, startPoint y: 83, endPoint x: 295, endPoint y: 251, distance: 273.2
click at [295, 251] on tbody "FD 3.5g Flower Greenhouse Cakez (Hybrid) UOM ea 1 $30.00 FIRST TIME PATIENT: 60…" at bounding box center [433, 163] width 759 height 179
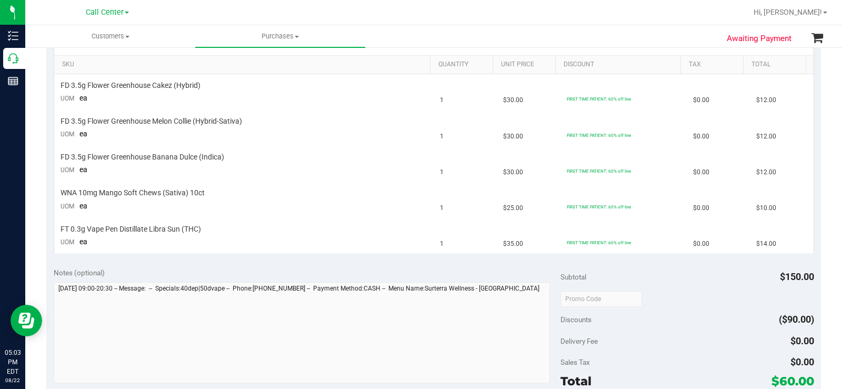
click at [301, 258] on div "View State Registry SKU Quantity Unit Price Discount Tax Total FD 3.5g Flower G…" at bounding box center [433, 141] width 774 height 240
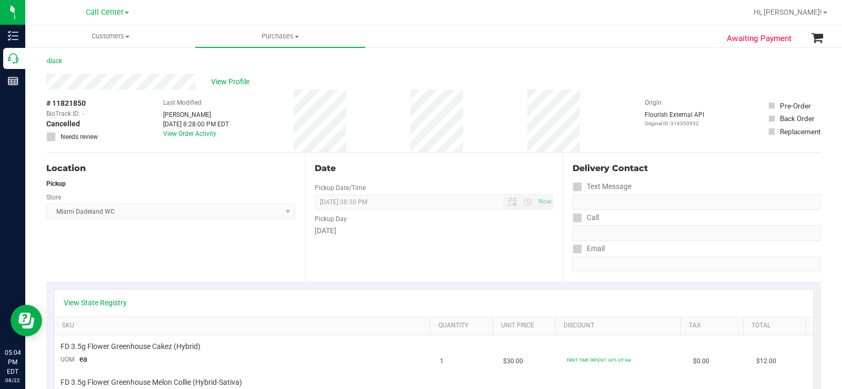
scroll to position [0, 0]
drag, startPoint x: 201, startPoint y: 82, endPoint x: 41, endPoint y: 89, distance: 160.6
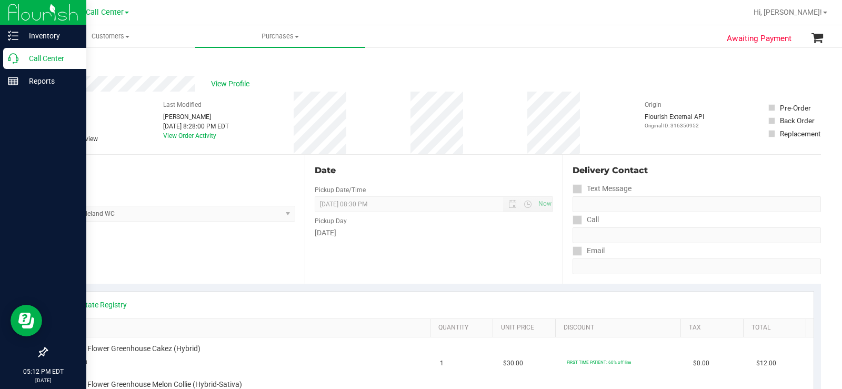
click at [7, 58] on div "Call Center" at bounding box center [44, 58] width 83 height 21
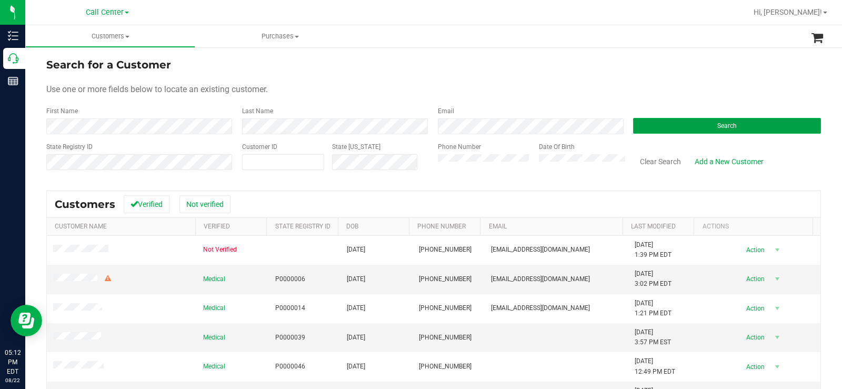
click at [669, 123] on button "Search" at bounding box center [727, 126] width 188 height 16
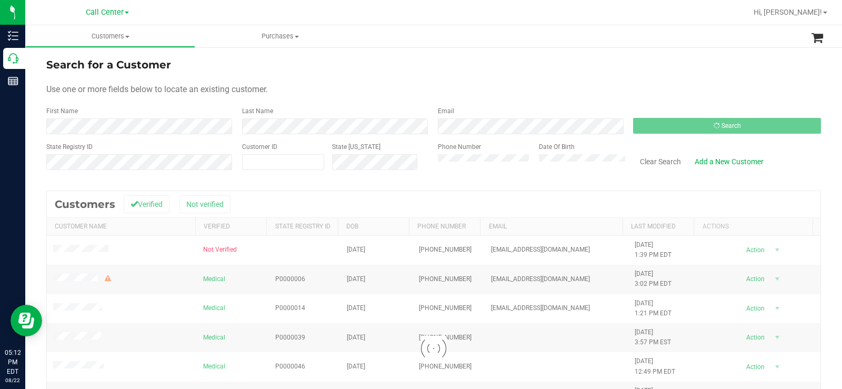
click at [281, 88] on div "Use one or more fields below to locate an existing customer." at bounding box center [433, 89] width 774 height 13
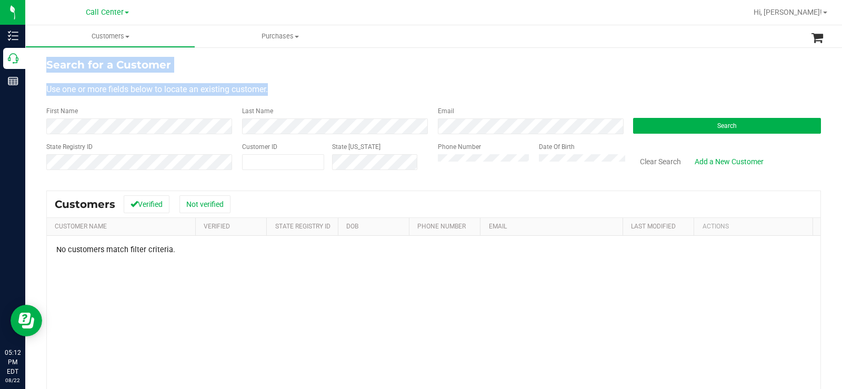
drag, startPoint x: 275, startPoint y: 88, endPoint x: 45, endPoint y: 64, distance: 231.2
click at [45, 64] on div "Search for a Customer Use one or more fields below to locate an existing custom…" at bounding box center [433, 281] width 816 height 470
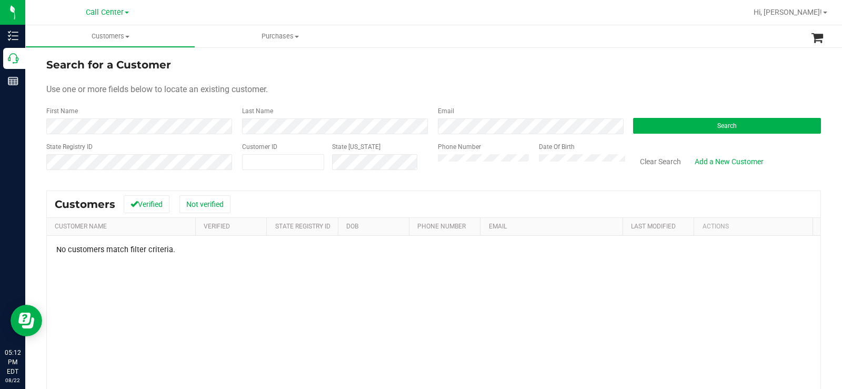
click at [387, 98] on form "Search for a Customer Use one or more fields below to locate an existing custom…" at bounding box center [433, 118] width 774 height 123
click at [430, 164] on div "Phone Number Date Of Birth" at bounding box center [528, 160] width 196 height 37
drag, startPoint x: 571, startPoint y: 94, endPoint x: 545, endPoint y: 135, distance: 48.3
click at [571, 95] on div "Use one or more fields below to locate an existing customer." at bounding box center [433, 89] width 774 height 13
click at [430, 164] on div "Phone Number Date Of Birth" at bounding box center [528, 160] width 196 height 37
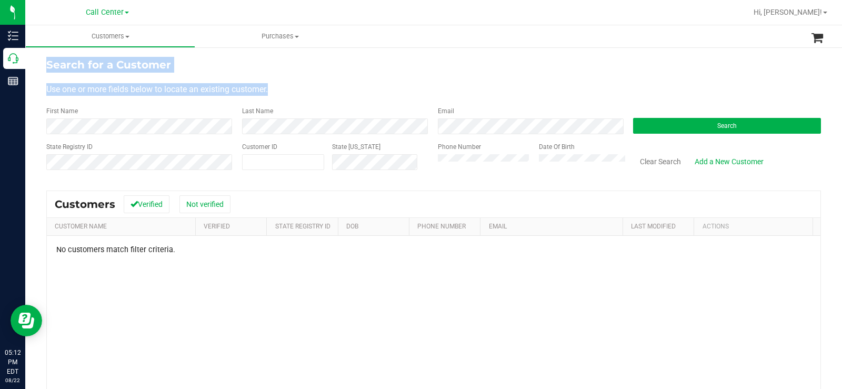
drag, startPoint x: 281, startPoint y: 93, endPoint x: 44, endPoint y: 57, distance: 240.0
click at [44, 57] on div "Search for a Customer Use one or more fields below to locate an existing custom…" at bounding box center [433, 281] width 816 height 470
click at [461, 75] on form "Search for a Customer Use one or more fields below to locate an existing custom…" at bounding box center [433, 118] width 774 height 123
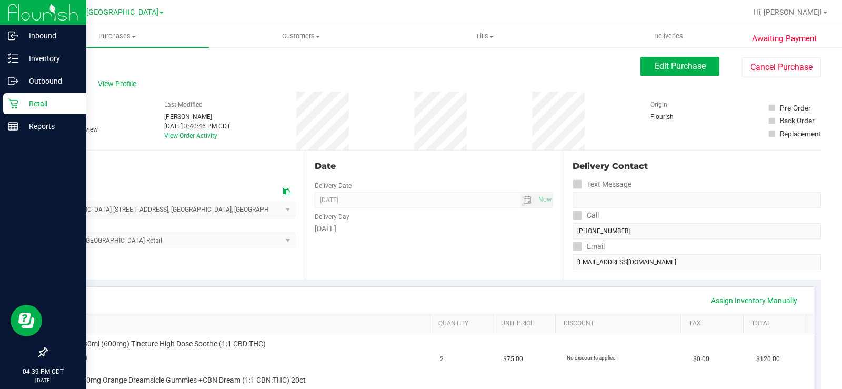
drag, startPoint x: 20, startPoint y: 104, endPoint x: 36, endPoint y: 103, distance: 16.3
click at [20, 104] on p "Retail" at bounding box center [49, 103] width 63 height 13
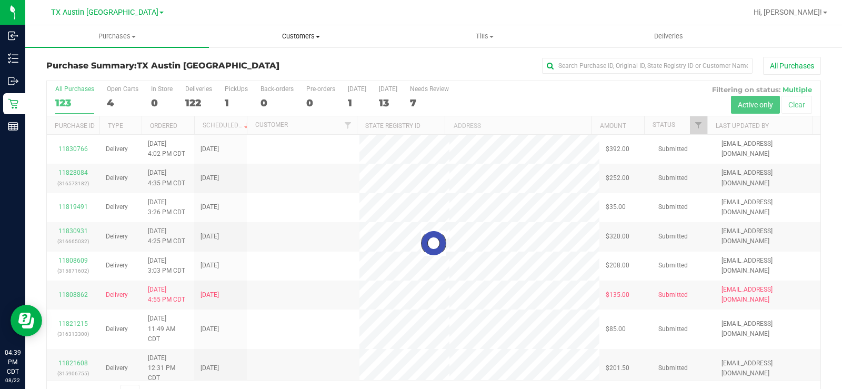
click at [314, 39] on span "Customers" at bounding box center [300, 36] width 183 height 9
click at [286, 65] on li "All customers" at bounding box center [301, 63] width 184 height 13
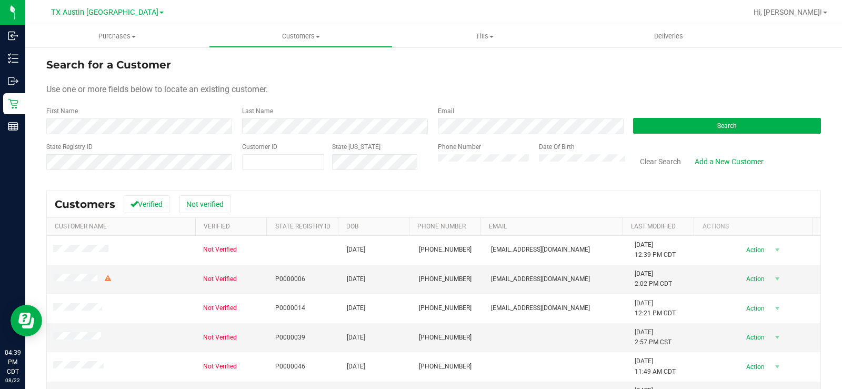
drag, startPoint x: 364, startPoint y: 90, endPoint x: 626, endPoint y: 125, distance: 263.8
click at [397, 97] on form "Search for a Customer Use one or more fields below to locate an existing custom…" at bounding box center [433, 118] width 774 height 123
click at [692, 126] on button "Search" at bounding box center [727, 126] width 188 height 16
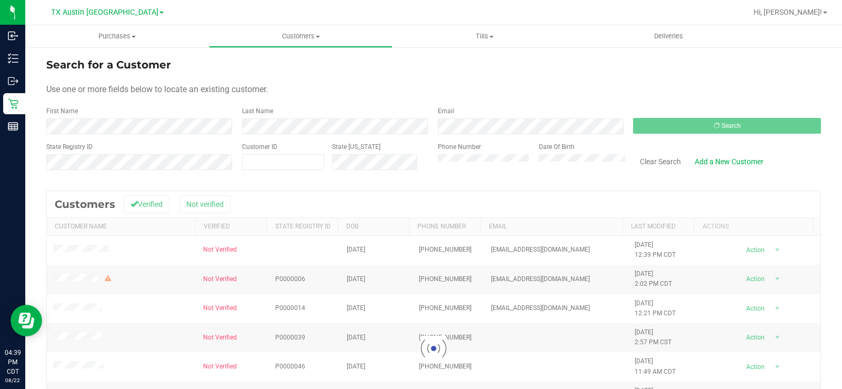
click at [350, 95] on div "Use one or more fields below to locate an existing customer." at bounding box center [433, 89] width 774 height 13
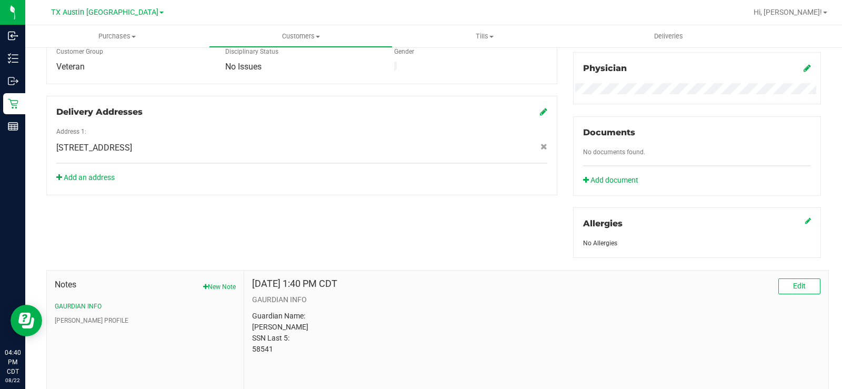
scroll to position [372, 0]
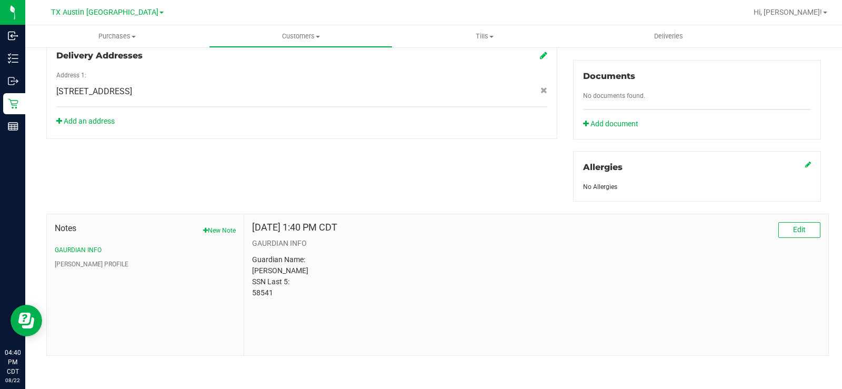
click at [276, 294] on p "Guardian Name: [PERSON_NAME] SSN Last 5: 58541" at bounding box center [536, 276] width 568 height 44
click at [271, 291] on p "Guardian Name: [PERSON_NAME] SSN Last 5: 58541" at bounding box center [536, 276] width 568 height 44
click at [73, 261] on button "[PERSON_NAME] PROFILE" at bounding box center [92, 263] width 74 height 9
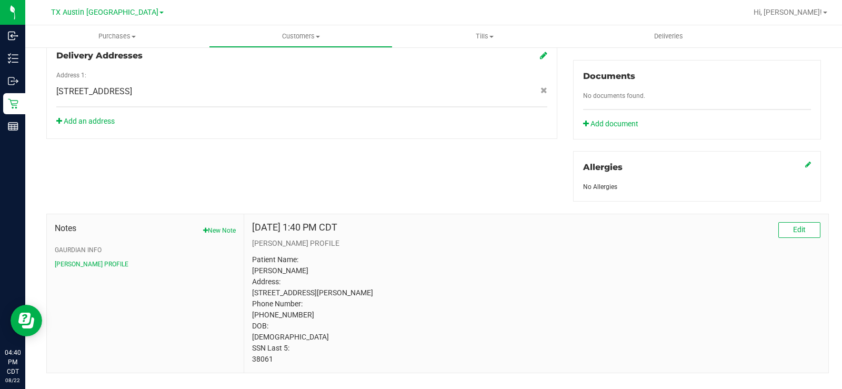
click at [332, 285] on p "Patient Name: [PERSON_NAME] Address: [STREET_ADDRESS][PERSON_NAME] Phone Number…" at bounding box center [536, 309] width 568 height 110
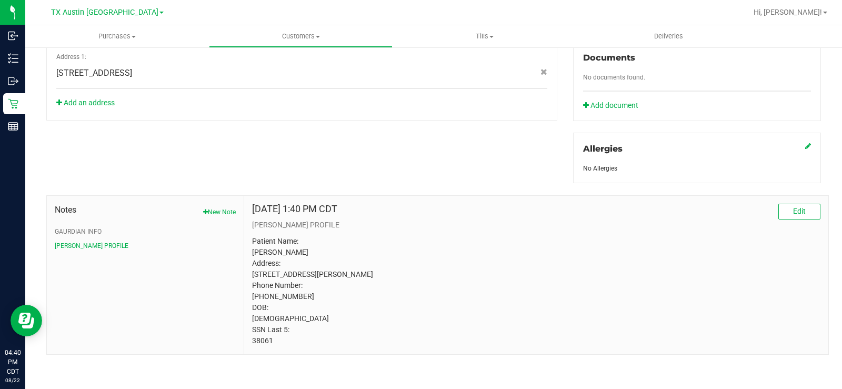
scroll to position [400, 0]
copy p "38061"
drag, startPoint x: 275, startPoint y: 340, endPoint x: 210, endPoint y: 271, distance: 94.9
click at [244, 341] on div "[DATE] 1:40 PM CDT Edit [PERSON_NAME] PROFILE Patient Name: [PERSON_NAME] Addre…" at bounding box center [536, 275] width 584 height 158
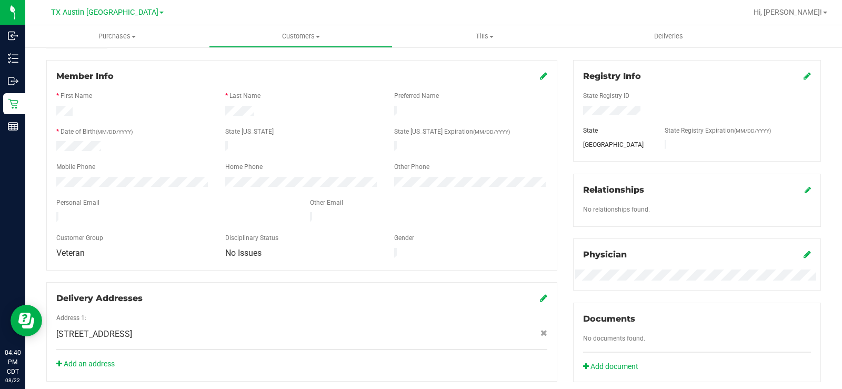
scroll to position [85, 0]
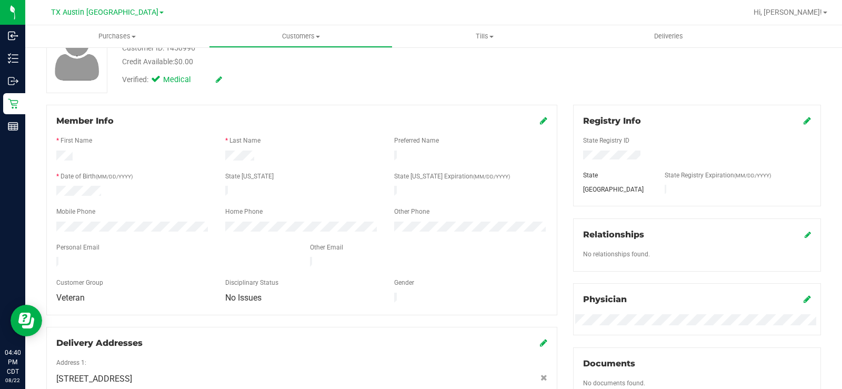
drag, startPoint x: 179, startPoint y: 167, endPoint x: 280, endPoint y: 162, distance: 101.1
click at [180, 167] on div at bounding box center [301, 167] width 491 height 8
drag, startPoint x: 271, startPoint y: 162, endPoint x: 191, endPoint y: 150, distance: 80.2
click at [213, 159] on form "Member Info * First Name * Last Name Preferred Name * Date of Birth (MM/DD/YYYY…" at bounding box center [301, 210] width 491 height 190
copy form
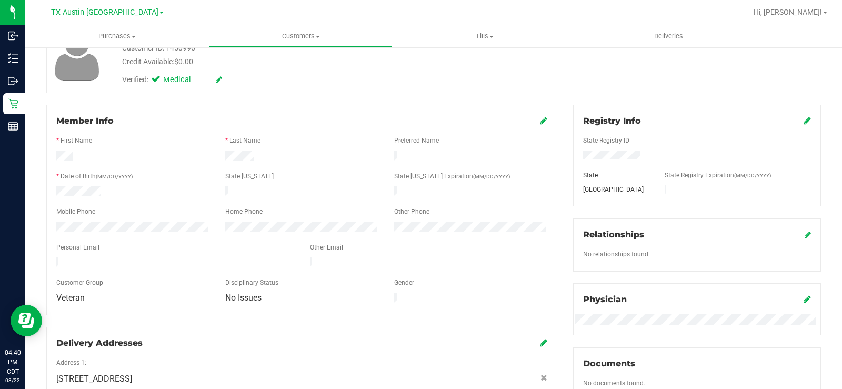
click at [213, 134] on div at bounding box center [301, 131] width 491 height 8
drag, startPoint x: 263, startPoint y: 157, endPoint x: 215, endPoint y: 157, distance: 48.4
click at [215, 157] on div at bounding box center [301, 156] width 507 height 13
drag, startPoint x: 109, startPoint y: 193, endPoint x: 55, endPoint y: 4, distance: 195.8
click at [108, 187] on div at bounding box center [132, 192] width 169 height 13
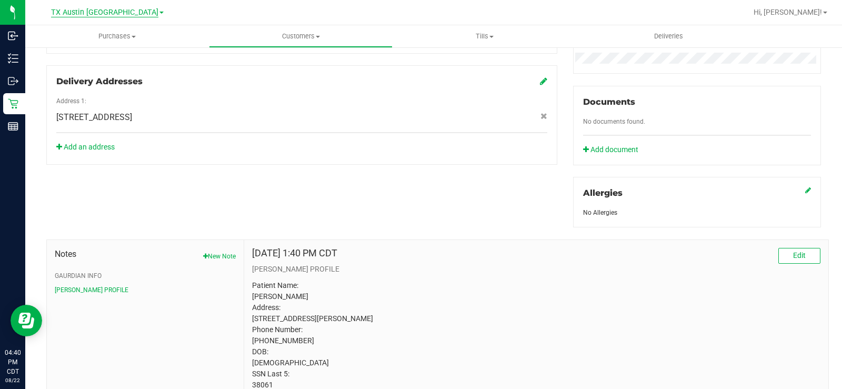
scroll to position [295, 0]
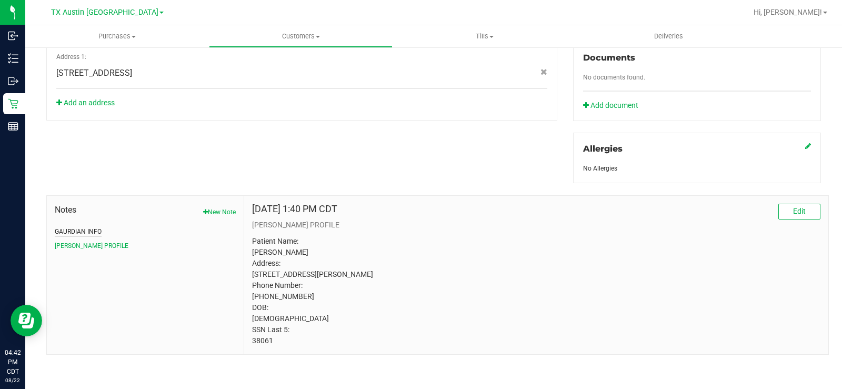
click at [86, 227] on button "GAURDIAN INFO" at bounding box center [78, 231] width 47 height 9
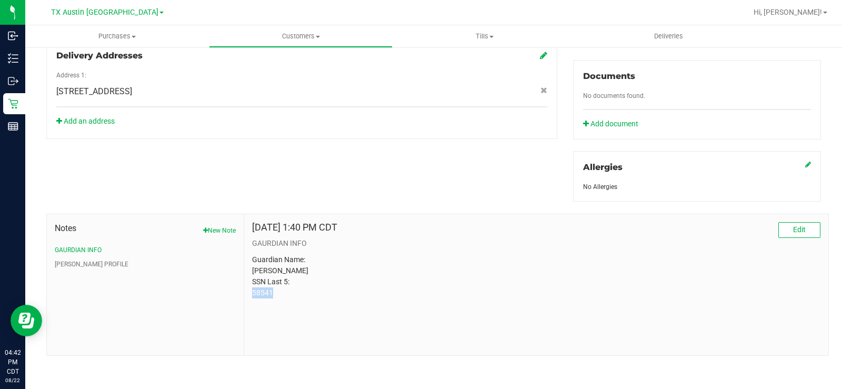
drag, startPoint x: 273, startPoint y: 290, endPoint x: 249, endPoint y: 291, distance: 23.2
click at [249, 291] on div "[DATE] 1:40 PM CDT Edit GAURDIAN INFO Guardian Name: [PERSON_NAME] SSN Last 5: …" at bounding box center [536, 284] width 584 height 141
copy p "58541"
click at [138, 245] on li "GAURDIAN INFO" at bounding box center [145, 249] width 181 height 9
click at [82, 257] on ul "GAURDIAN INFO CURT PROFILE" at bounding box center [145, 257] width 181 height 24
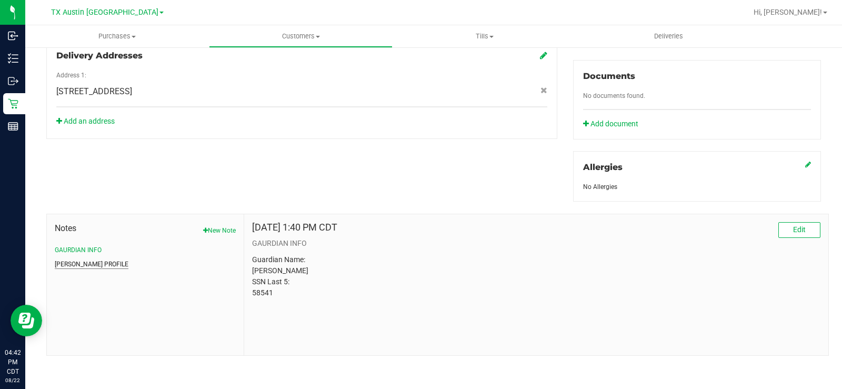
click at [85, 265] on button "CURT PROFILE" at bounding box center [92, 263] width 74 height 9
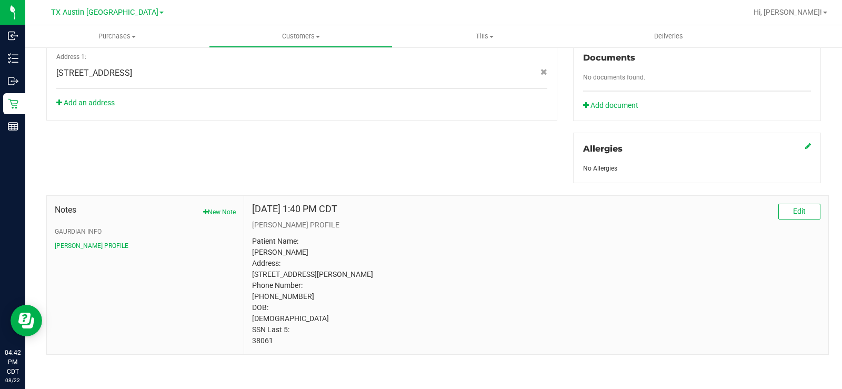
scroll to position [400, 0]
drag, startPoint x: 290, startPoint y: 319, endPoint x: 279, endPoint y: 318, distance: 11.6
click at [279, 318] on p "Patient Name: Tina Petrash Address: 55 Sara Sue Lane Wichita Falls, TX, 76302 P…" at bounding box center [536, 291] width 568 height 110
click at [83, 227] on button "GAURDIAN INFO" at bounding box center [78, 231] width 47 height 9
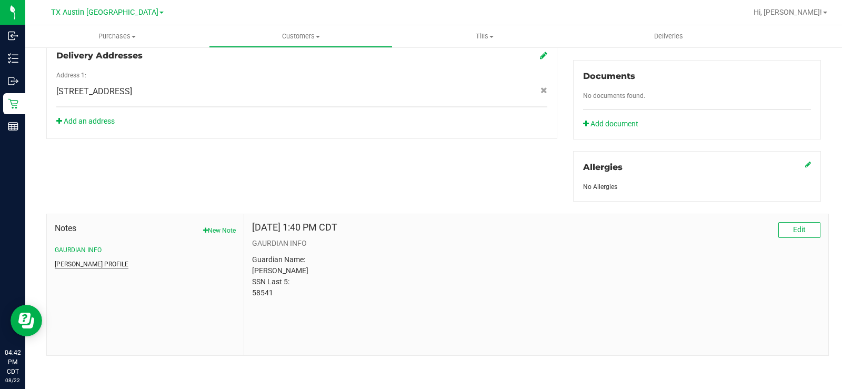
click at [76, 265] on button "CURT PROFILE" at bounding box center [92, 263] width 74 height 9
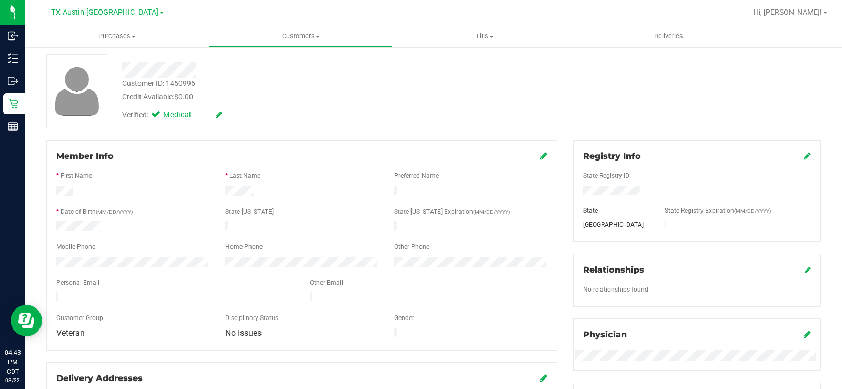
scroll to position [0, 0]
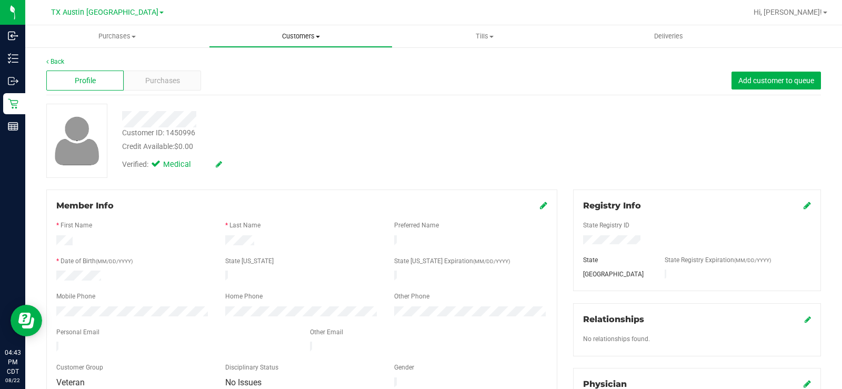
click at [306, 42] on uib-tab-heading "Customers All customers Add a new customer All physicians" at bounding box center [300, 36] width 183 height 21
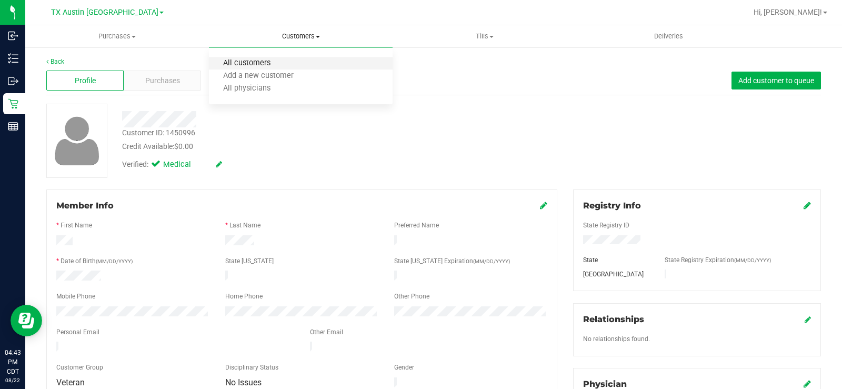
click at [283, 63] on span "All customers" at bounding box center [247, 63] width 76 height 9
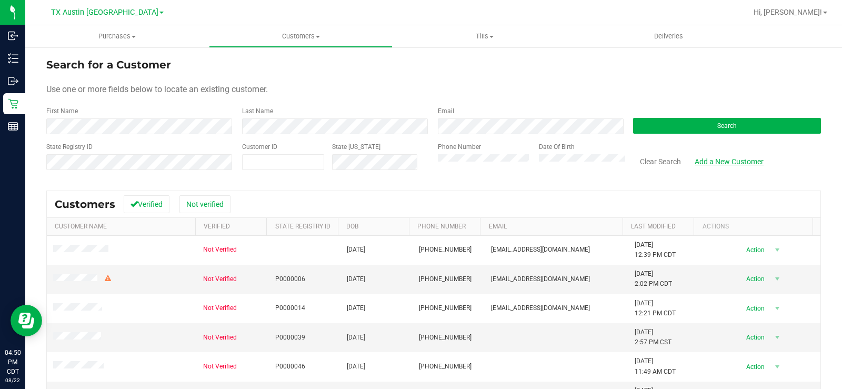
drag, startPoint x: 561, startPoint y: 73, endPoint x: 693, endPoint y: 168, distance: 163.2
click at [561, 73] on form "Search for a Customer Use one or more fields below to locate an existing custom…" at bounding box center [433, 118] width 774 height 123
click at [729, 161] on link "Add a New Customer" at bounding box center [729, 162] width 83 height 18
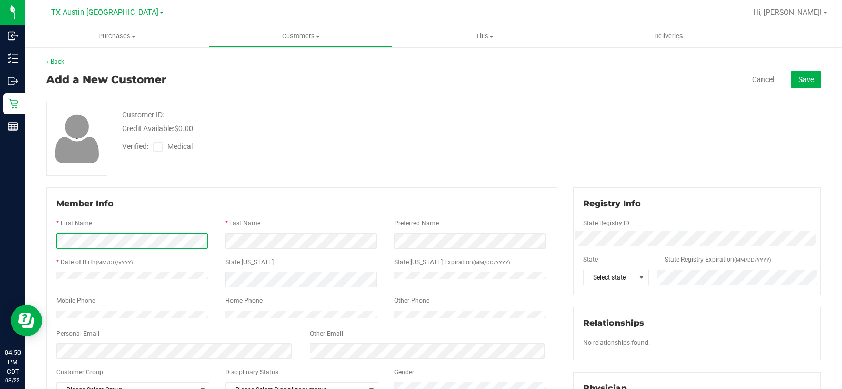
click at [236, 239] on div at bounding box center [301, 241] width 507 height 16
drag, startPoint x: 187, startPoint y: 200, endPoint x: 169, endPoint y: 206, distance: 18.8
click at [182, 201] on div "Member Info" at bounding box center [301, 203] width 491 height 13
click at [105, 309] on div at bounding box center [301, 309] width 491 height 3
click at [124, 329] on div at bounding box center [301, 324] width 491 height 8
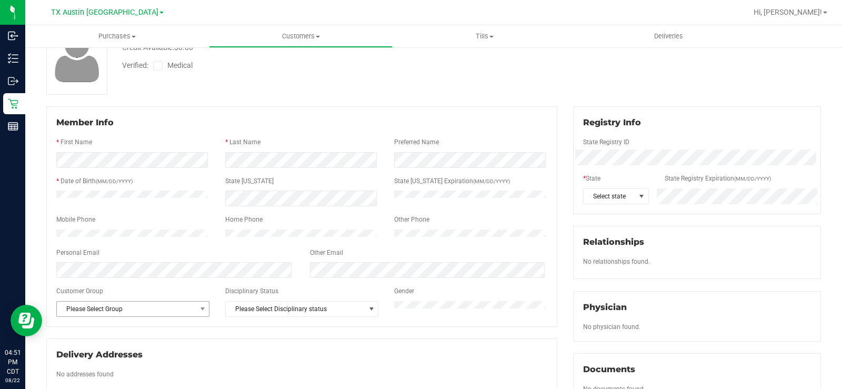
scroll to position [105, 0]
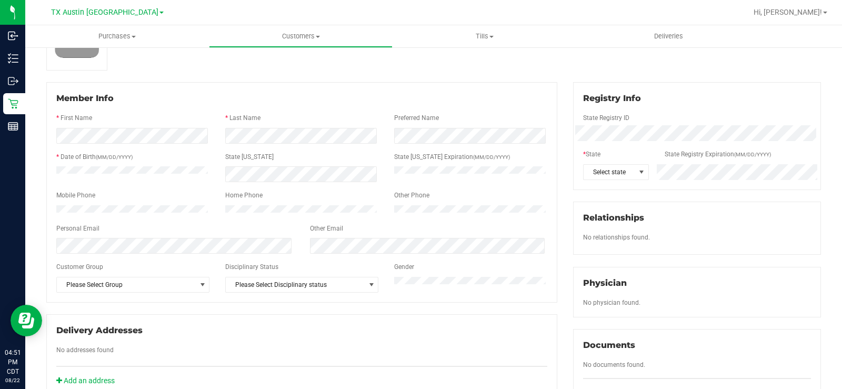
click at [79, 238] on div at bounding box center [301, 237] width 491 height 3
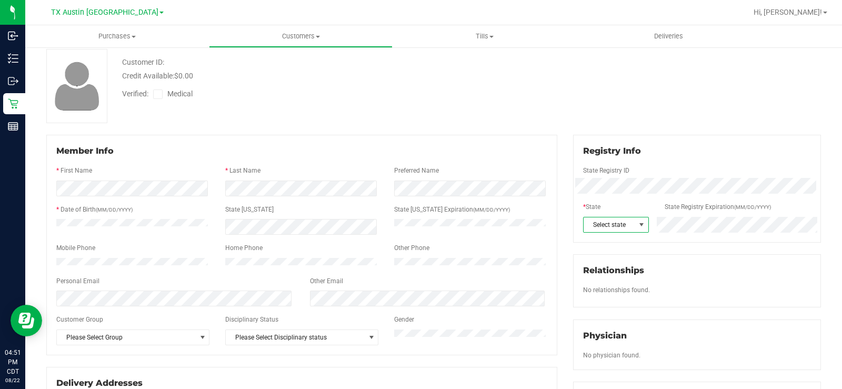
click at [612, 230] on span "Select state" at bounding box center [608, 224] width 51 height 15
click at [611, 230] on span "TX" at bounding box center [608, 224] width 51 height 15
click at [560, 92] on div "Customer ID: Credit Available: $0.00 Verified: Medical" at bounding box center [433, 86] width 790 height 74
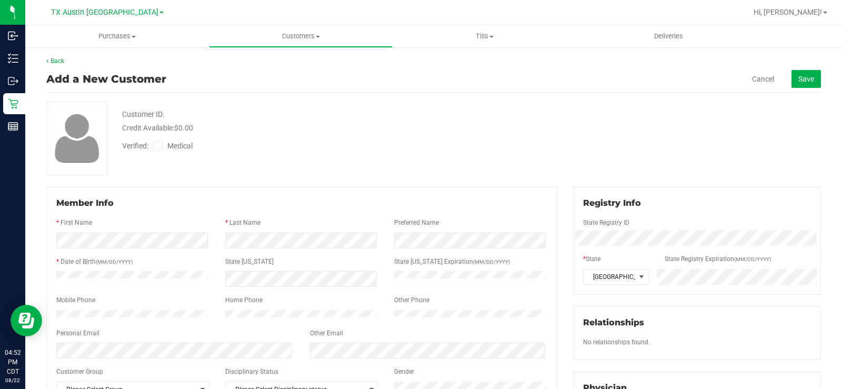
scroll to position [0, 0]
click at [159, 147] on icon at bounding box center [158, 147] width 7 height 0
click at [0, 0] on input "Medical" at bounding box center [0, 0] width 0 height 0
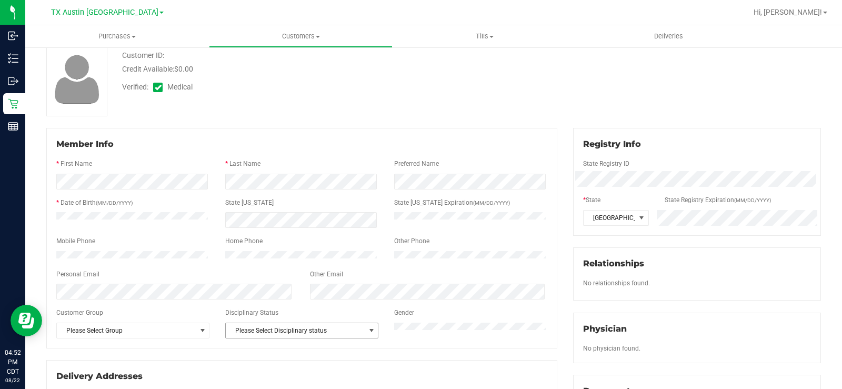
scroll to position [53, 0]
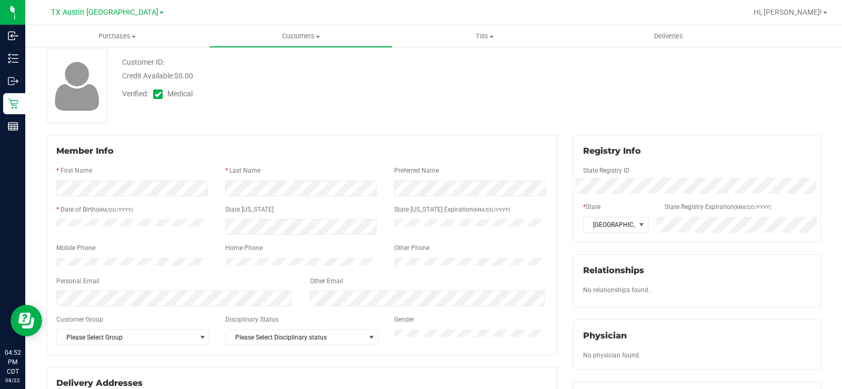
click at [524, 94] on div "Customer ID: Credit Available: $0.00 Verified: Medical" at bounding box center [433, 86] width 790 height 74
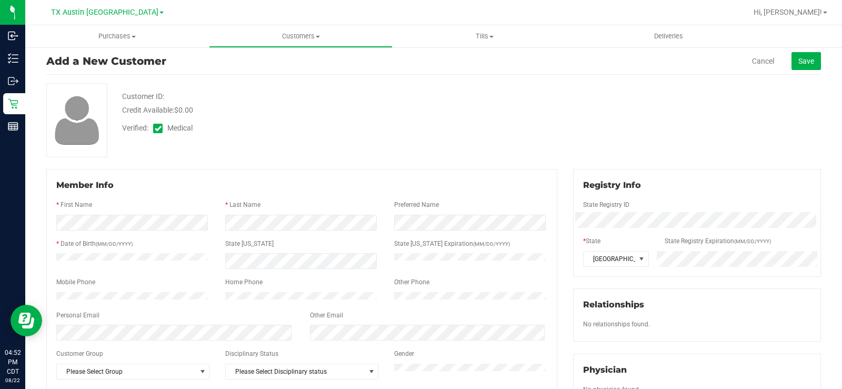
scroll to position [0, 0]
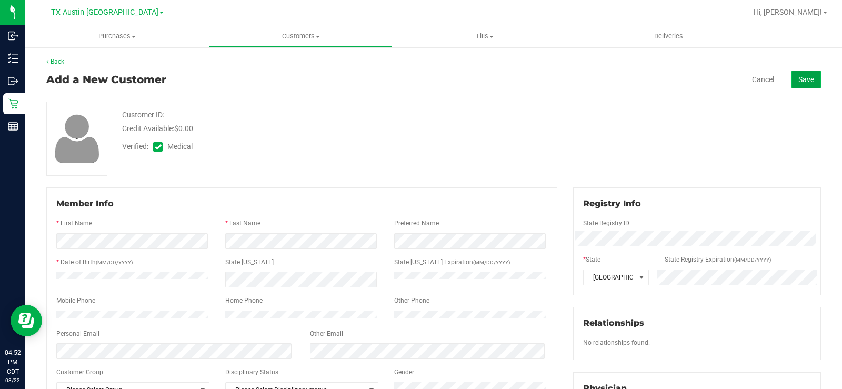
click at [802, 87] on button "Save" at bounding box center [805, 79] width 29 height 18
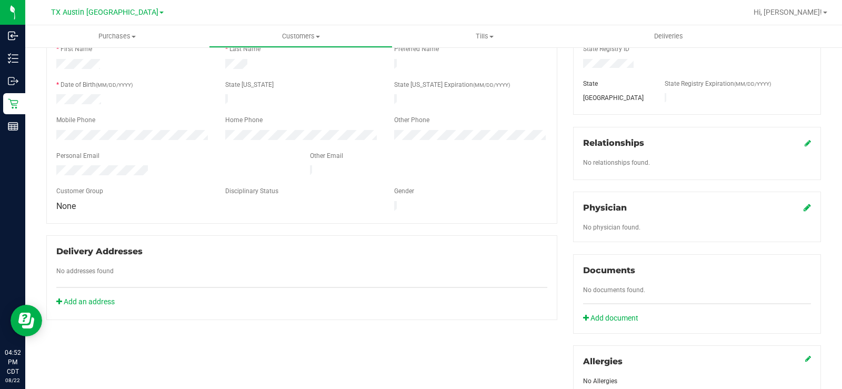
scroll to position [158, 0]
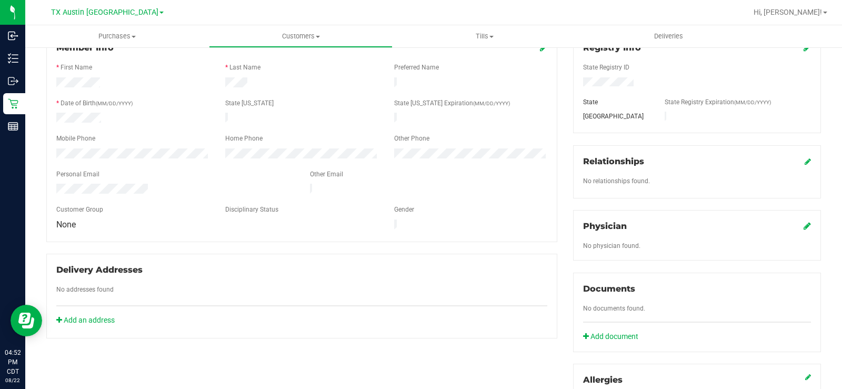
click at [803, 227] on icon at bounding box center [806, 225] width 7 height 8
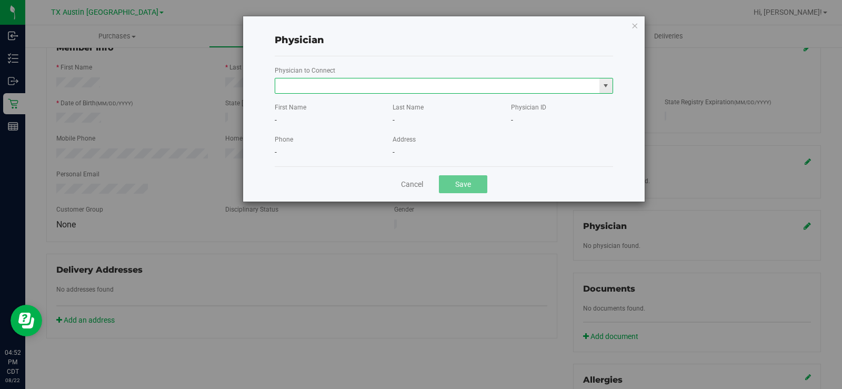
click at [505, 85] on input "text" at bounding box center [437, 85] width 324 height 15
paste input "Mohammed"
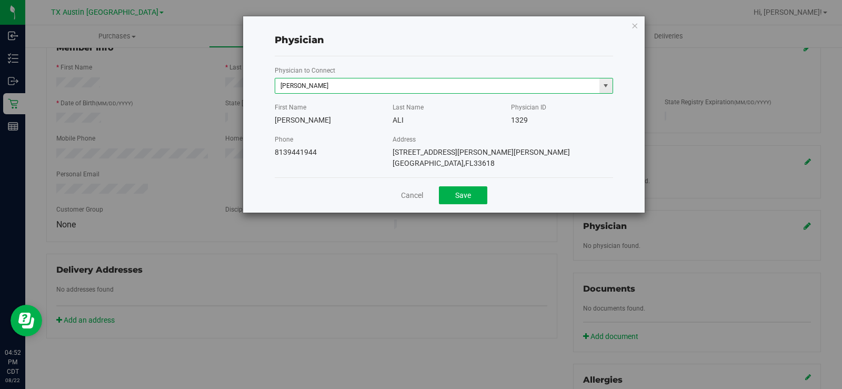
click at [438, 87] on input "Mohammed" at bounding box center [437, 85] width 324 height 15
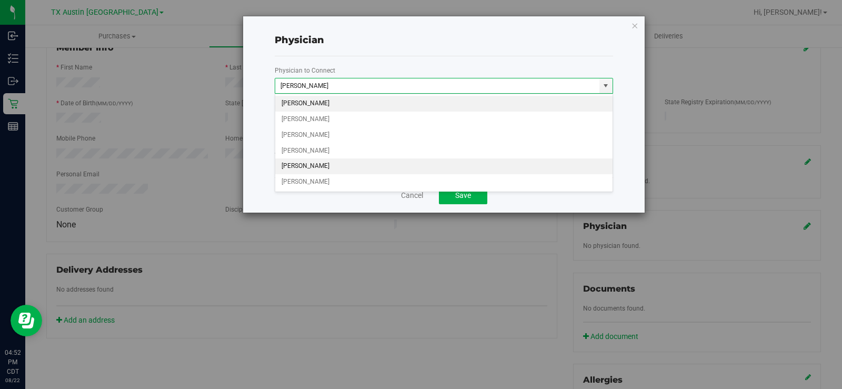
click at [404, 163] on li "NAZIMUDDIN MOHAMMED" at bounding box center [443, 166] width 337 height 16
type input "NAZIMUDDIN MOHAMMED"
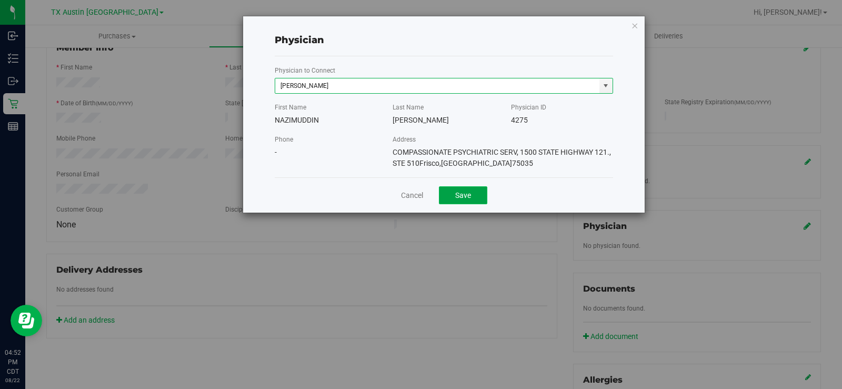
click at [477, 195] on button "Save" at bounding box center [463, 195] width 48 height 18
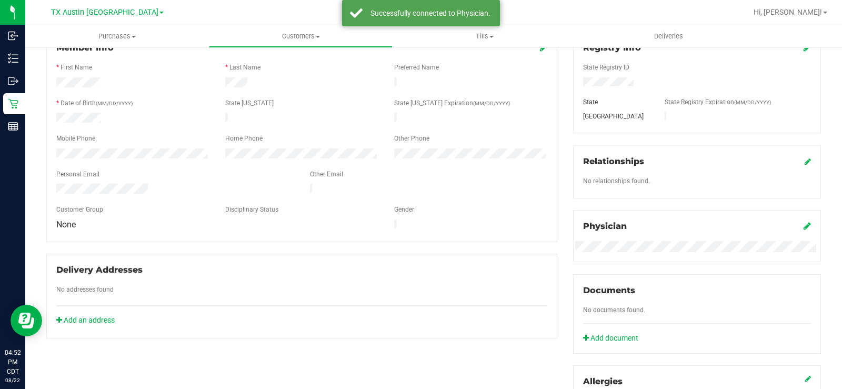
click at [514, 205] on div "Gender" at bounding box center [470, 211] width 169 height 12
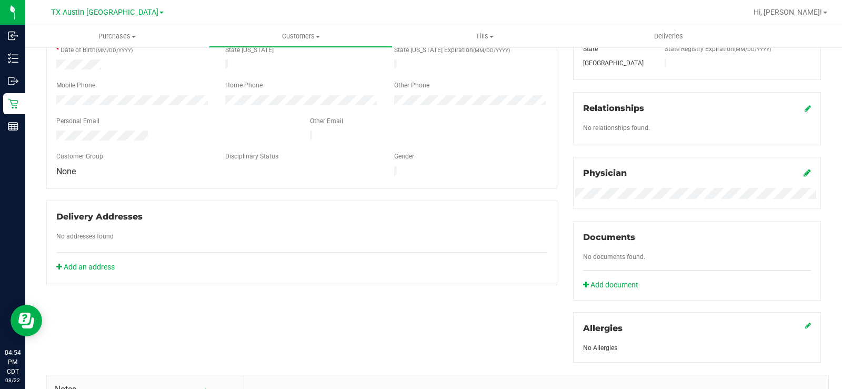
scroll to position [263, 0]
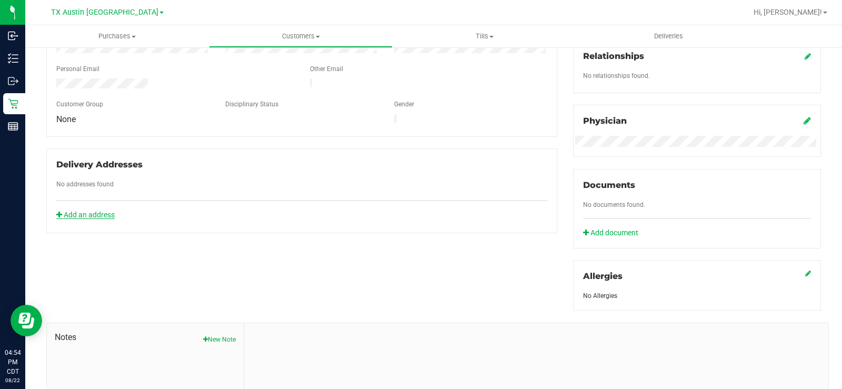
click at [98, 210] on link "Add an address" at bounding box center [85, 214] width 58 height 8
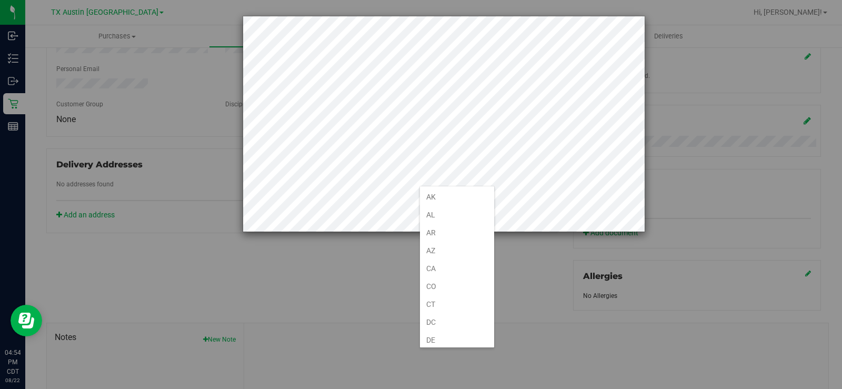
scroll to position [647, 0]
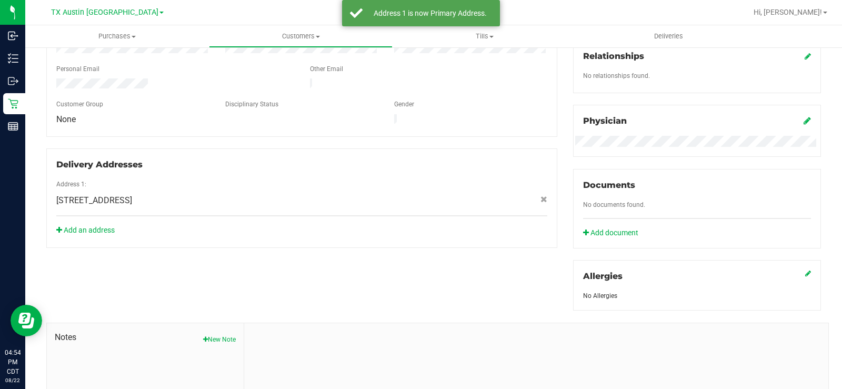
drag, startPoint x: 259, startPoint y: 261, endPoint x: 268, endPoint y: 263, distance: 9.0
click at [262, 263] on div "Member Info * First Name * Last Name Preferred Name * Date of Birth (MM/DD/YYYY…" at bounding box center [433, 195] width 790 height 538
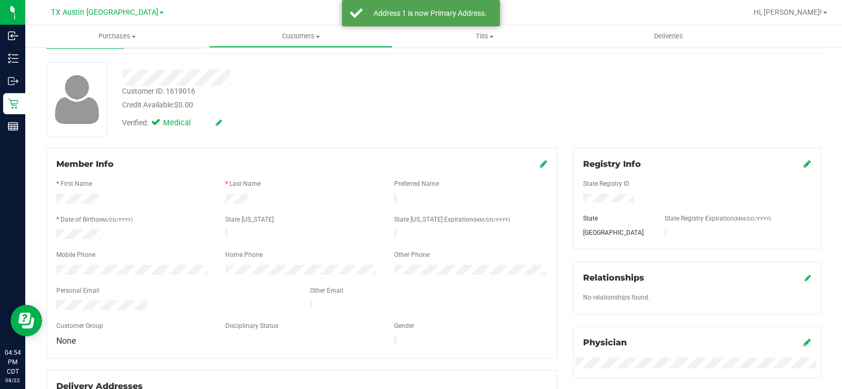
scroll to position [0, 0]
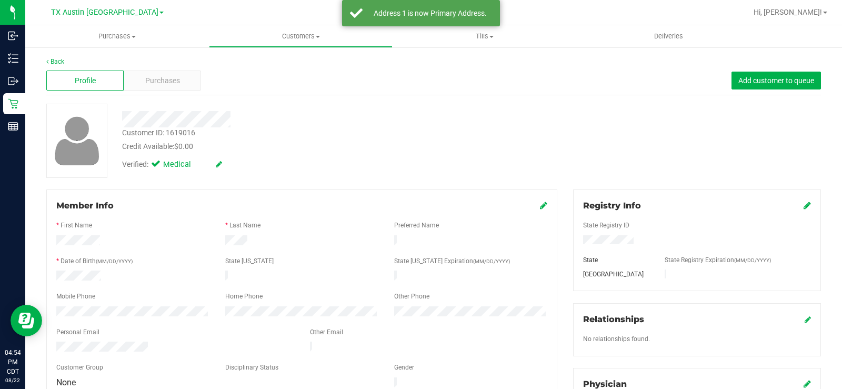
drag, startPoint x: 309, startPoint y: 154, endPoint x: 232, endPoint y: 126, distance: 81.9
click at [301, 150] on div "Customer ID: 1619016 Credit Available: $0.00 Verified: Medical" at bounding box center [311, 140] width 395 height 72
click at [170, 72] on div "Purchases" at bounding box center [162, 80] width 77 height 20
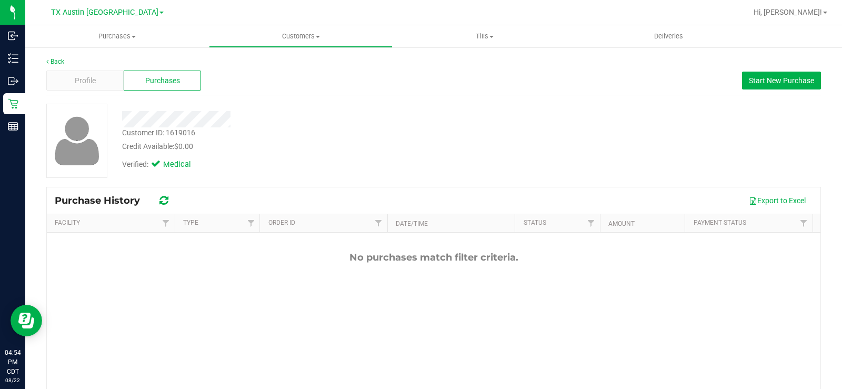
click at [589, 104] on div "Customer ID: 1619016 Credit Available: $0.00 Verified: Medical" at bounding box center [433, 141] width 790 height 74
click at [794, 77] on span "Start New Purchase" at bounding box center [781, 80] width 65 height 8
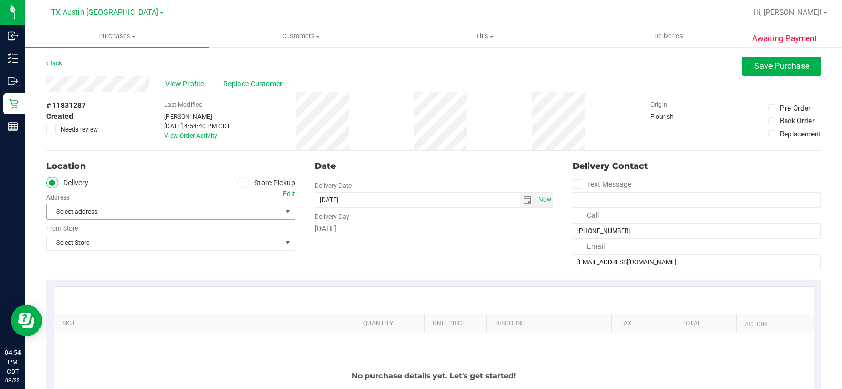
drag, startPoint x: 255, startPoint y: 206, endPoint x: 259, endPoint y: 214, distance: 8.7
click at [256, 206] on span "Select address" at bounding box center [158, 211] width 223 height 15
click at [183, 178] on ul "Delivery Store Pickup" at bounding box center [170, 183] width 249 height 12
click at [287, 196] on div "Edit" at bounding box center [289, 193] width 13 height 11
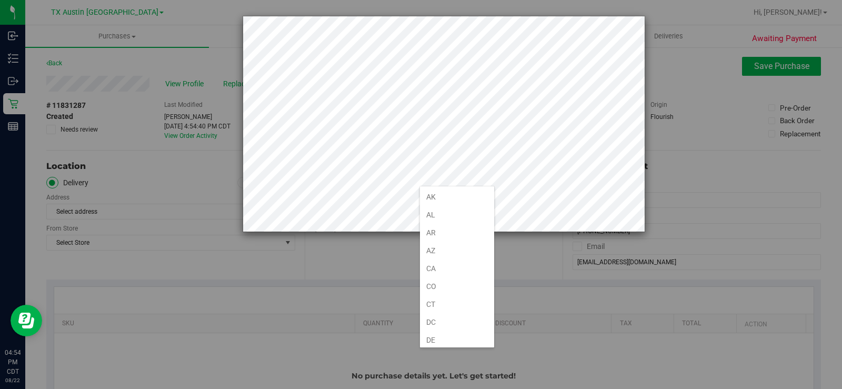
scroll to position [647, 0]
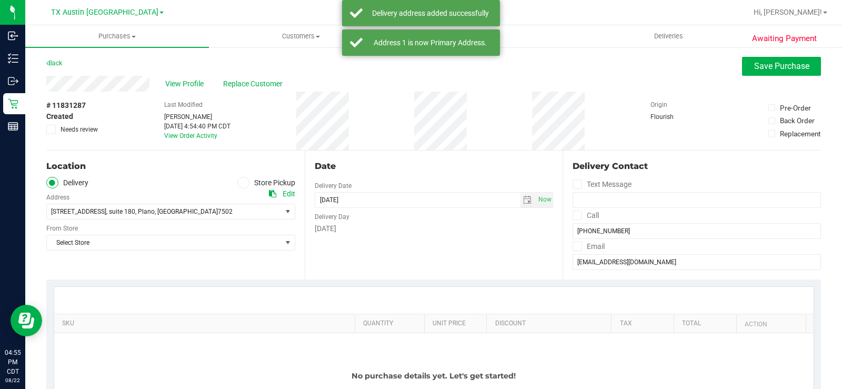
click at [232, 251] on div "Location Delivery Store Pickup Address Edit 4720 State Hwy 121 , suite 180 , Pl…" at bounding box center [175, 214] width 258 height 129
click at [238, 246] on span "Select Store" at bounding box center [164, 242] width 235 height 15
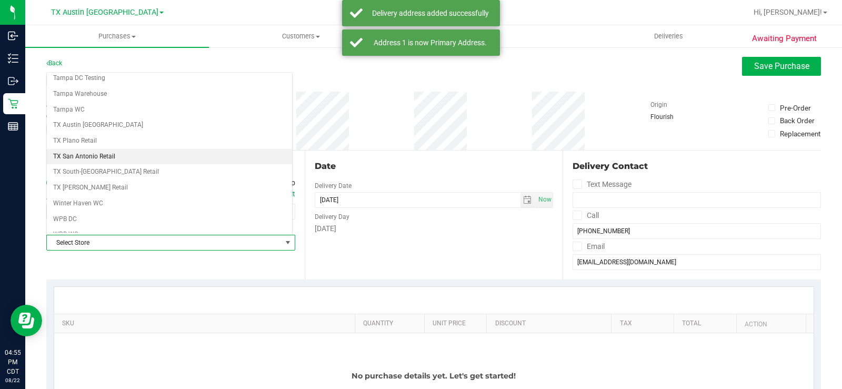
scroll to position [764, 0]
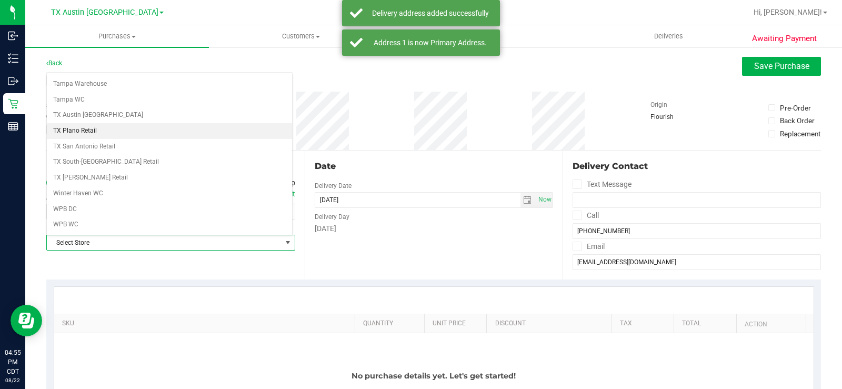
click at [117, 132] on li "TX Plano Retail" at bounding box center [169, 131] width 245 height 16
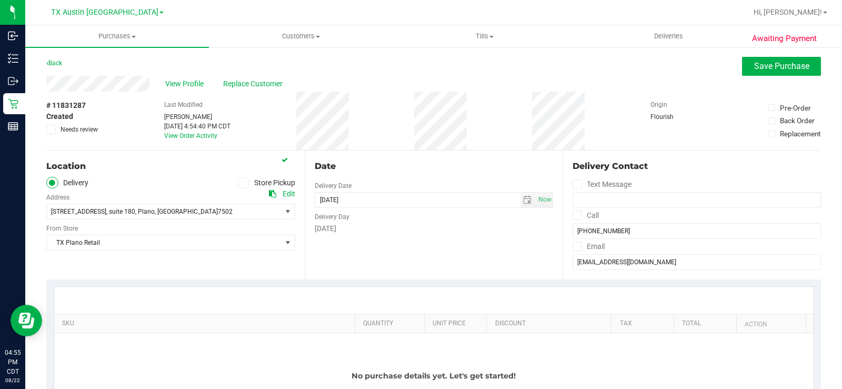
click at [421, 250] on div "Date Delivery Date 08/22/2025 Now 08/22/2025 04:54 PM Now Delivery Day Friday" at bounding box center [434, 214] width 258 height 129
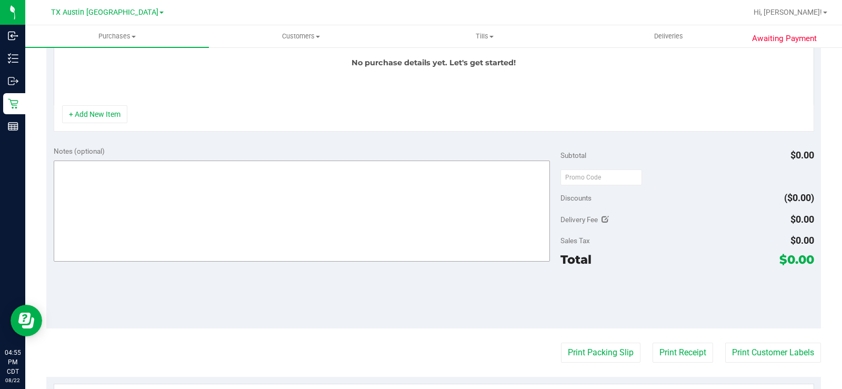
scroll to position [316, 0]
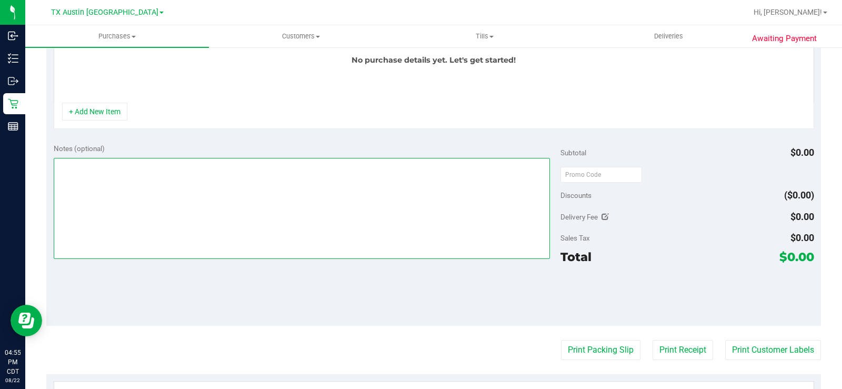
click at [128, 213] on textarea at bounding box center [302, 208] width 496 height 101
type textarea "PLANO PU - MB"
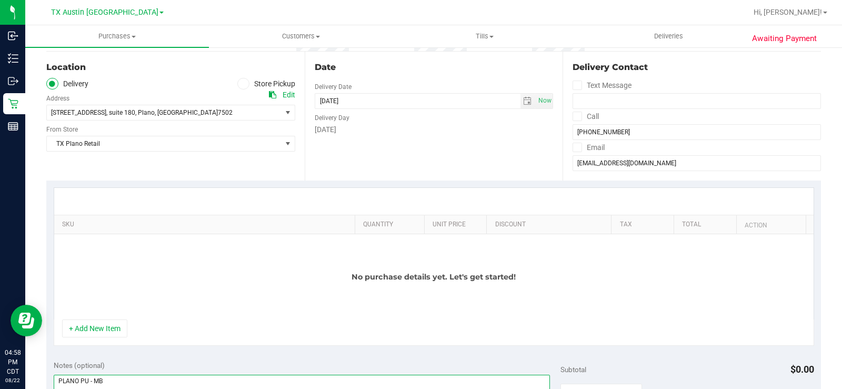
scroll to position [210, 0]
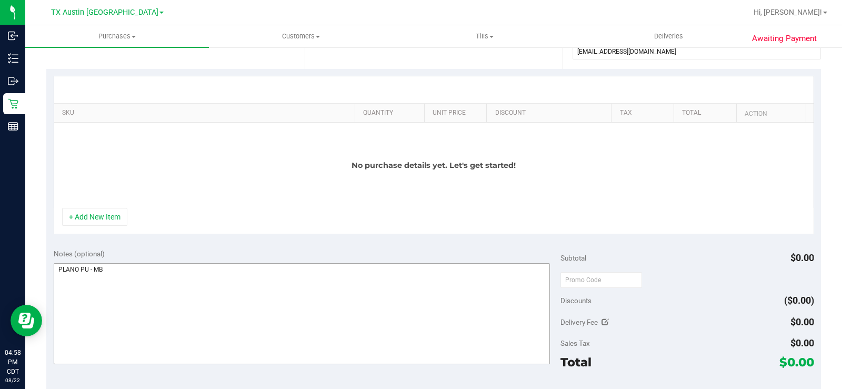
click at [111, 221] on button "+ Add New Item" at bounding box center [94, 217] width 65 height 18
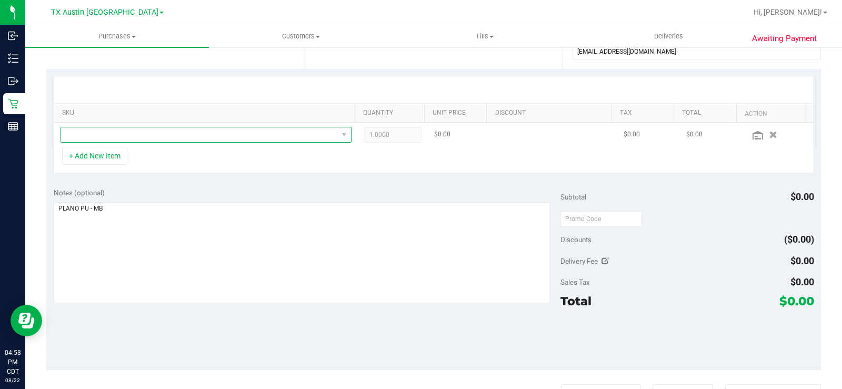
click at [138, 135] on span "NO DATA FOUND" at bounding box center [199, 134] width 277 height 15
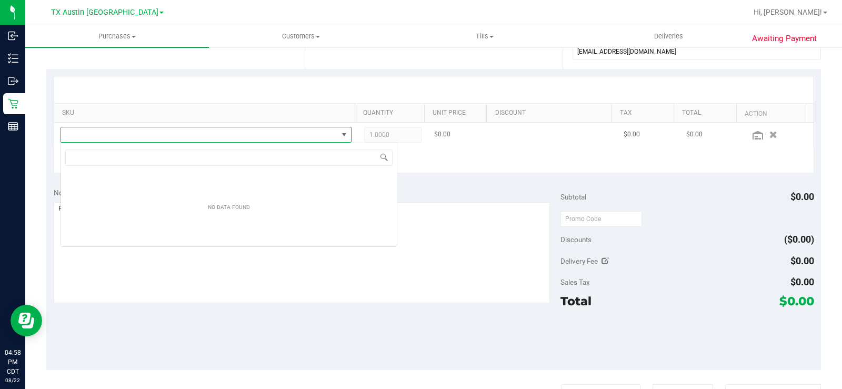
scroll to position [16, 285]
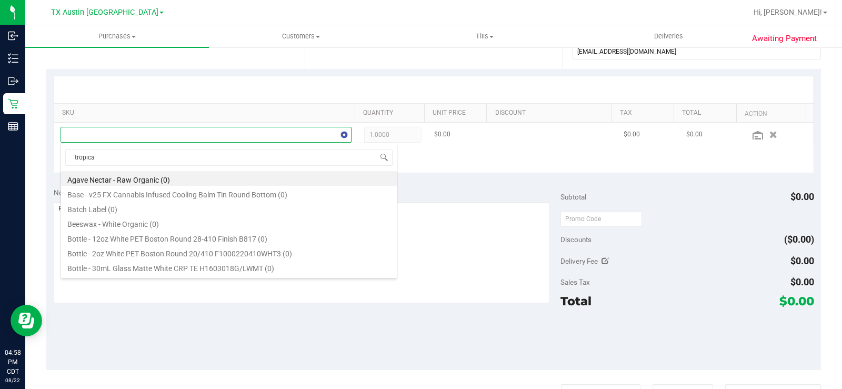
type input "tropical"
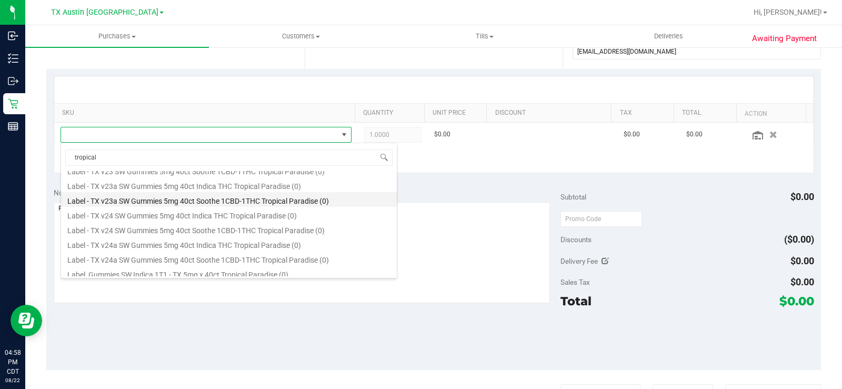
scroll to position [105, 0]
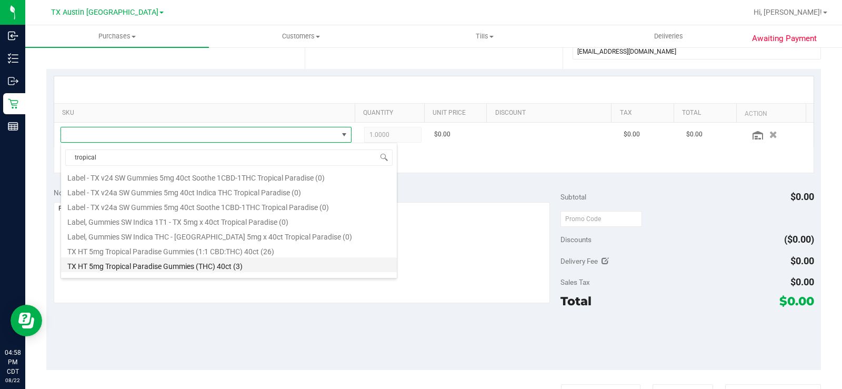
click at [217, 267] on li "TX HT 5mg Tropical Paradise Gummies (THC) 40ct (3)" at bounding box center [229, 264] width 336 height 15
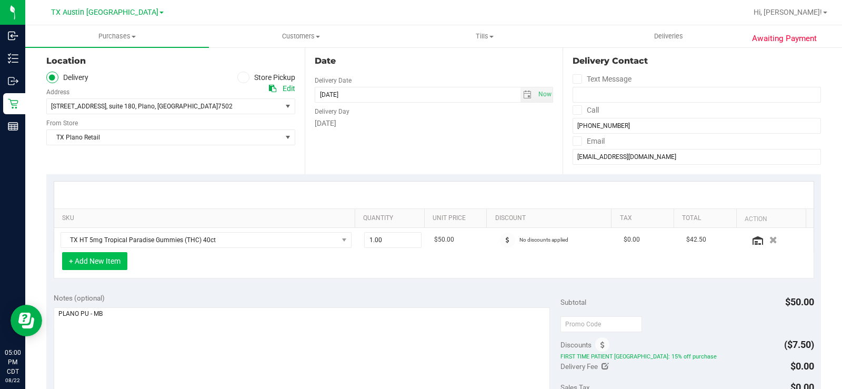
click at [103, 263] on button "+ Add New Item" at bounding box center [94, 261] width 65 height 18
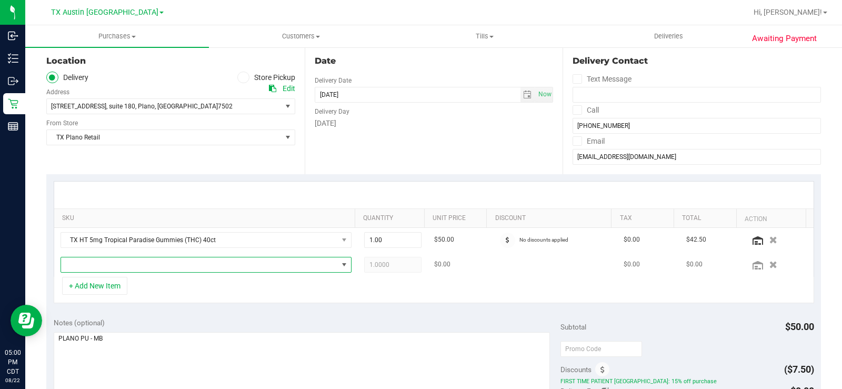
click at [150, 259] on span "NO DATA FOUND" at bounding box center [199, 264] width 277 height 15
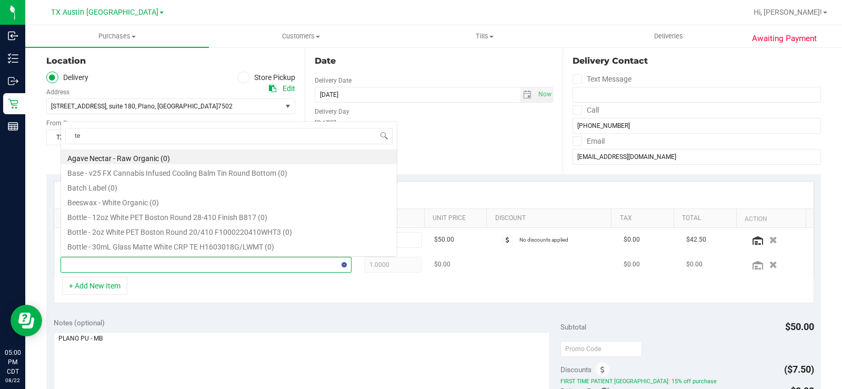
scroll to position [16, 281]
type input "texas orange"
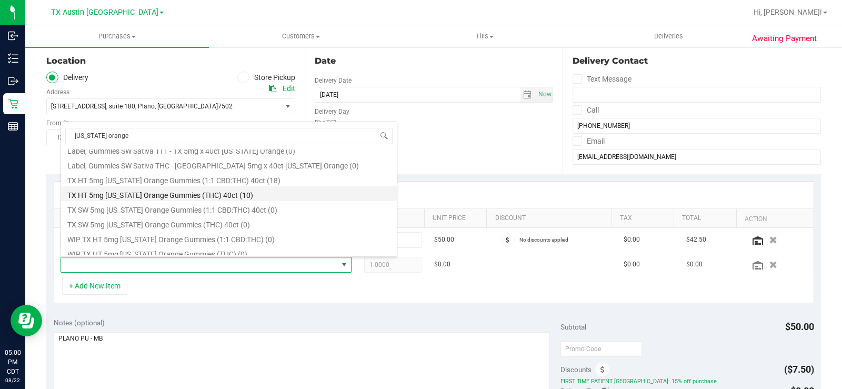
scroll to position [158, 0]
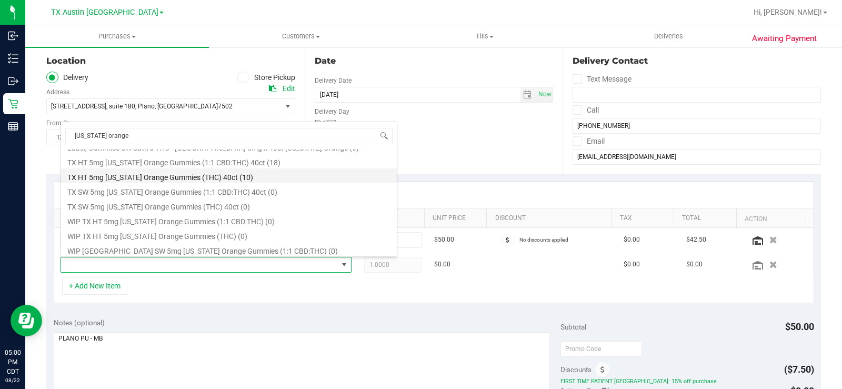
click at [268, 179] on li "TX HT 5mg Texas Orange Gummies (THC) 40ct (10)" at bounding box center [229, 175] width 336 height 15
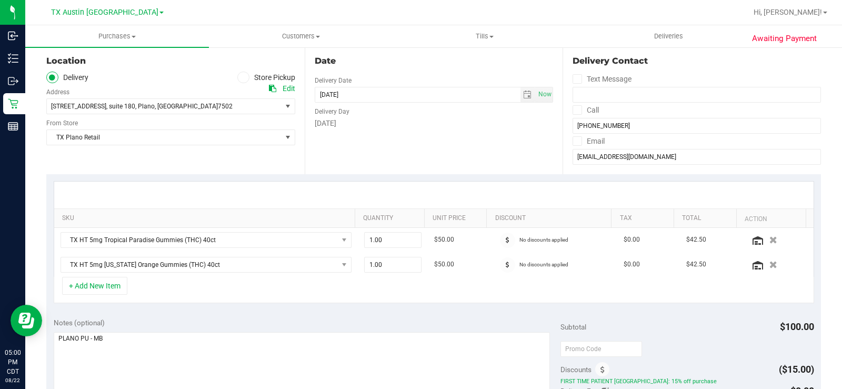
click at [291, 295] on div "+ Add New Item" at bounding box center [434, 290] width 760 height 26
click at [121, 286] on button "+ Add New Item" at bounding box center [94, 286] width 65 height 18
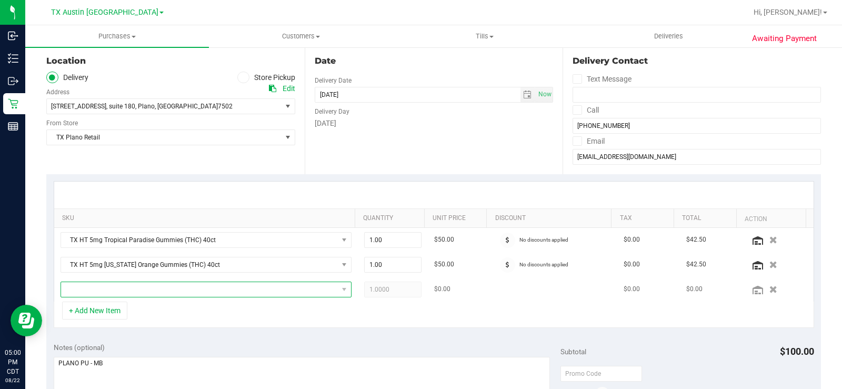
click at [196, 295] on span "NO DATA FOUND" at bounding box center [199, 289] width 277 height 15
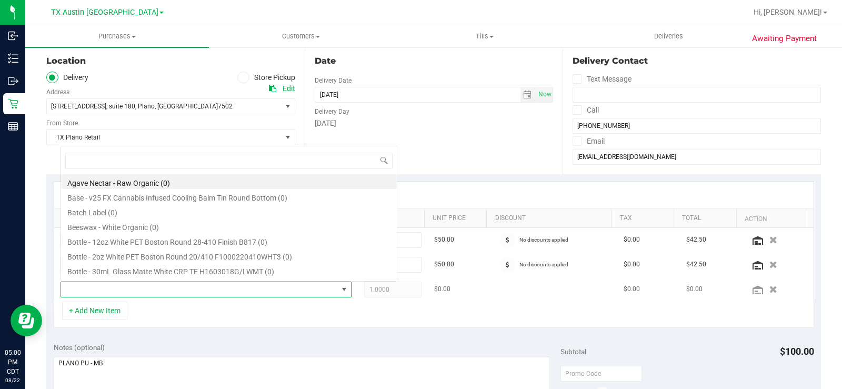
scroll to position [16, 281]
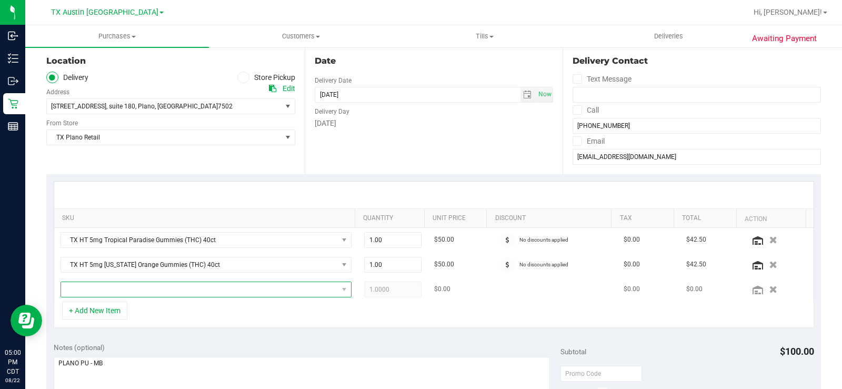
click at [85, 286] on span "NO DATA FOUND" at bounding box center [199, 289] width 277 height 15
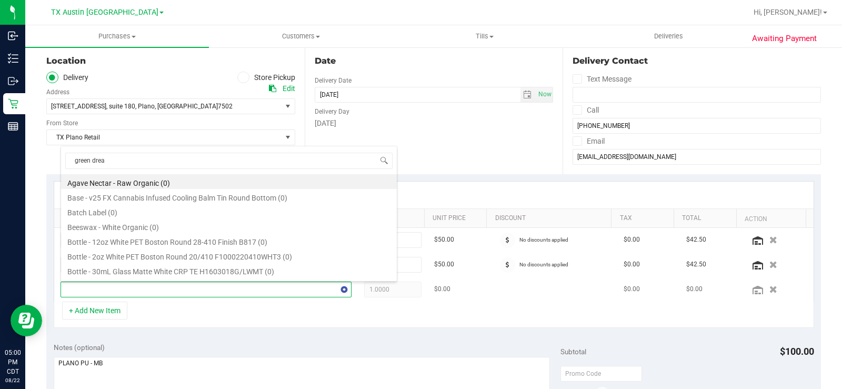
type input "green dream"
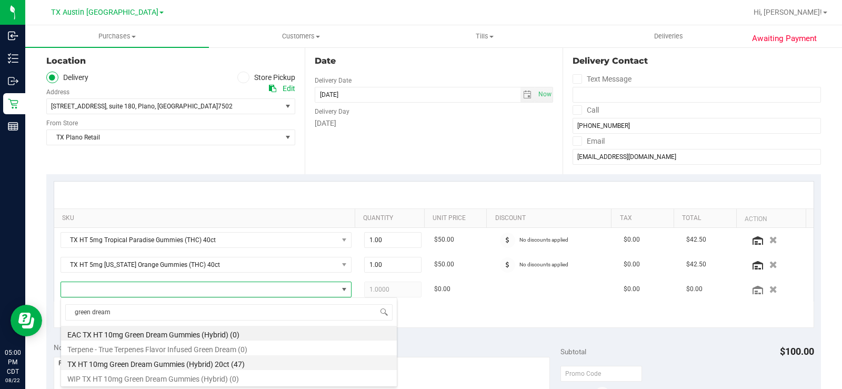
click at [236, 365] on li "TX HT 10mg Green Dream Gummies (Hybrid) 20ct (47)" at bounding box center [229, 362] width 336 height 15
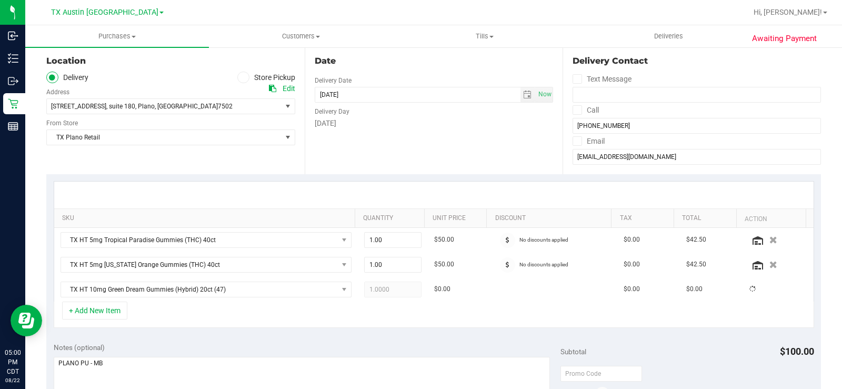
click at [478, 322] on div "+ Add New Item" at bounding box center [434, 314] width 760 height 26
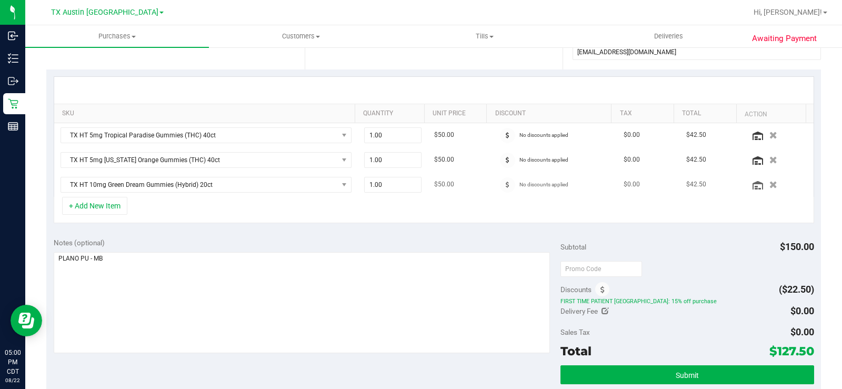
scroll to position [210, 0]
click at [305, 237] on div "Notes (optional)" at bounding box center [307, 242] width 507 height 11
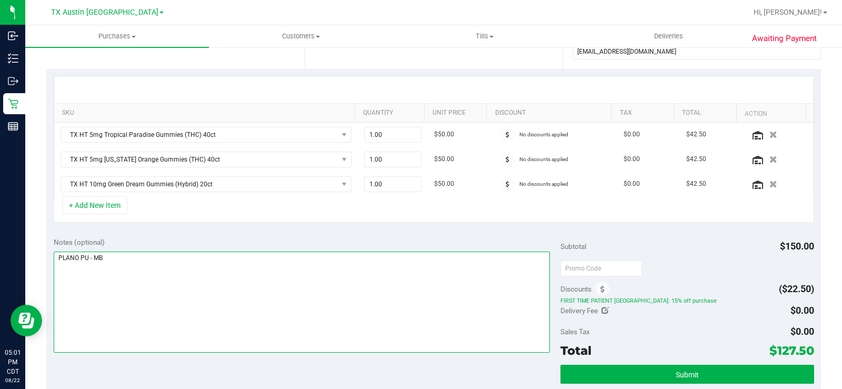
click at [86, 264] on textarea at bounding box center [302, 301] width 496 height 101
click at [209, 255] on textarea at bounding box center [302, 301] width 496 height 101
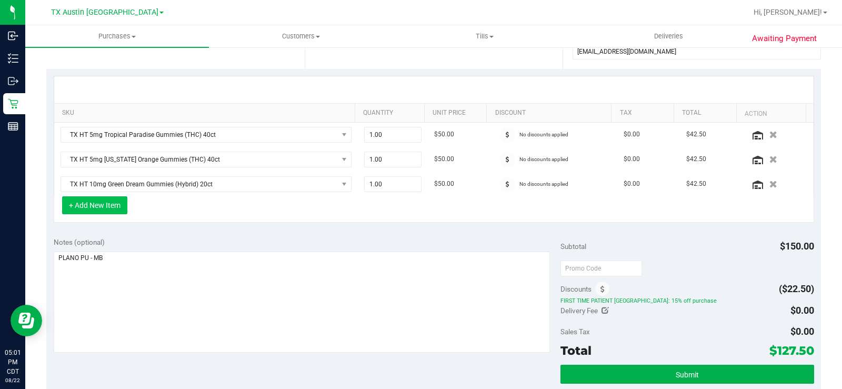
click at [96, 198] on button "+ Add New Item" at bounding box center [94, 205] width 65 height 18
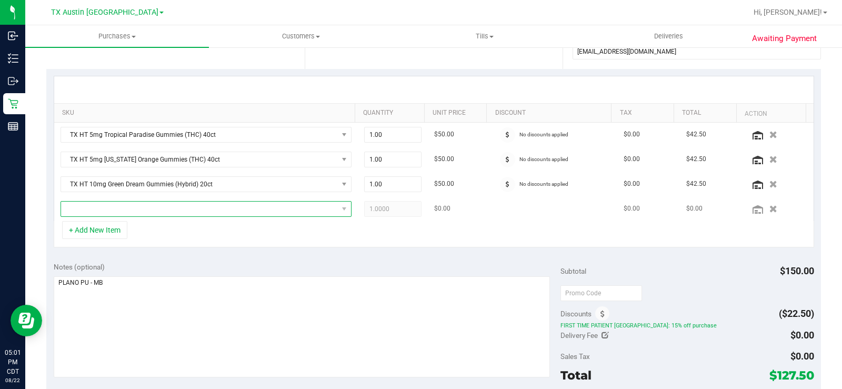
click at [113, 207] on span "NO DATA FOUND" at bounding box center [199, 208] width 277 height 15
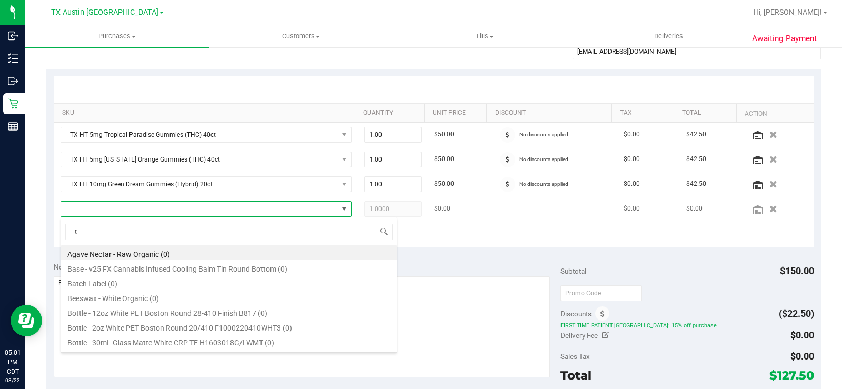
scroll to position [16, 281]
type input "t"
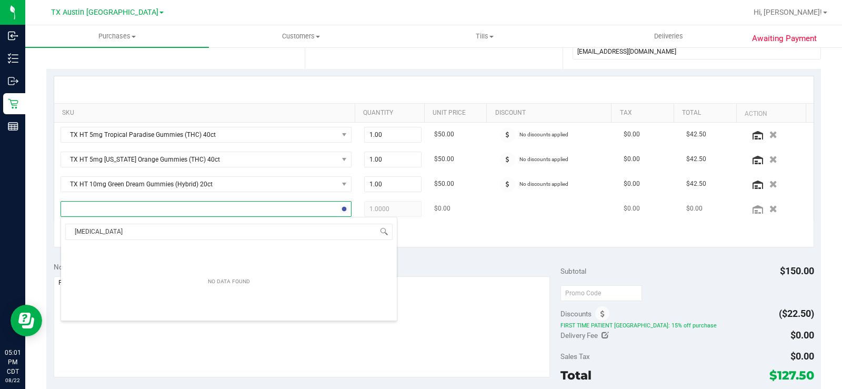
type input "balm"
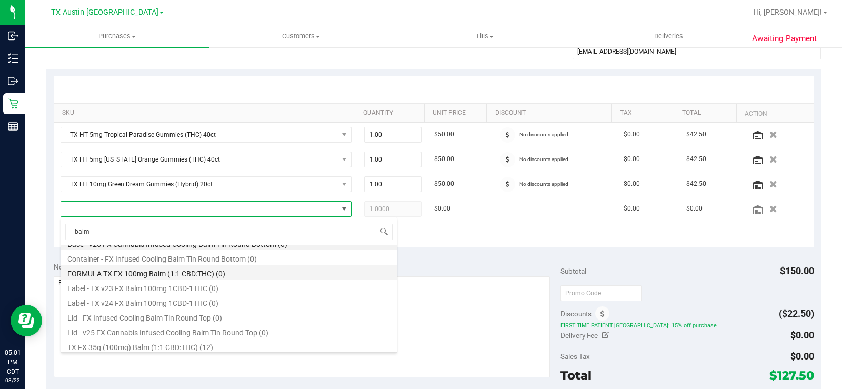
scroll to position [13, 0]
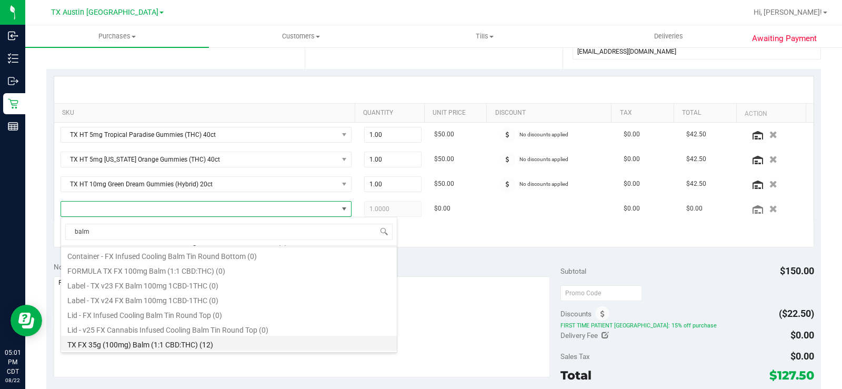
click at [256, 343] on li "TX FX 35g (100mg) Balm (1:1 CBD:THC) (12)" at bounding box center [229, 343] width 336 height 15
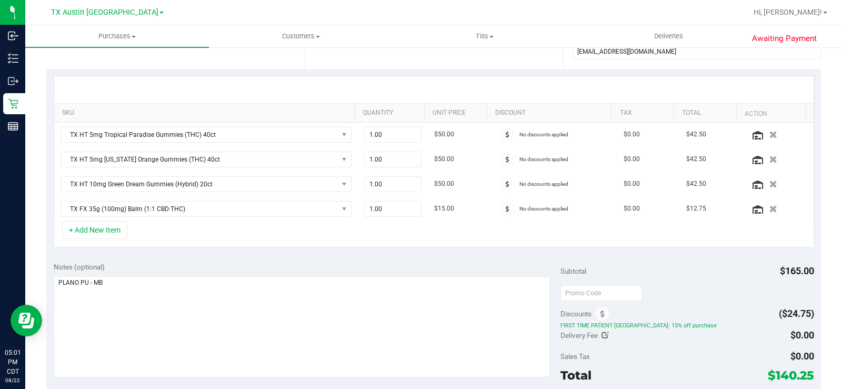
click at [462, 253] on div "SKU Quantity Unit Price Discount Tax Total Action TX HT 5mg Tropical Paradise G…" at bounding box center [433, 162] width 774 height 186
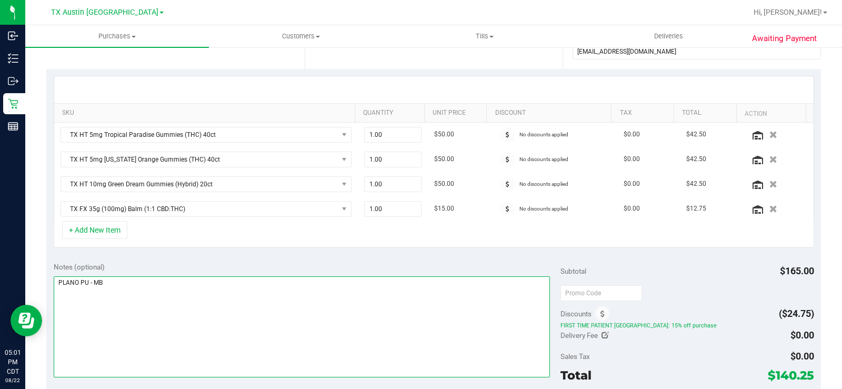
drag, startPoint x: 121, startPoint y: 287, endPoint x: 54, endPoint y: 283, distance: 67.5
click at [54, 283] on textarea at bounding box center [302, 326] width 496 height 101
click at [180, 305] on textarea at bounding box center [302, 326] width 496 height 101
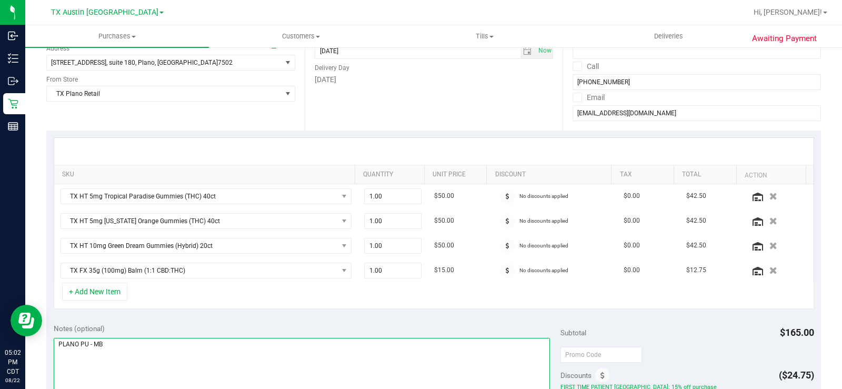
scroll to position [53, 0]
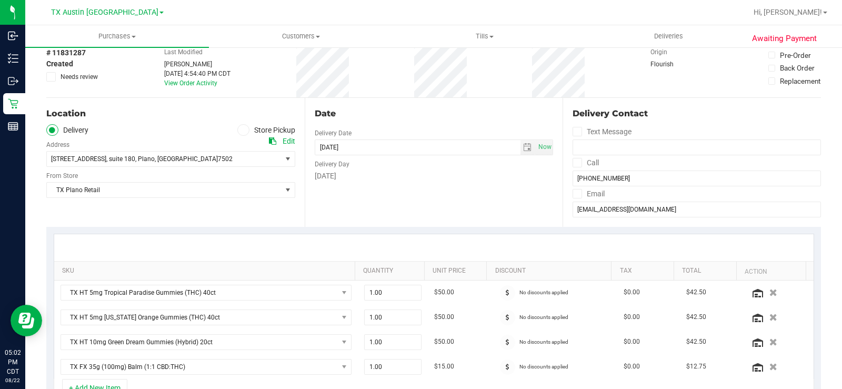
click at [365, 228] on div "SKU Quantity Unit Price Discount Tax Total Action TX HT 5mg Tropical Paradise G…" at bounding box center [433, 320] width 774 height 186
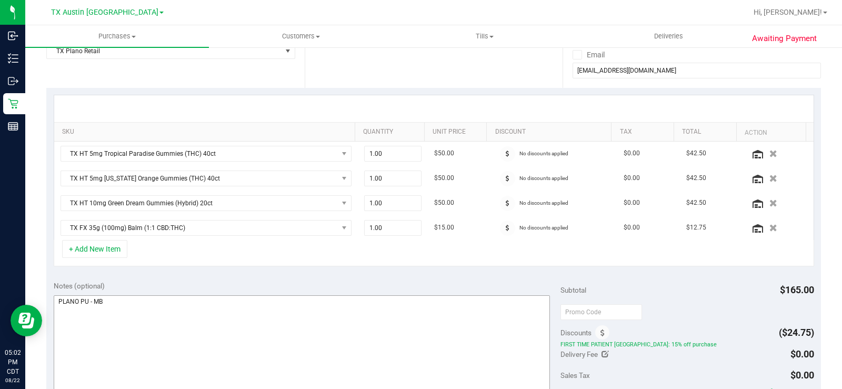
scroll to position [210, 0]
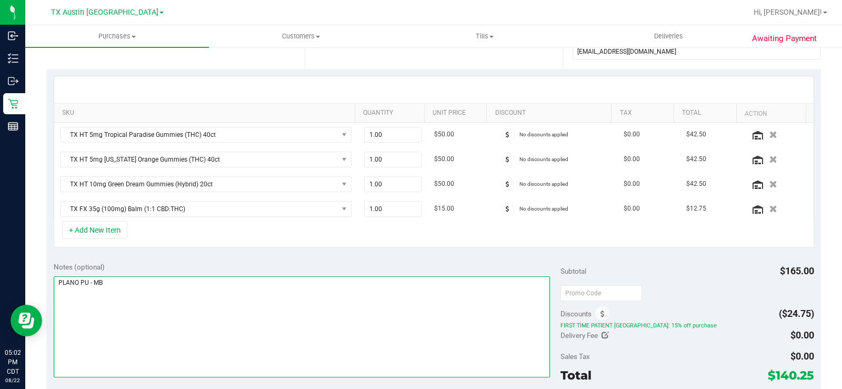
drag, startPoint x: 149, startPoint y: 279, endPoint x: 57, endPoint y: 289, distance: 92.1
click at [57, 289] on textarea at bounding box center [302, 326] width 496 height 101
click at [165, 295] on textarea at bounding box center [302, 326] width 496 height 101
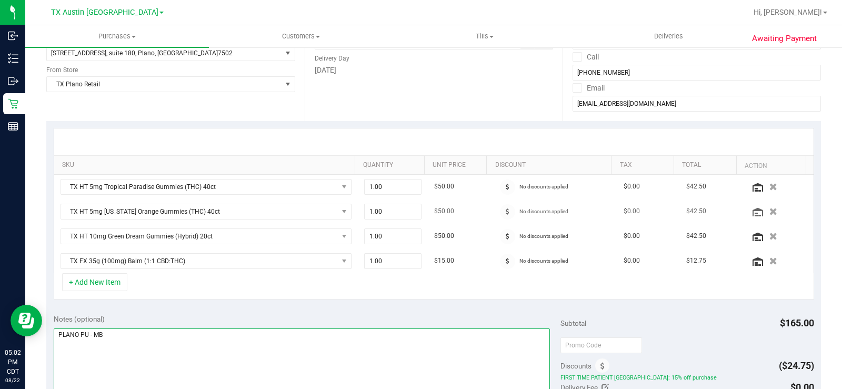
scroll to position [158, 0]
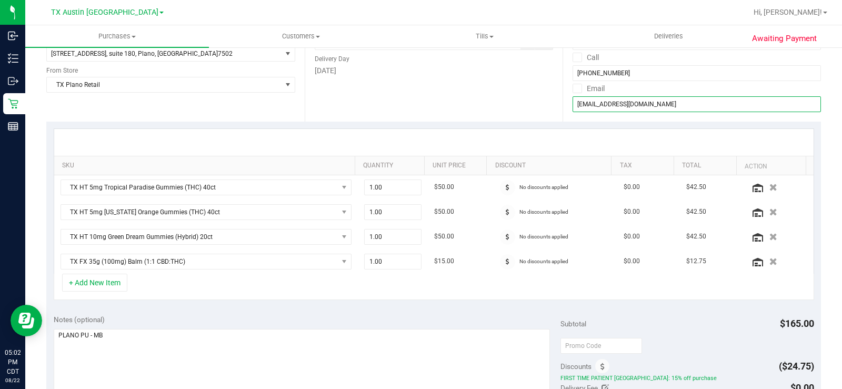
drag, startPoint x: 672, startPoint y: 105, endPoint x: 549, endPoint y: 106, distance: 123.6
click at [562, 105] on div "Delivery Contact Text Message Call (281) 787-7057 Email carson0312@gmail.com" at bounding box center [691, 57] width 258 height 129
click at [455, 108] on div "Date Delivery Date 08/22/2025 Now 08/22/2025 08:00 AM Now Delivery Day Friday" at bounding box center [434, 57] width 258 height 129
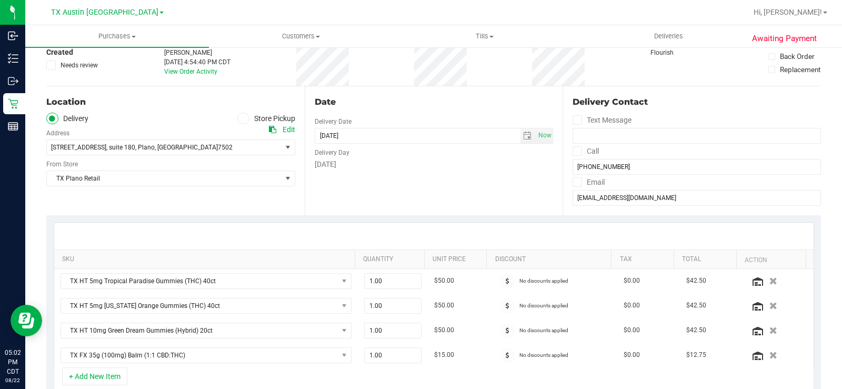
scroll to position [53, 0]
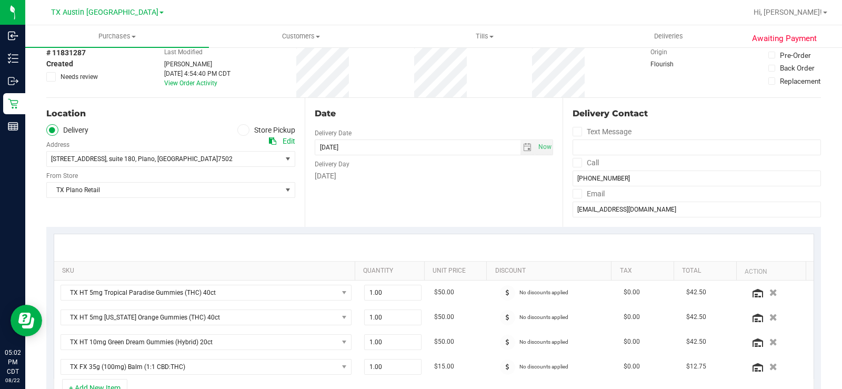
click at [450, 189] on div "Date Delivery Date 08/22/2025 Now 08/22/2025 08:00 AM Now Delivery Day Friday" at bounding box center [434, 162] width 258 height 129
drag, startPoint x: 663, startPoint y: 210, endPoint x: 546, endPoint y: 207, distance: 117.9
click at [562, 208] on div "Delivery Contact Text Message Call (281) 787-7057 Email carson0312@gmail.com" at bounding box center [691, 162] width 258 height 129
click at [387, 184] on div "Date Delivery Date 08/22/2025 Now 08/22/2025 08:00 AM Now Delivery Day Friday" at bounding box center [434, 162] width 258 height 129
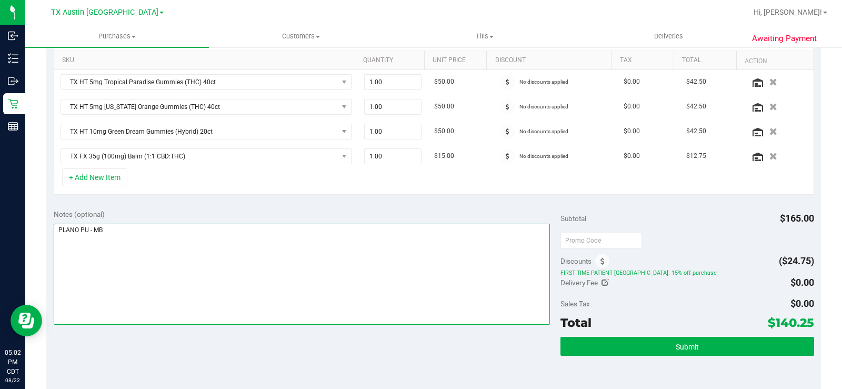
click at [370, 224] on textarea at bounding box center [302, 274] width 496 height 101
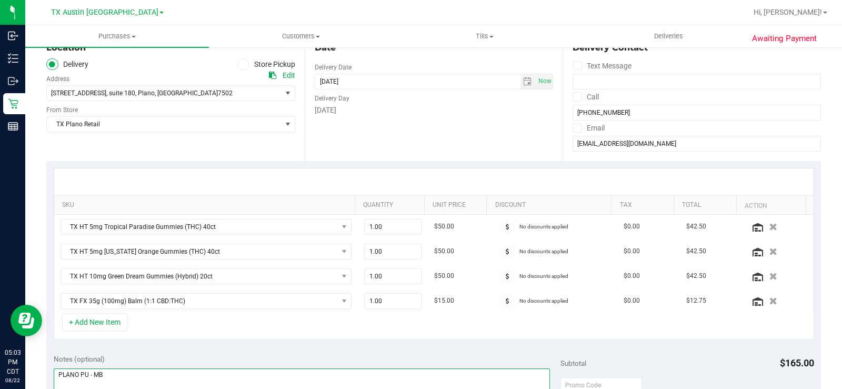
scroll to position [53, 0]
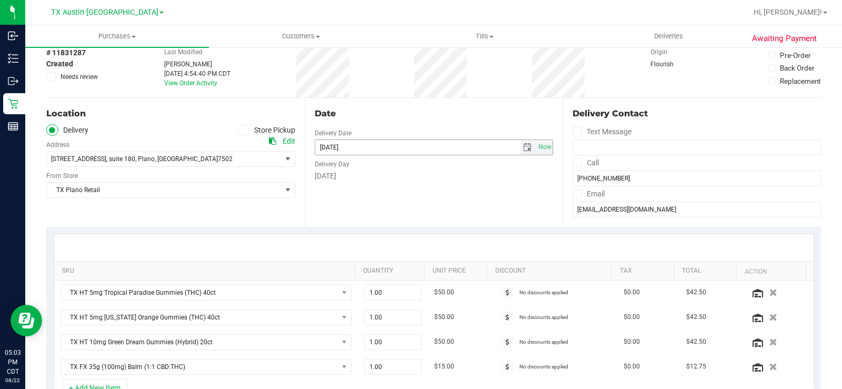
click at [523, 144] on span "select" at bounding box center [527, 147] width 8 height 8
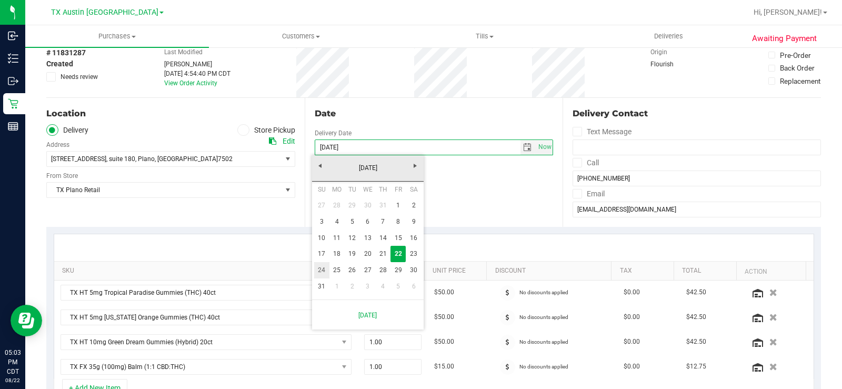
click at [323, 270] on link "24" at bounding box center [321, 270] width 15 height 16
type input "08/24/2025"
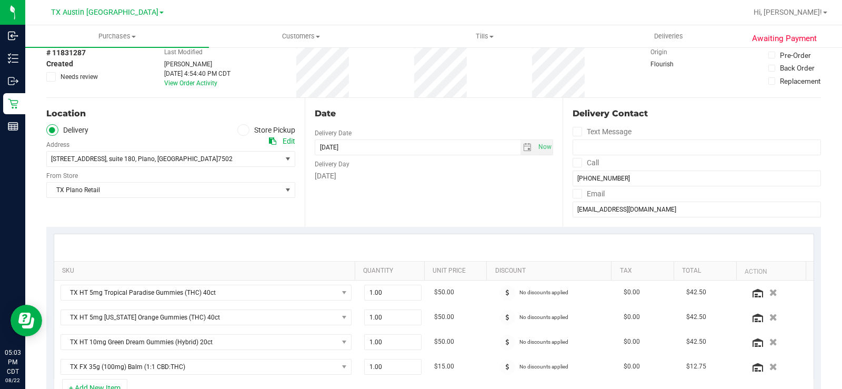
click at [476, 205] on div "Date Delivery Date 08/24/2025 Now 08/24/2025 08:00 AM Now Delivery Day Sunday" at bounding box center [434, 162] width 258 height 129
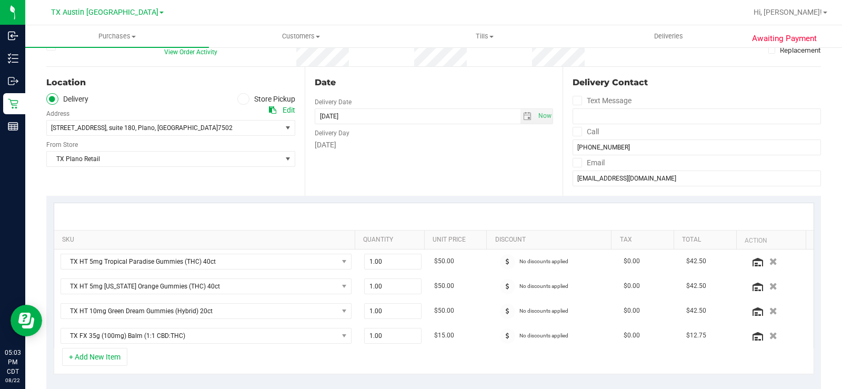
scroll to position [210, 0]
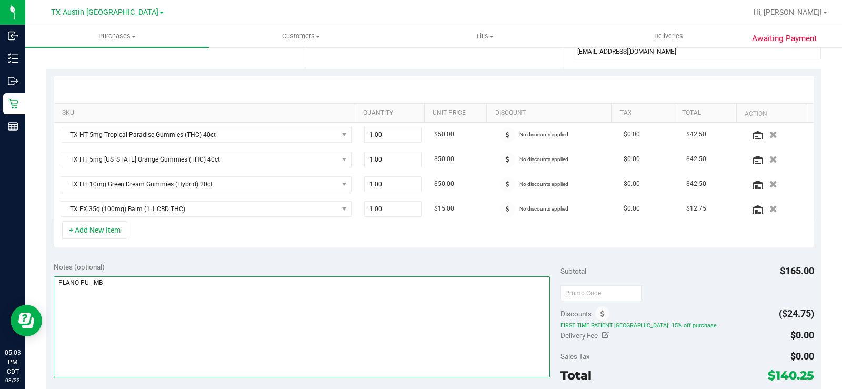
click at [90, 286] on textarea at bounding box center [302, 326] width 496 height 101
click at [165, 283] on textarea at bounding box center [302, 326] width 496 height 101
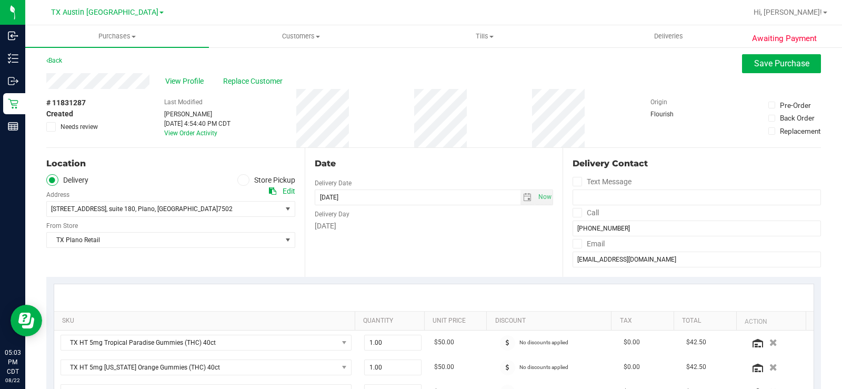
scroll to position [0, 0]
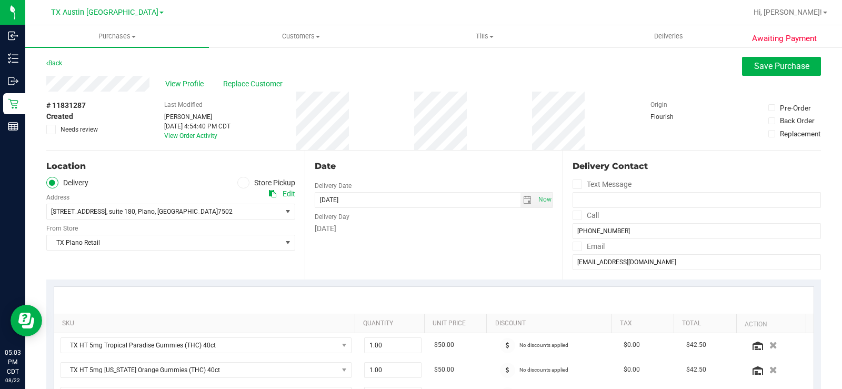
type textarea "PLANO PU 08/24 - MB"
click at [437, 258] on div "Date Delivery Date 08/24/2025 Now 08/24/2025 08:00 AM Now Delivery Day Sunday" at bounding box center [434, 214] width 258 height 129
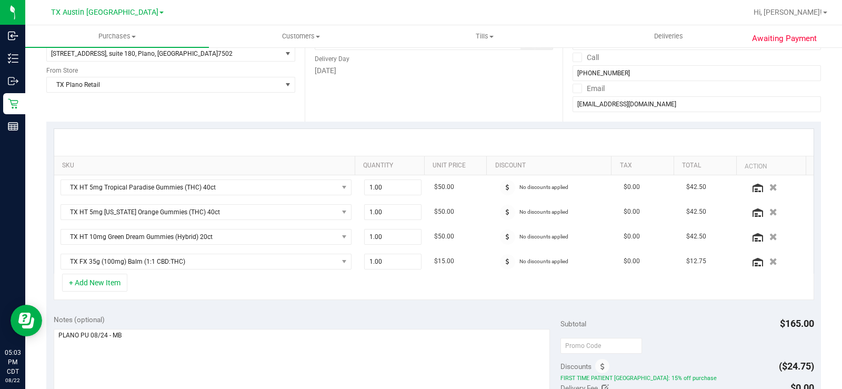
drag, startPoint x: 437, startPoint y: 305, endPoint x: 507, endPoint y: 315, distance: 71.3
click at [439, 305] on div "SKU Quantity Unit Price Discount Tax Total Action TX HT 5mg Tropical Paradise G…" at bounding box center [433, 215] width 774 height 186
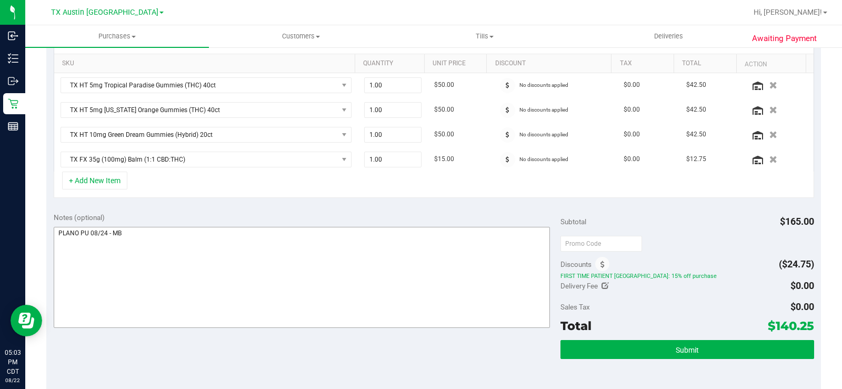
scroll to position [263, 0]
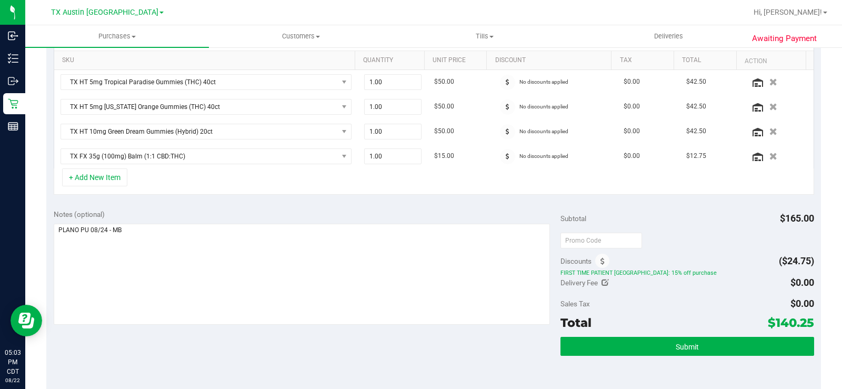
drag, startPoint x: 757, startPoint y: 324, endPoint x: 805, endPoint y: 327, distance: 47.9
click at [805, 327] on div "Total $140.25" at bounding box center [687, 322] width 254 height 19
click at [819, 328] on div "Awaiting Payment Back Save Purchase View Profile Replace Customer # 11831287 Cr…" at bounding box center [433, 209] width 816 height 853
drag, startPoint x: 816, startPoint y: 324, endPoint x: 805, endPoint y: 328, distance: 12.3
click at [805, 328] on div "Awaiting Payment Back Save Purchase View Profile Replace Customer # 11831287 Cr…" at bounding box center [433, 209] width 816 height 853
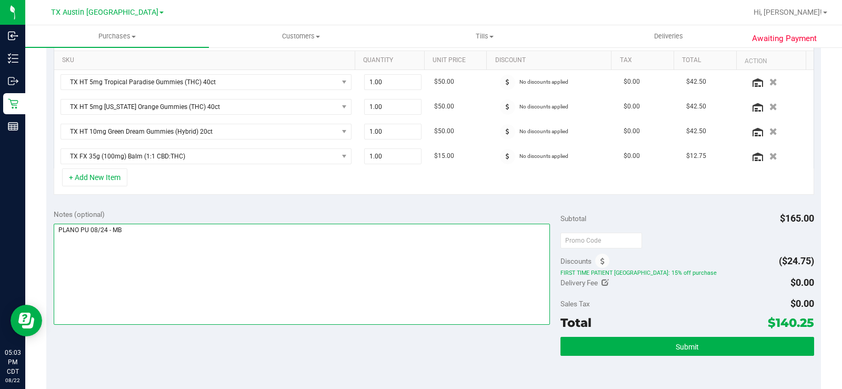
click at [264, 279] on textarea at bounding box center [302, 274] width 496 height 101
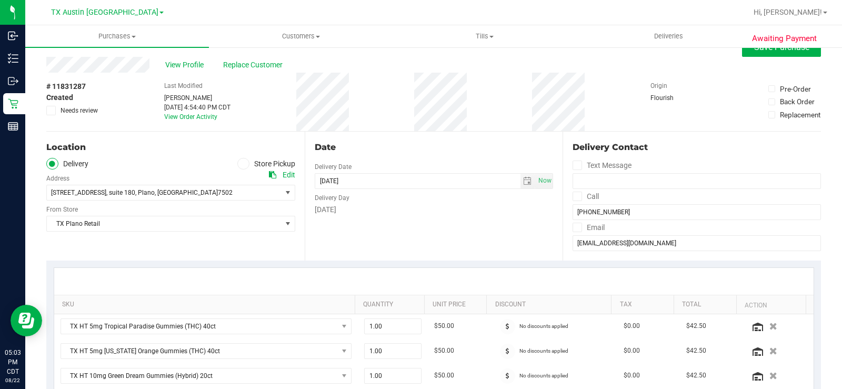
scroll to position [0, 0]
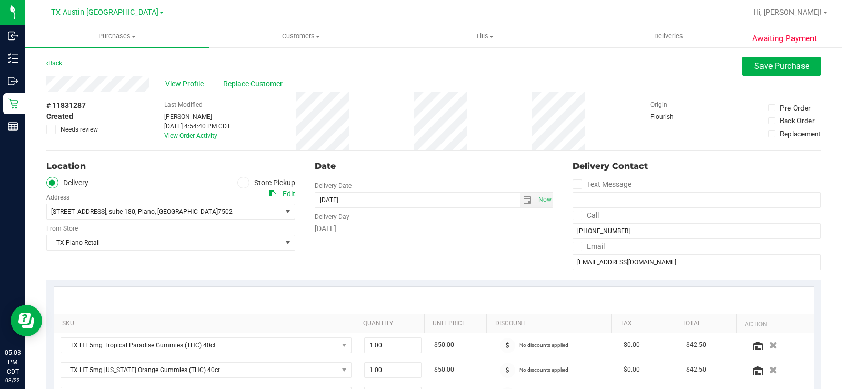
click at [446, 263] on div "Date Delivery Date 08/24/2025 Now 08/24/2025 08:00 AM Now Delivery Day Sunday" at bounding box center [434, 214] width 258 height 129
drag, startPoint x: 153, startPoint y: 85, endPoint x: 43, endPoint y: 86, distance: 110.0
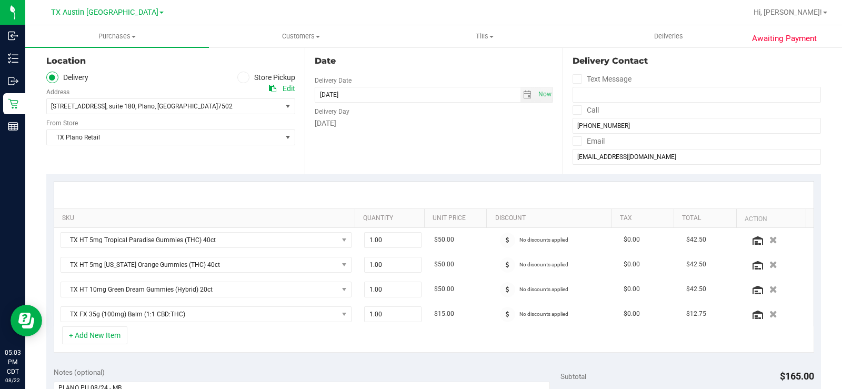
click at [496, 157] on div "Date Delivery Date 08/24/2025 Now 08/24/2025 08:00 AM Now Delivery Day Sunday" at bounding box center [434, 109] width 258 height 129
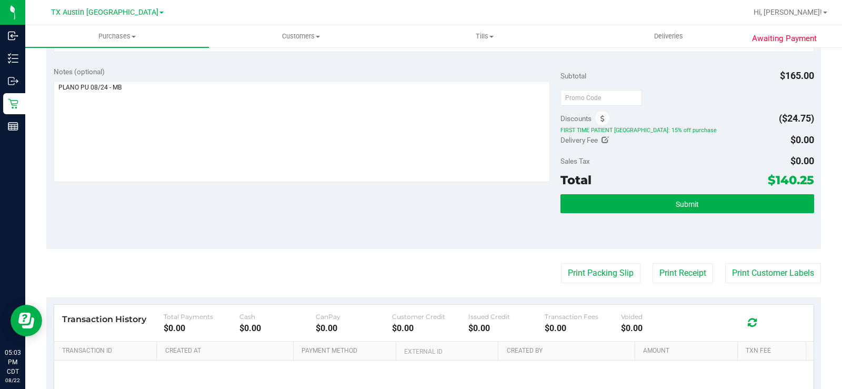
scroll to position [421, 0]
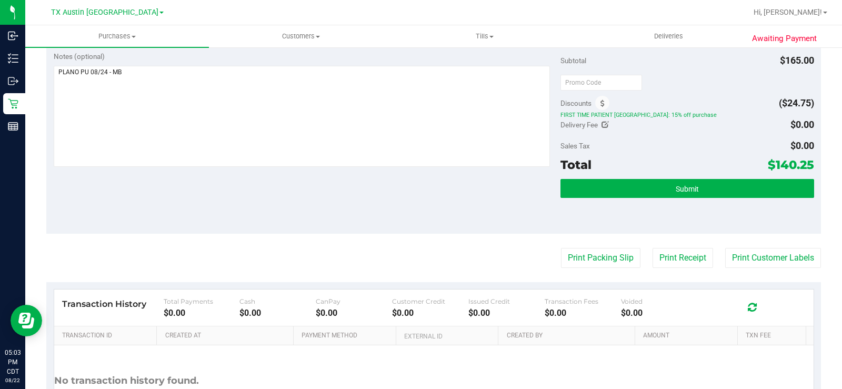
click at [430, 222] on div "Notes (optional) Subtotal $165.00 Discounts ($24.75) FIRST TIME PATIENT TX: 15%…" at bounding box center [433, 138] width 774 height 189
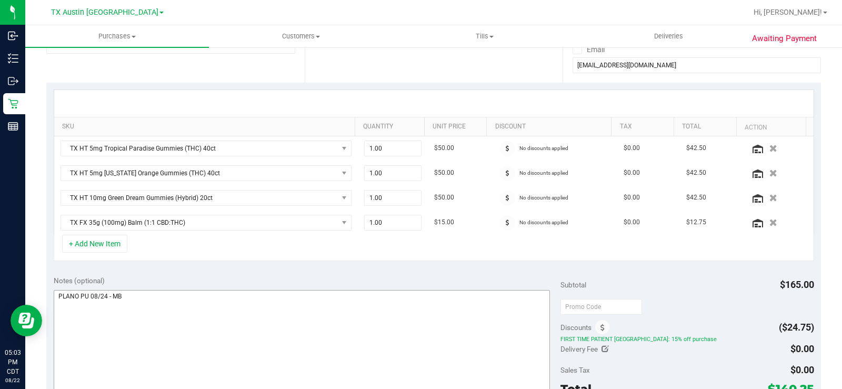
scroll to position [316, 0]
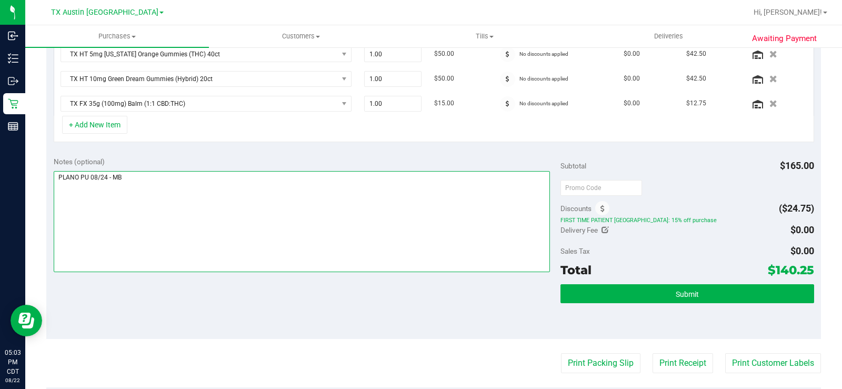
drag, startPoint x: 449, startPoint y: 237, endPoint x: 488, endPoint y: 292, distance: 67.6
click at [449, 237] on textarea at bounding box center [302, 221] width 496 height 101
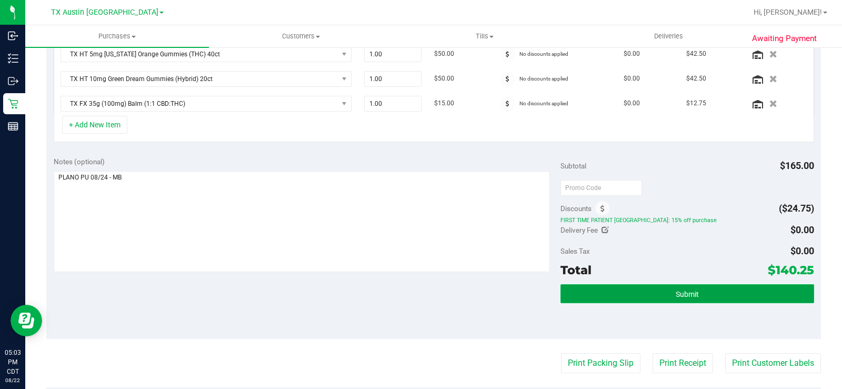
click at [580, 292] on button "Submit" at bounding box center [687, 293] width 254 height 19
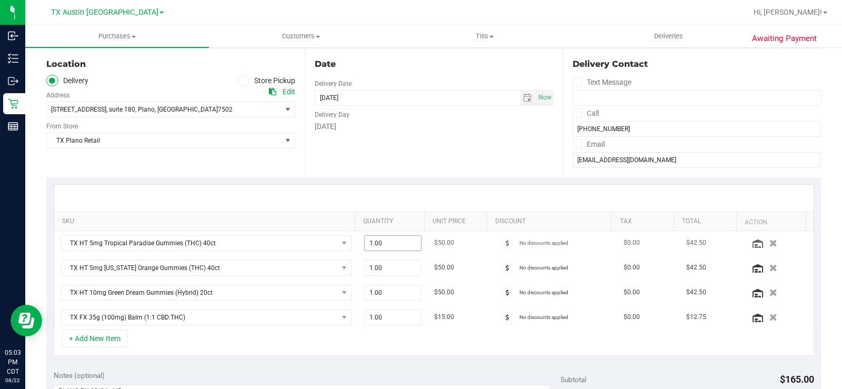
scroll to position [36, 0]
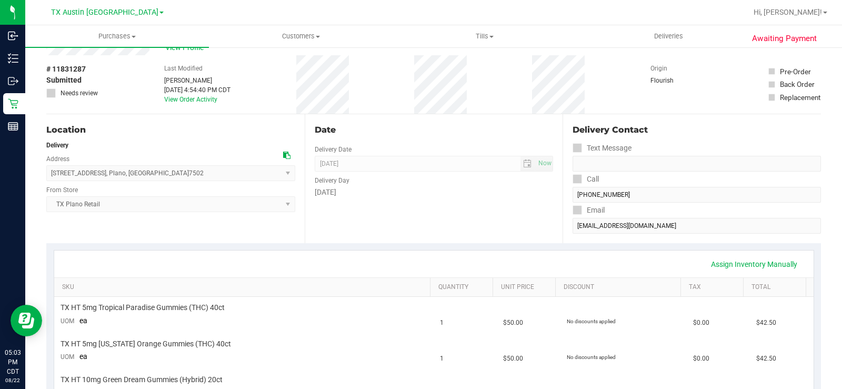
click at [661, 238] on div "Delivery Contact Text Message Call (281) 787-7057 Email carson0312@gmail.com" at bounding box center [691, 178] width 258 height 129
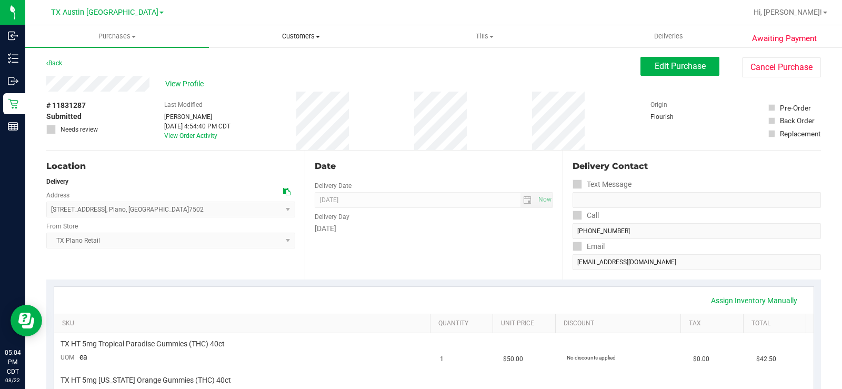
click at [314, 37] on span "Customers" at bounding box center [300, 36] width 183 height 9
click at [291, 64] on li "All customers" at bounding box center [301, 63] width 184 height 13
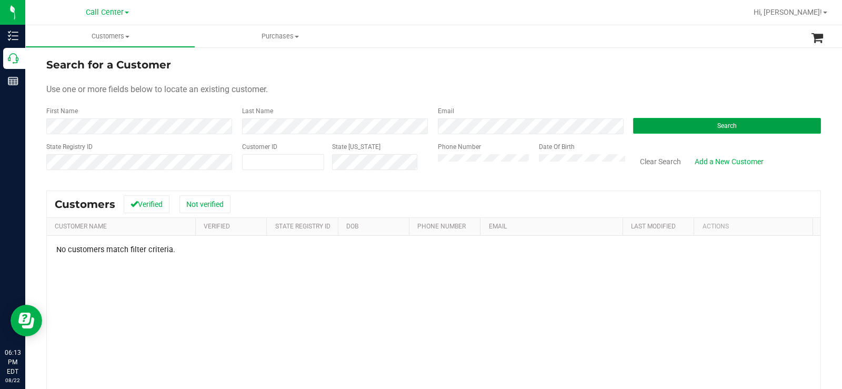
click at [669, 121] on button "Search" at bounding box center [727, 126] width 188 height 16
click at [675, 134] on form "Search for a Customer Use one or more fields below to locate an existing custom…" at bounding box center [433, 118] width 774 height 123
click at [671, 122] on button "Search" at bounding box center [727, 126] width 188 height 16
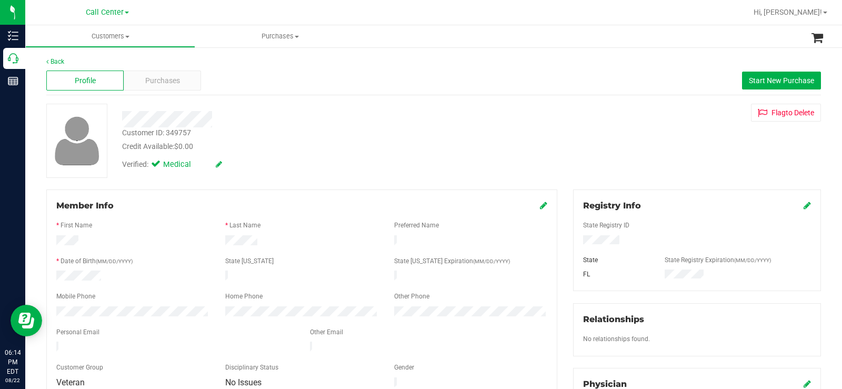
drag, startPoint x: 619, startPoint y: 240, endPoint x: 576, endPoint y: 242, distance: 43.2
click at [576, 242] on div at bounding box center [697, 241] width 244 height 12
drag, startPoint x: 140, startPoint y: 245, endPoint x: 123, endPoint y: 270, distance: 31.1
click at [140, 245] on div at bounding box center [132, 241] width 169 height 13
drag, startPoint x: 111, startPoint y: 287, endPoint x: 103, endPoint y: 276, distance: 14.0
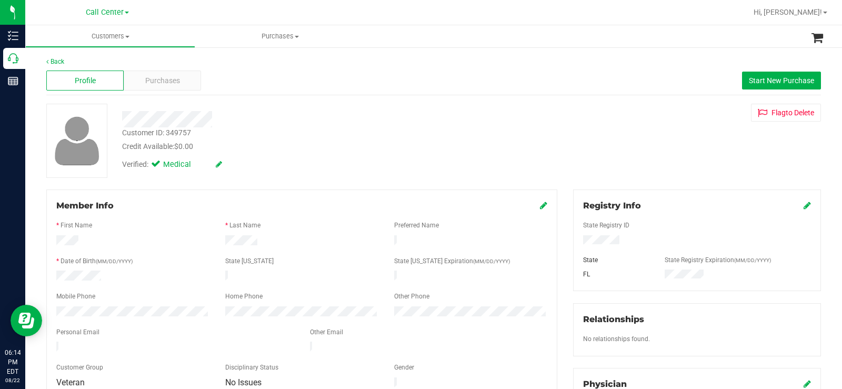
click at [105, 279] on form "Member Info * First Name * Last Name Preferred Name * Date of Birth (MM/DD/YYYY…" at bounding box center [301, 294] width 491 height 190
click at [99, 276] on div at bounding box center [132, 276] width 169 height 13
click at [57, 270] on div at bounding box center [132, 276] width 169 height 13
click at [54, 263] on div "* Date of Birth (MM/DD/YYYY)" at bounding box center [132, 262] width 169 height 12
drag, startPoint x: 55, startPoint y: 271, endPoint x: 115, endPoint y: 272, distance: 60.0
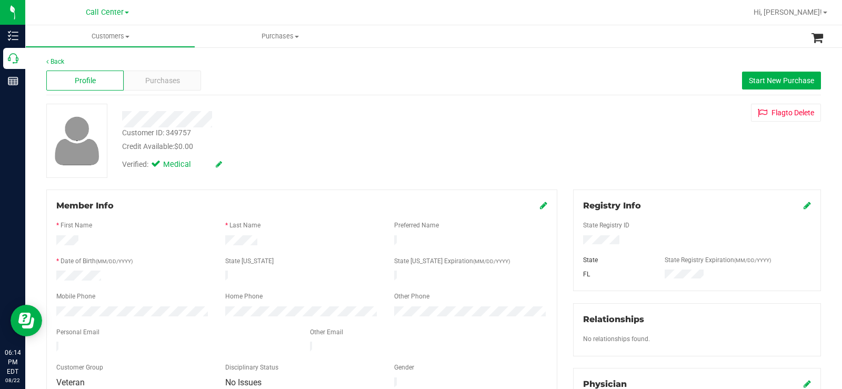
click at [115, 272] on div at bounding box center [132, 276] width 169 height 13
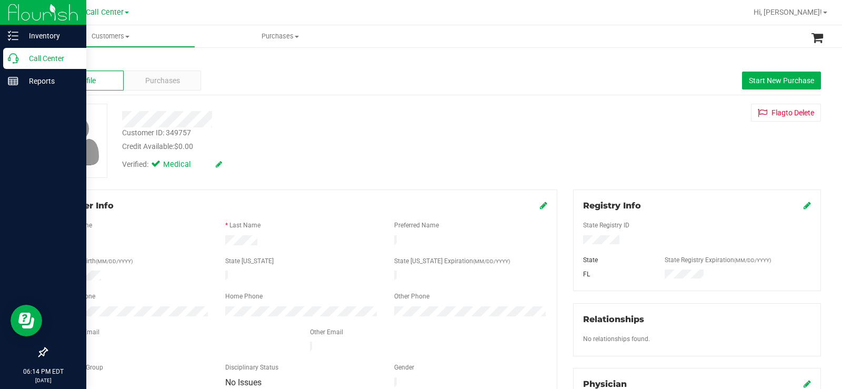
click at [9, 54] on icon at bounding box center [13, 58] width 11 height 11
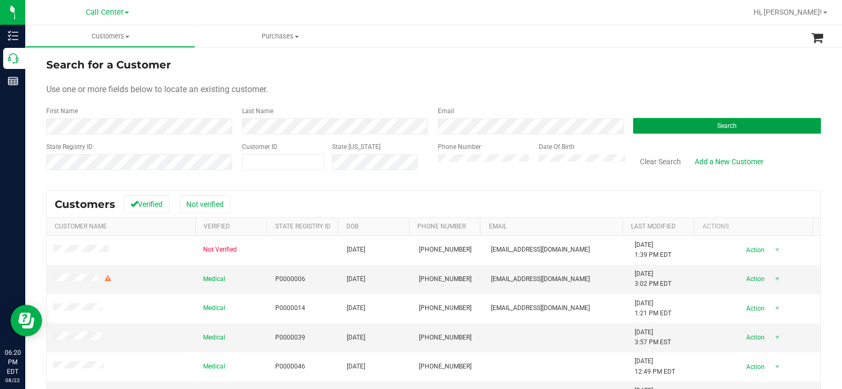
click at [689, 121] on button "Search" at bounding box center [727, 126] width 188 height 16
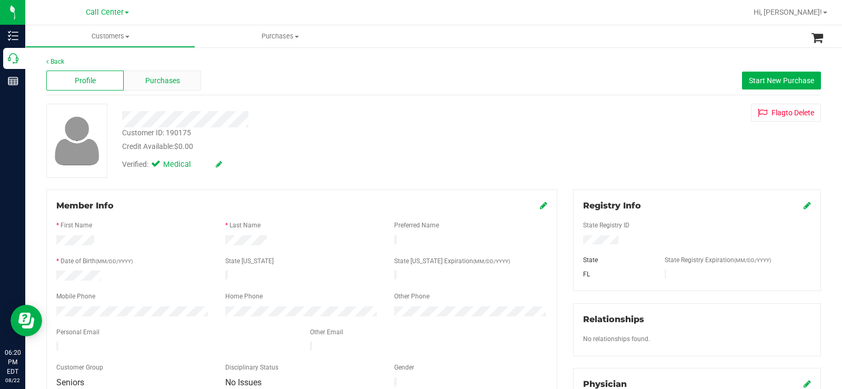
click at [177, 78] on span "Purchases" at bounding box center [162, 80] width 35 height 11
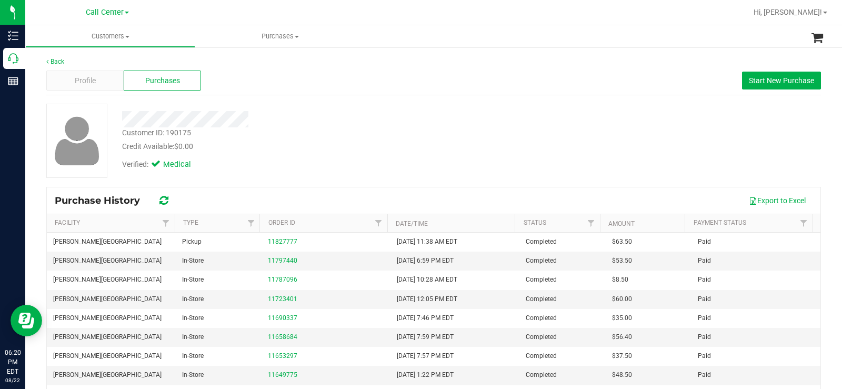
click at [387, 145] on div "Credit Available: $0.00" at bounding box center [311, 146] width 379 height 11
click at [775, 80] on span "Start New Purchase" at bounding box center [781, 80] width 65 height 8
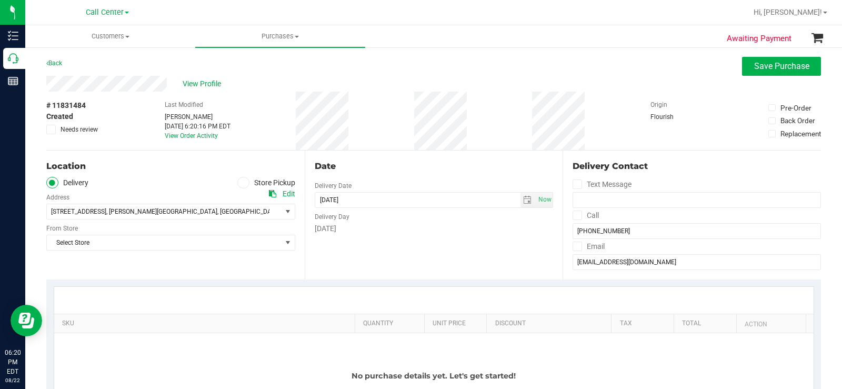
click at [237, 186] on label "Store Pickup" at bounding box center [266, 183] width 58 height 12
click at [0, 0] on input "Store Pickup" at bounding box center [0, 0] width 0 height 0
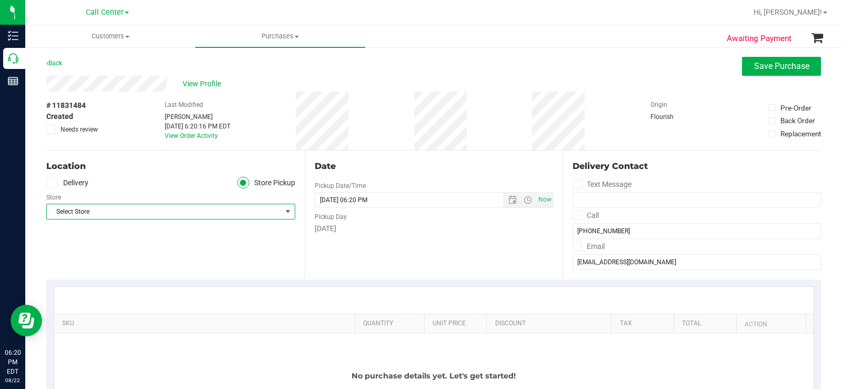
click at [224, 211] on span "Select Store" at bounding box center [164, 211] width 235 height 15
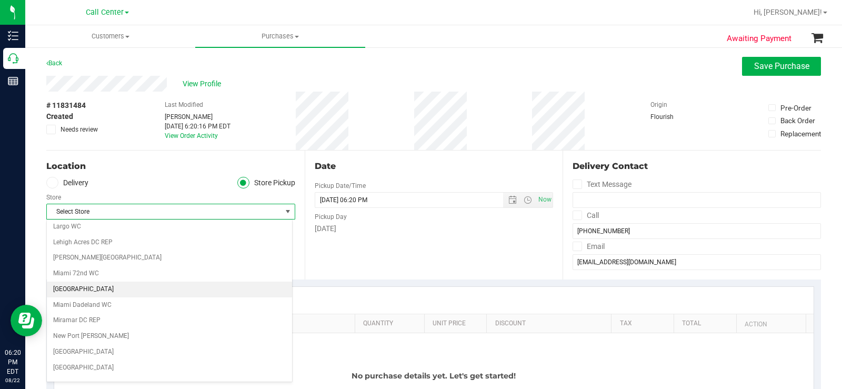
scroll to position [263, 0]
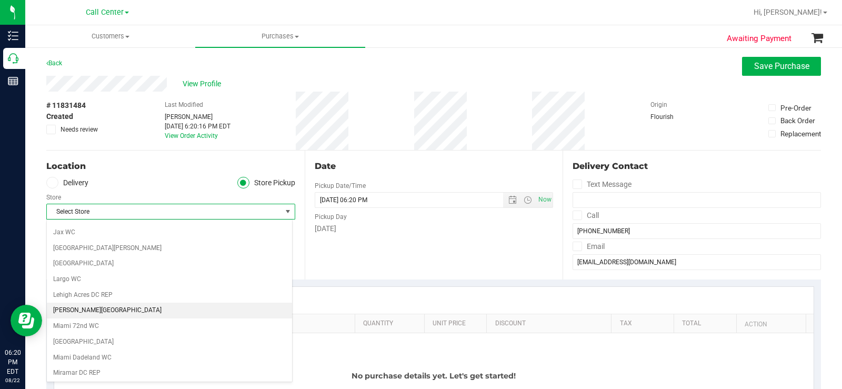
click at [118, 309] on li "[PERSON_NAME][GEOGRAPHIC_DATA]" at bounding box center [169, 310] width 245 height 16
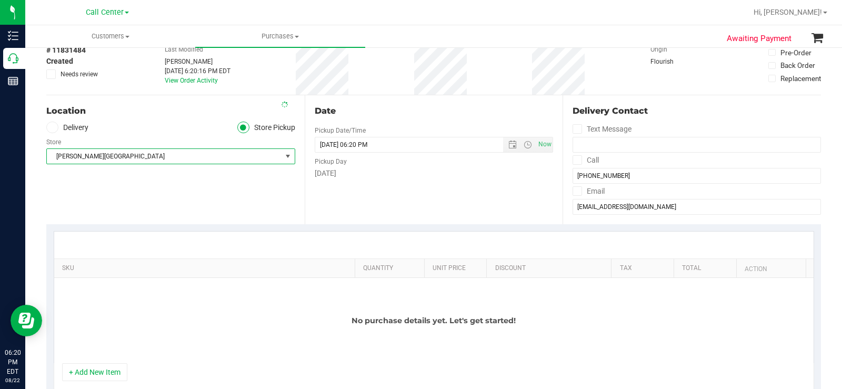
scroll to position [158, 0]
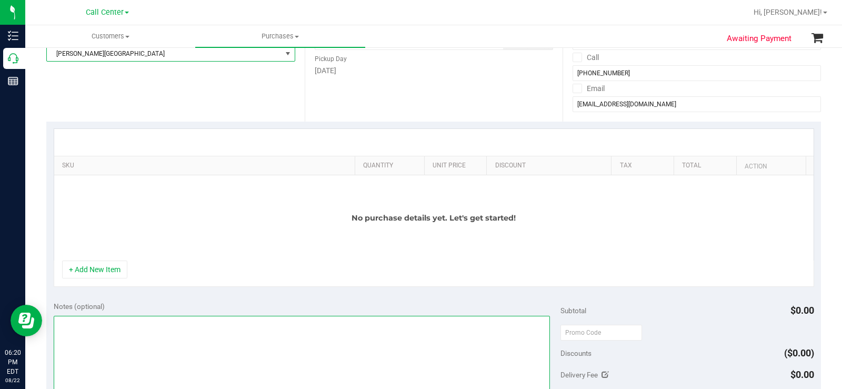
click at [133, 337] on textarea at bounding box center [302, 366] width 496 height 101
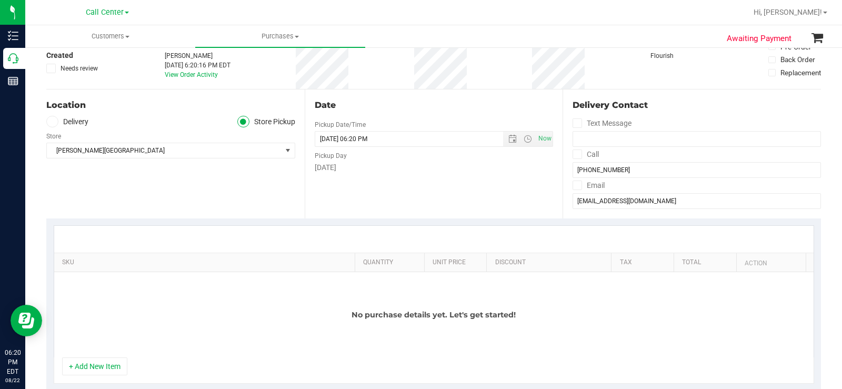
scroll to position [0, 0]
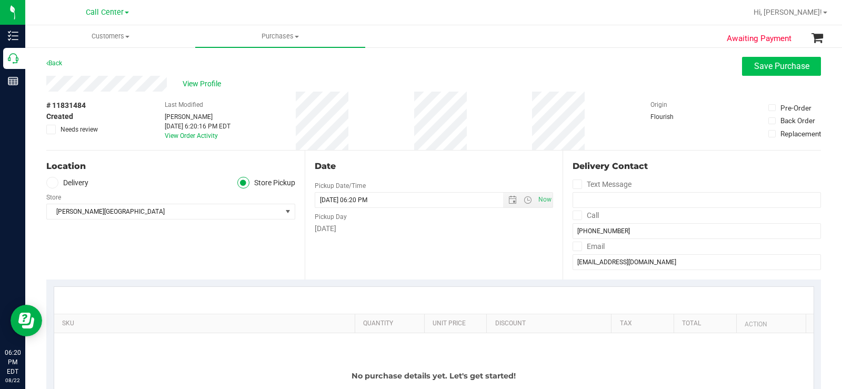
type textarea "CC MB 08/22"
click at [774, 74] on button "Save Purchase" at bounding box center [781, 66] width 79 height 19
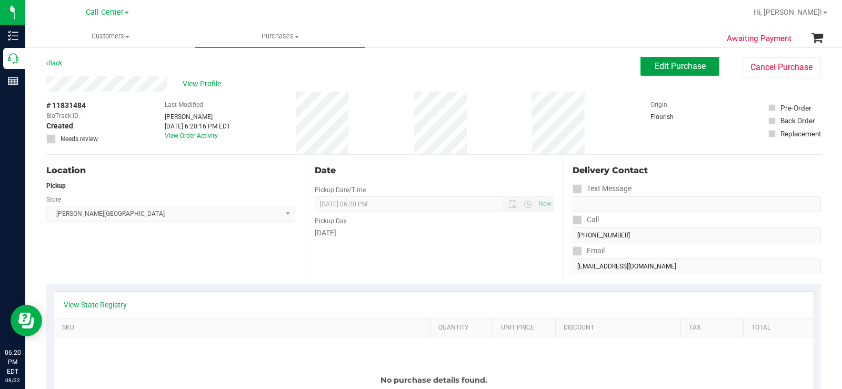
click at [688, 68] on span "Edit Purchase" at bounding box center [679, 66] width 51 height 10
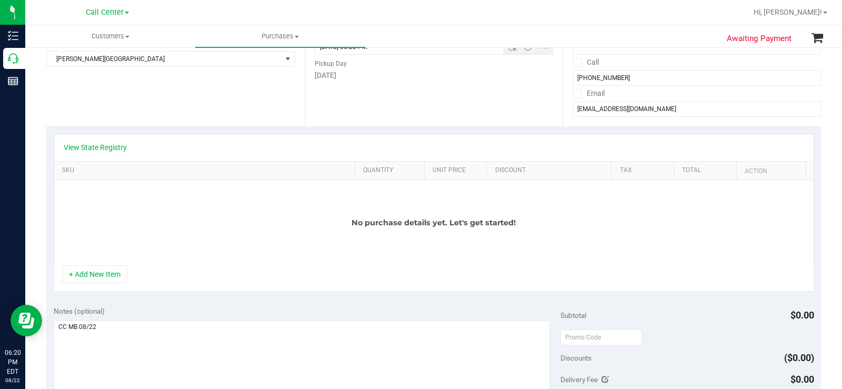
scroll to position [158, 0]
click at [113, 146] on link "View State Registry" at bounding box center [95, 147] width 63 height 11
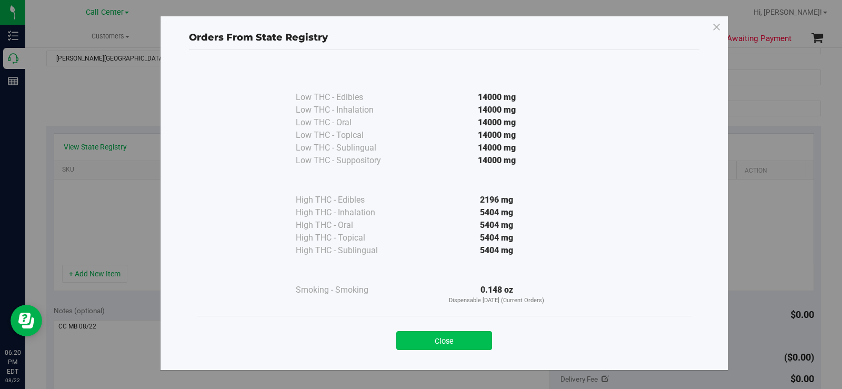
click at [457, 345] on button "Close" at bounding box center [444, 340] width 96 height 19
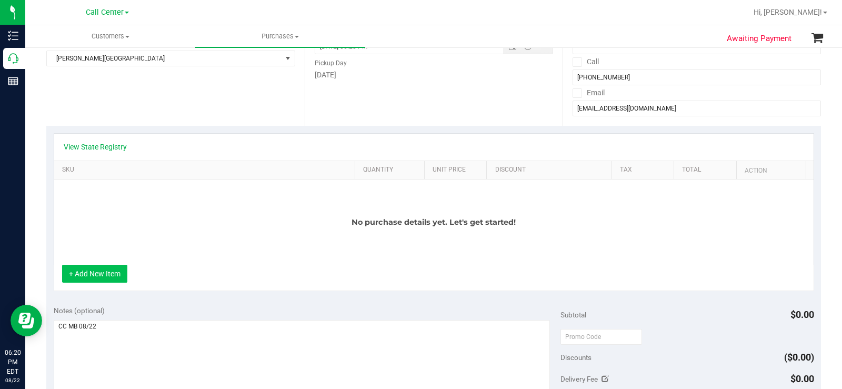
click at [96, 271] on button "+ Add New Item" at bounding box center [94, 274] width 65 height 18
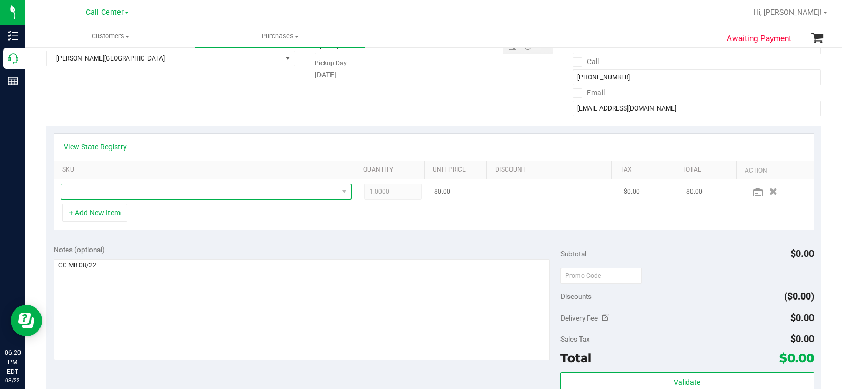
click at [208, 191] on span "NO DATA FOUND" at bounding box center [199, 191] width 277 height 15
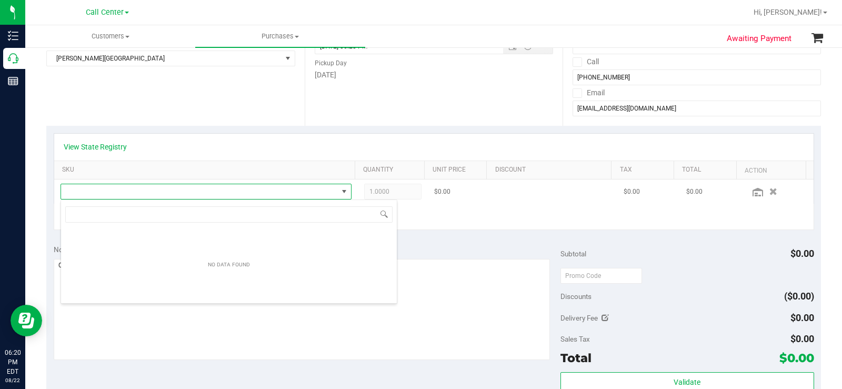
scroll to position [16, 281]
type input "dark choco"
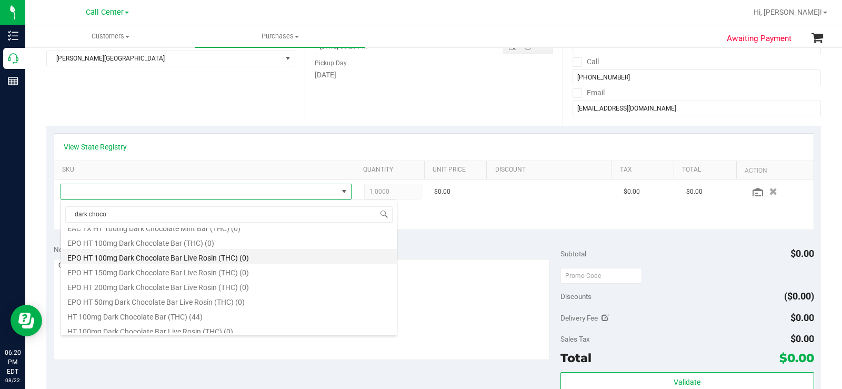
scroll to position [105, 0]
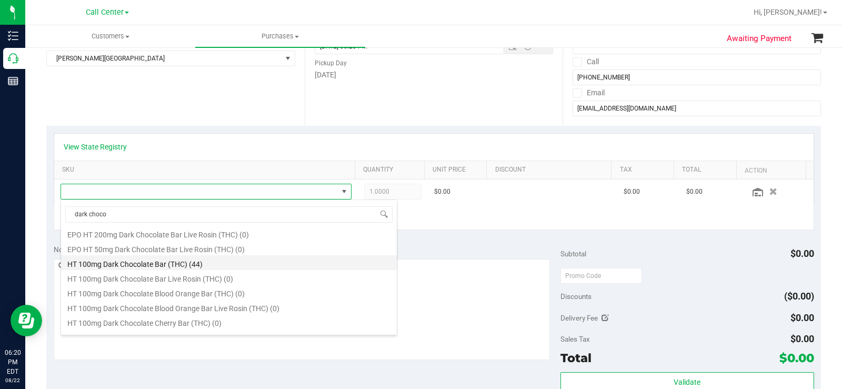
click at [214, 264] on li "HT 100mg Dark Chocolate Bar (THC) (44)" at bounding box center [229, 262] width 336 height 15
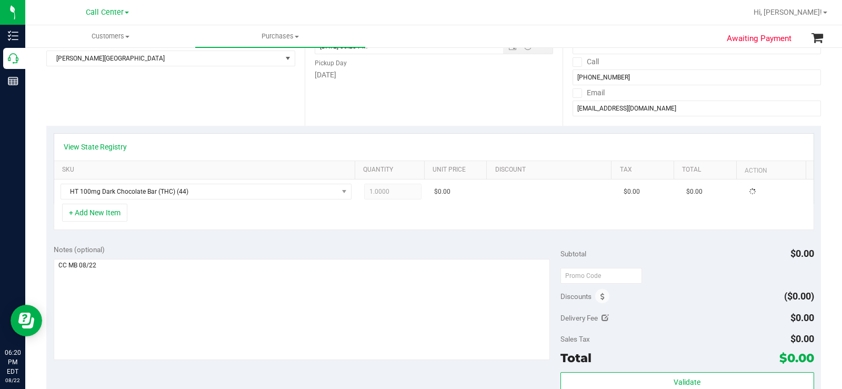
click at [445, 207] on div "+ Add New Item" at bounding box center [434, 217] width 760 height 26
click at [383, 217] on div "+ Add New Item" at bounding box center [434, 217] width 760 height 26
click at [387, 193] on span "1.00 1" at bounding box center [392, 192] width 57 height 16
click at [387, 193] on input "1" at bounding box center [393, 191] width 56 height 15
type input "4"
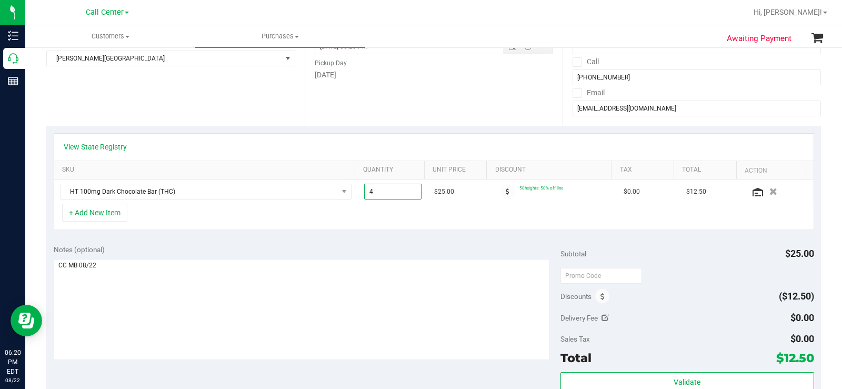
type input "4.00"
click at [403, 225] on div "+ Add New Item" at bounding box center [434, 217] width 760 height 26
click at [341, 215] on div "+ Add New Item" at bounding box center [434, 217] width 760 height 26
drag, startPoint x: 388, startPoint y: 191, endPoint x: 374, endPoint y: 193, distance: 14.8
click at [374, 193] on span "4.00 4" at bounding box center [392, 192] width 57 height 16
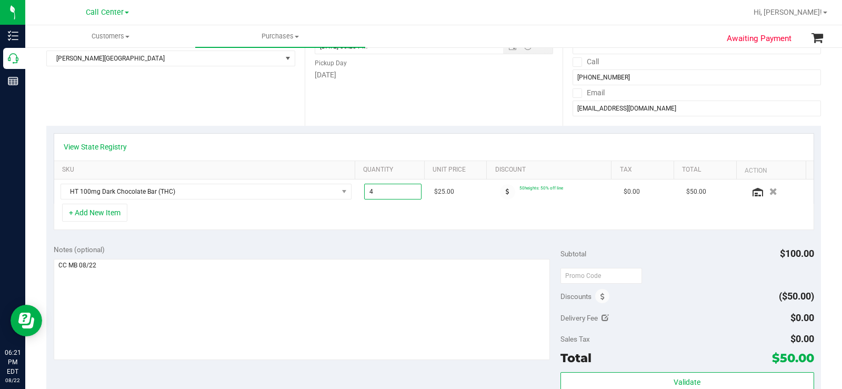
drag, startPoint x: 359, startPoint y: 231, endPoint x: 376, endPoint y: 233, distance: 16.3
click at [359, 231] on div "View State Registry SKU Quantity Unit Price Discount Tax Total Action HT 100mg …" at bounding box center [433, 182] width 774 height 112
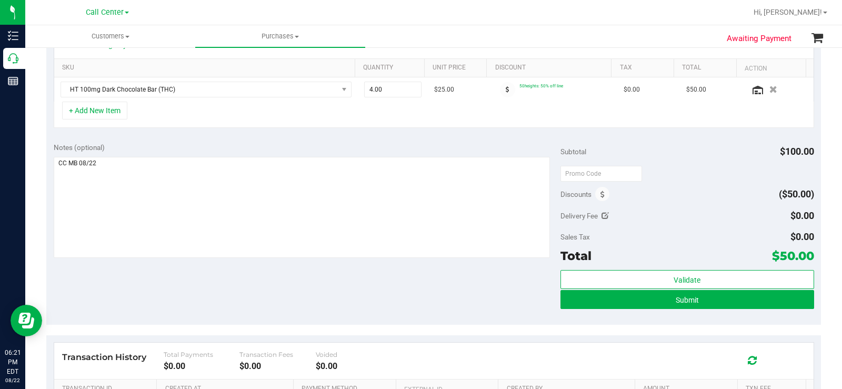
scroll to position [263, 0]
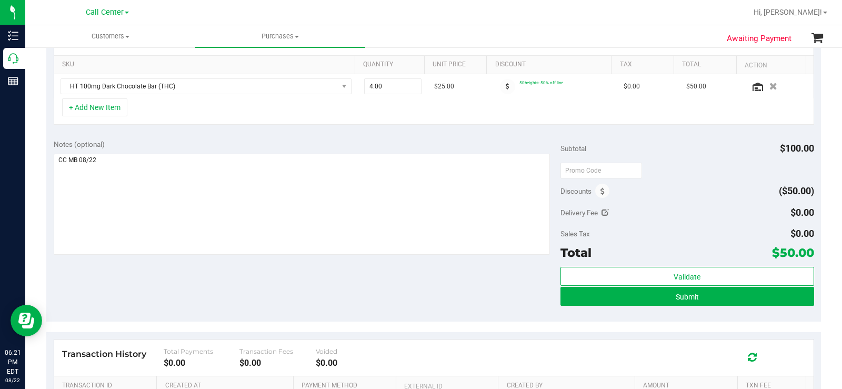
drag, startPoint x: 766, startPoint y: 254, endPoint x: 816, endPoint y: 249, distance: 49.7
click at [816, 249] on div "Awaiting Payment Back Save Purchase View Profile # 11831484 BioTrack ID: - Crea…" at bounding box center [433, 156] width 816 height 746
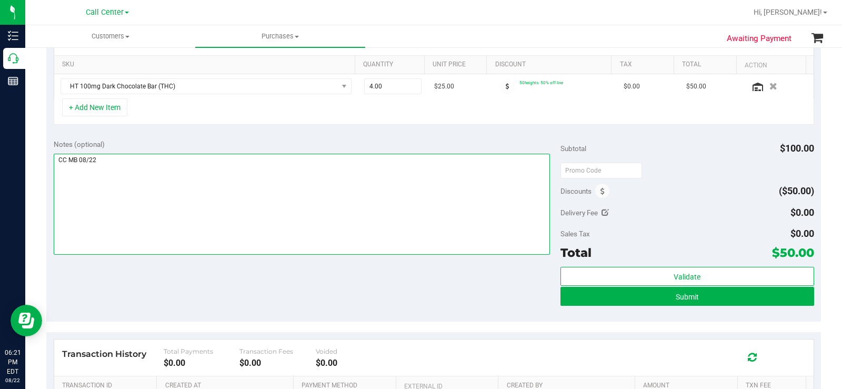
click at [349, 188] on textarea at bounding box center [302, 204] width 496 height 101
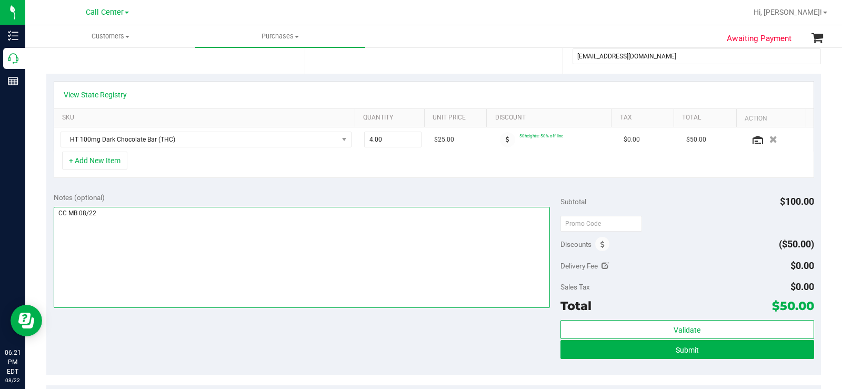
scroll to position [210, 0]
click at [436, 242] on textarea at bounding box center [302, 256] width 496 height 101
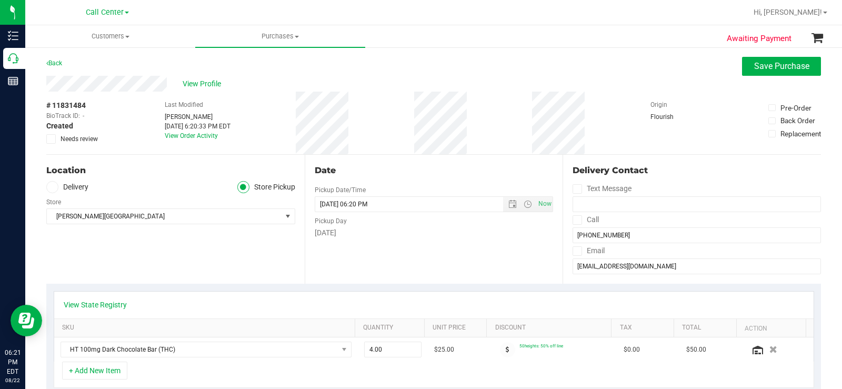
scroll to position [263, 0]
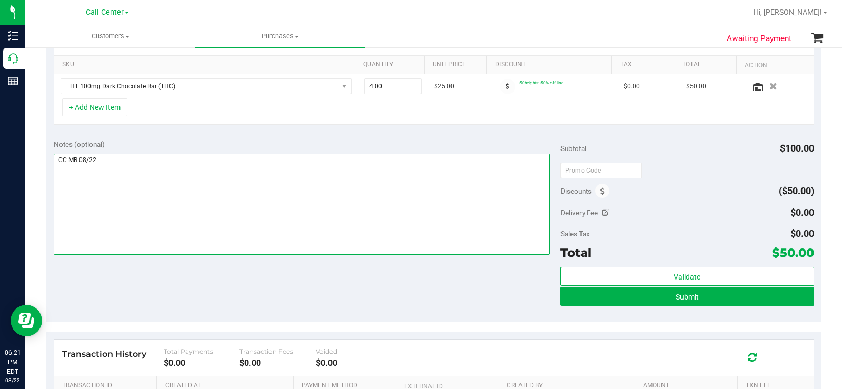
click at [466, 213] on textarea at bounding box center [302, 204] width 496 height 101
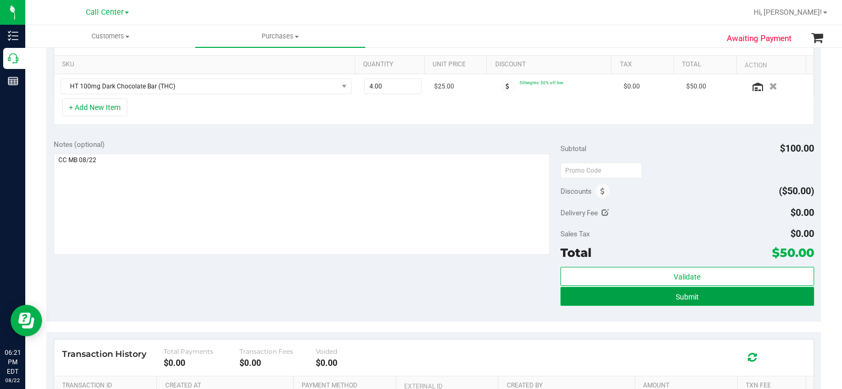
click at [570, 298] on button "Submit" at bounding box center [687, 296] width 254 height 19
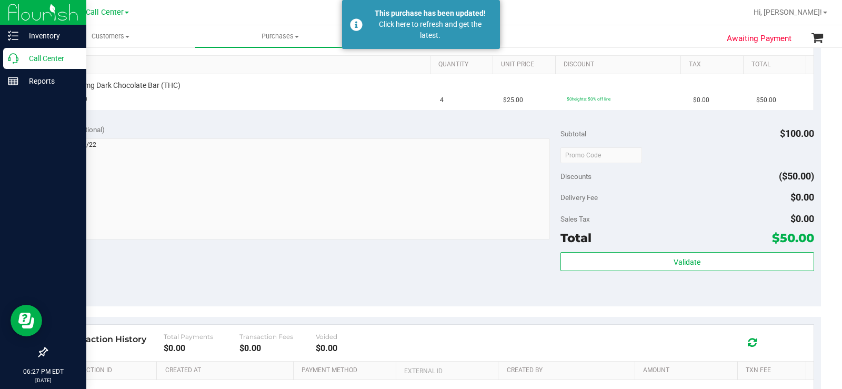
click at [17, 56] on icon at bounding box center [13, 58] width 11 height 11
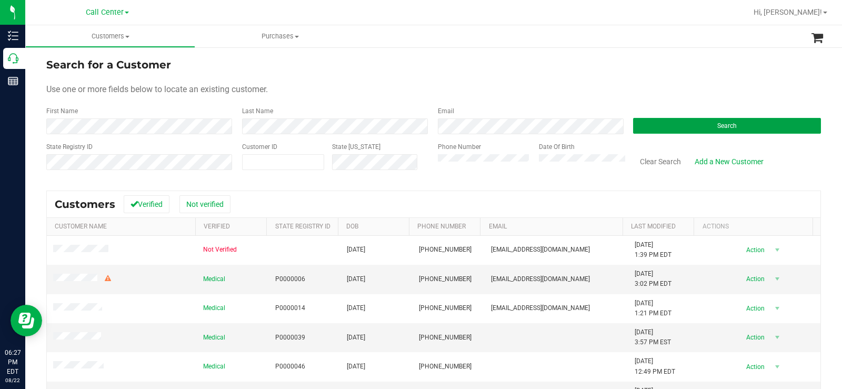
drag, startPoint x: 695, startPoint y: 118, endPoint x: 591, endPoint y: 100, distance: 105.2
click at [693, 118] on button "Search" at bounding box center [727, 126] width 188 height 16
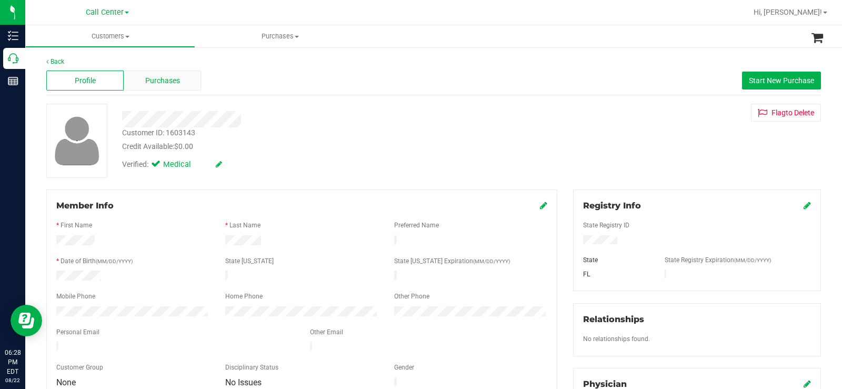
click at [169, 82] on span "Purchases" at bounding box center [162, 80] width 35 height 11
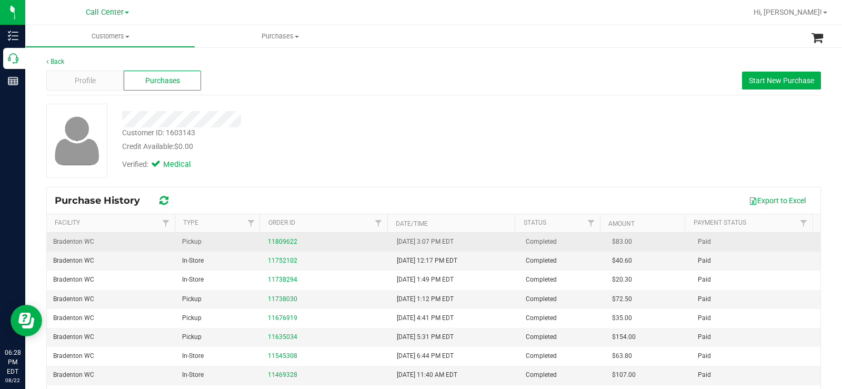
drag, startPoint x: 374, startPoint y: 134, endPoint x: 572, endPoint y: 248, distance: 228.8
click at [376, 134] on div "Customer ID: 1603143 Credit Available: $0.00" at bounding box center [311, 139] width 395 height 25
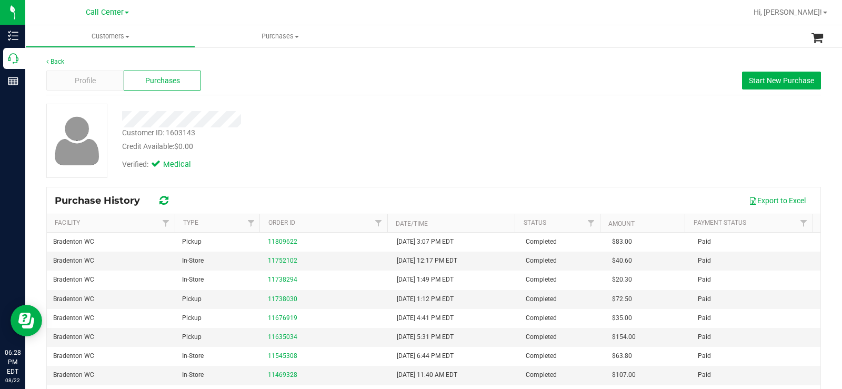
click at [392, 184] on div "Customer ID: 1603143 Credit Available: $0.00 Verified: Medical" at bounding box center [433, 145] width 774 height 83
click at [98, 77] on div "Profile" at bounding box center [84, 80] width 77 height 20
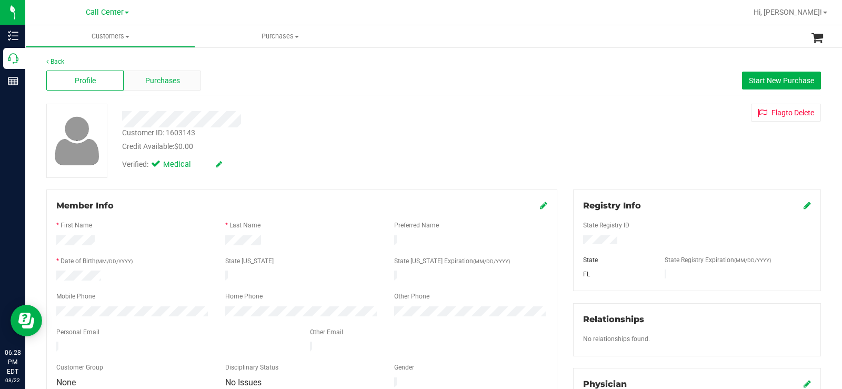
click at [177, 82] on span "Purchases" at bounding box center [162, 80] width 35 height 11
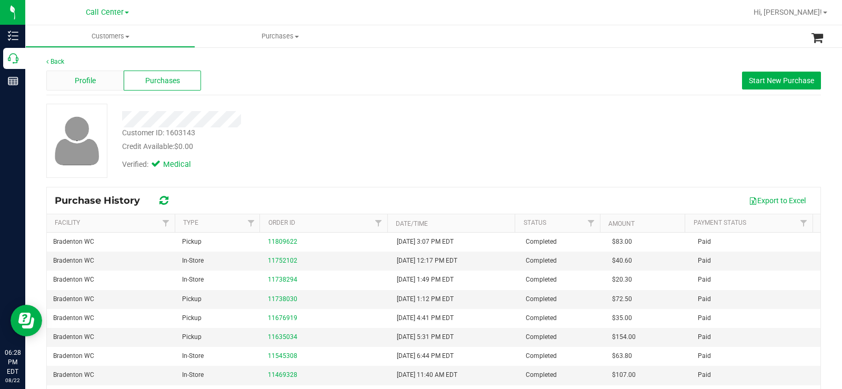
click at [87, 78] on span "Profile" at bounding box center [85, 80] width 21 height 11
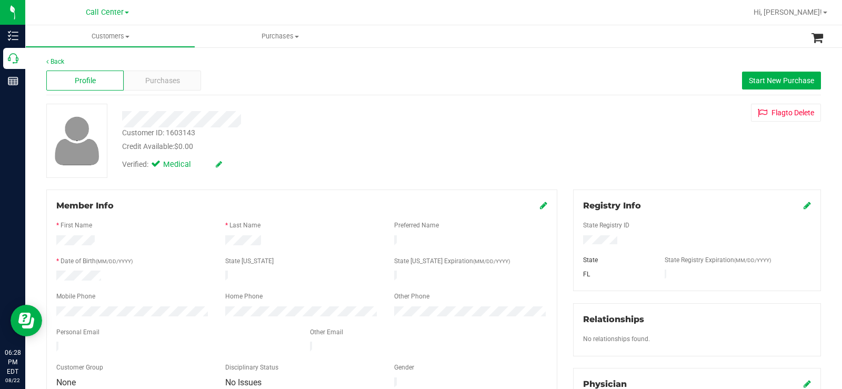
click at [355, 131] on div "Customer ID: 1603143 Credit Available: $0.00" at bounding box center [311, 139] width 395 height 25
click at [359, 154] on div "Verified: Medical" at bounding box center [311, 163] width 395 height 23
drag, startPoint x: 202, startPoint y: 146, endPoint x: 110, endPoint y: 123, distance: 94.4
click at [110, 123] on div "Customer ID: 1603143 Credit Available: $0.00 Verified: Medical Flag to [GEOGRAP…" at bounding box center [433, 141] width 790 height 74
click at [241, 142] on div "Credit Available: $0.00" at bounding box center [311, 146] width 379 height 11
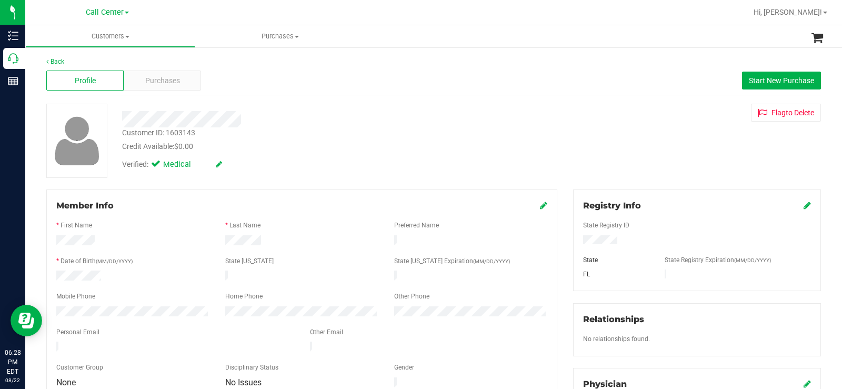
drag, startPoint x: 207, startPoint y: 147, endPoint x: 122, endPoint y: 117, distance: 91.0
click at [122, 117] on div "Customer ID: 1603143 Credit Available: $0.00 Verified: Medical" at bounding box center [311, 140] width 395 height 72
click at [249, 133] on div "Customer ID: 1603143 Credit Available: $0.00" at bounding box center [311, 139] width 395 height 25
click at [122, 114] on div "Customer ID: 1603143 Credit Available: $0.00 Verified: Medical" at bounding box center [311, 140] width 395 height 72
click at [203, 146] on div "Credit Available: $0.00" at bounding box center [311, 146] width 379 height 11
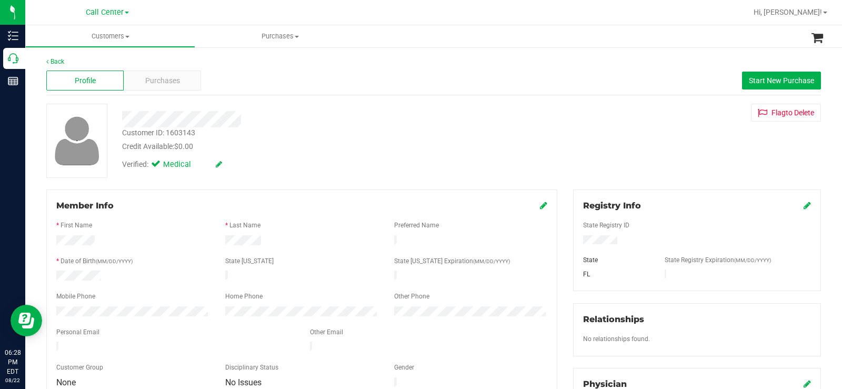
click at [126, 114] on div "Customer ID: 1603143 Credit Available: $0.00 Verified: Medical" at bounding box center [311, 140] width 395 height 72
click at [324, 124] on div at bounding box center [311, 119] width 395 height 16
click at [166, 80] on span "Purchases" at bounding box center [162, 80] width 35 height 11
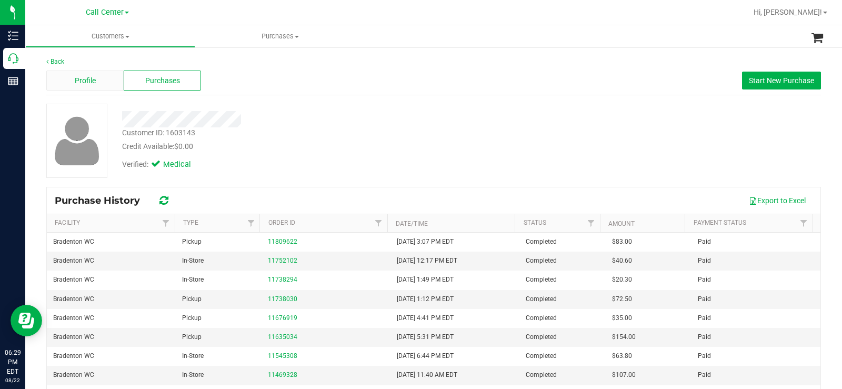
click at [88, 84] on span "Profile" at bounding box center [85, 80] width 21 height 11
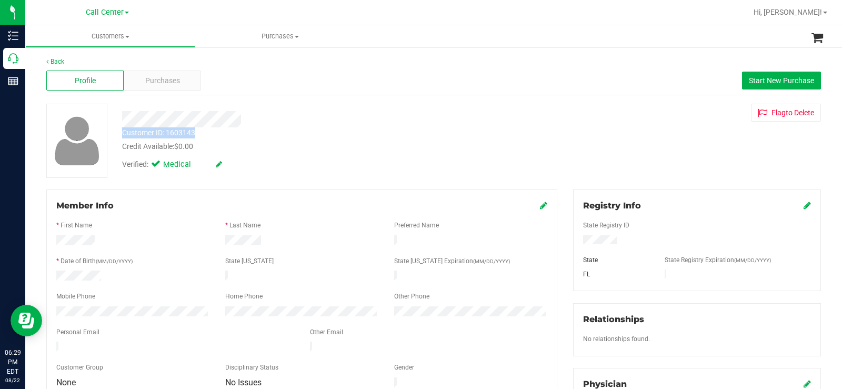
copy div "Customer ID: 1603143"
drag, startPoint x: 197, startPoint y: 134, endPoint x: 117, endPoint y: 135, distance: 80.0
click at [117, 135] on div "Customer ID: 1603143 Credit Available: $0.00" at bounding box center [311, 139] width 395 height 25
click at [166, 84] on span "Purchases" at bounding box center [162, 80] width 35 height 11
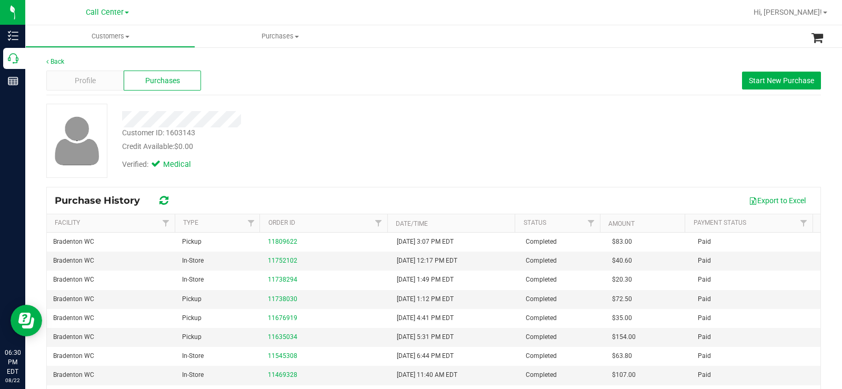
click at [446, 126] on div at bounding box center [311, 119] width 395 height 16
